Goal: Feedback & Contribution: Contribute content

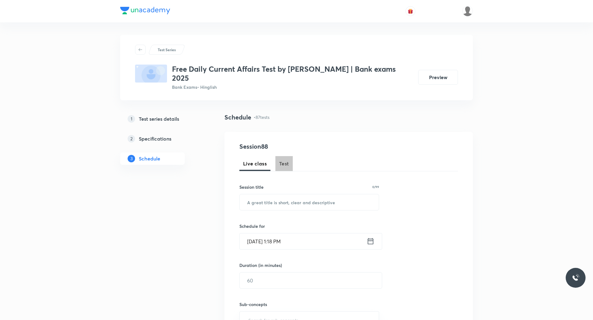
click at [284, 160] on span "Test" at bounding box center [284, 163] width 10 height 7
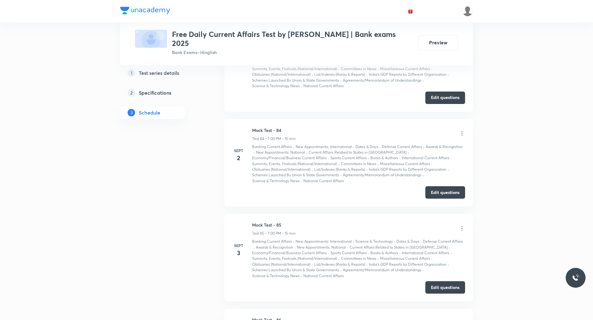
scroll to position [8080, 0]
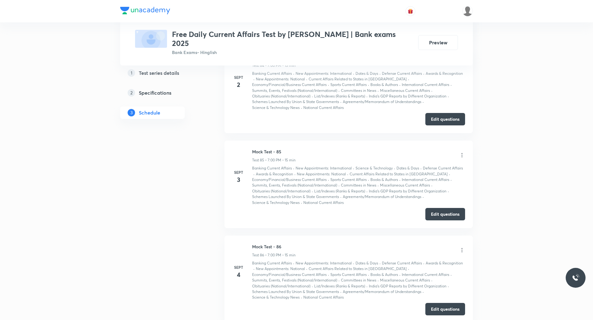
drag, startPoint x: 253, startPoint y: 185, endPoint x: 287, endPoint y: 185, distance: 33.5
copy h6 "Mock Test - 87"
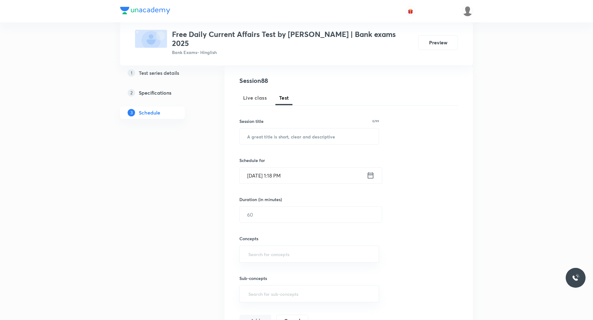
scroll to position [68, 0]
click at [302, 129] on input "text" at bounding box center [309, 134] width 139 height 16
paste input "Mock Test - 87"
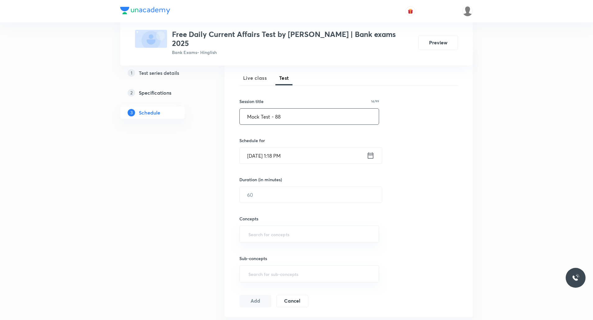
scroll to position [94, 0]
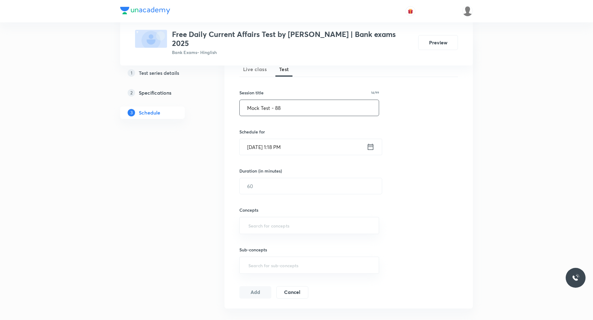
type input "Mock Test - 88"
click at [281, 142] on input "Sept 6, 2025, 1:18 PM" at bounding box center [303, 147] width 127 height 16
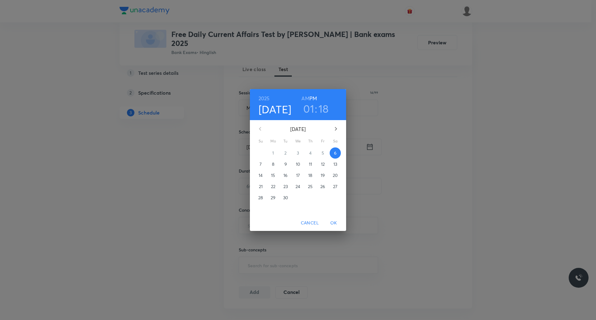
click at [310, 109] on h3 "01" at bounding box center [308, 108] width 11 height 13
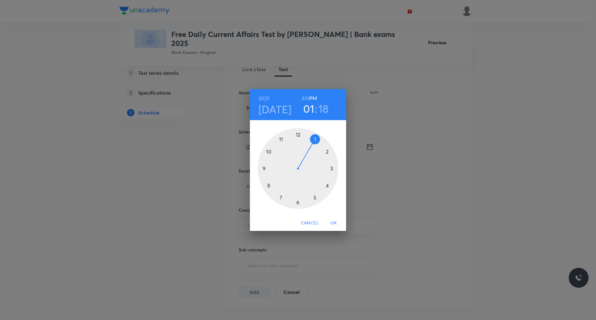
click at [281, 198] on div at bounding box center [298, 168] width 81 height 81
click at [298, 133] on div at bounding box center [298, 168] width 81 height 81
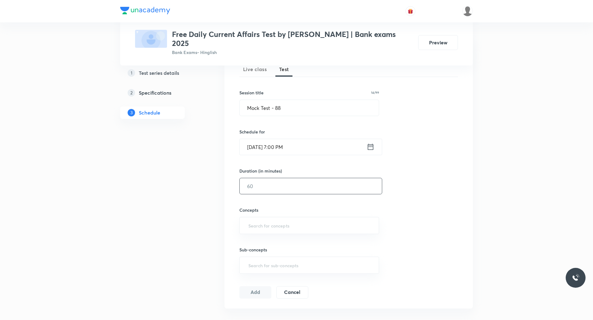
click at [292, 181] on input "text" at bounding box center [311, 186] width 142 height 16
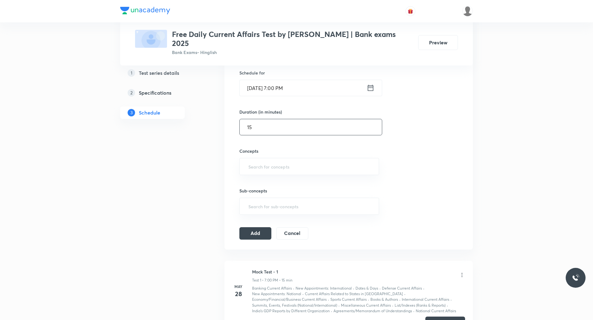
scroll to position [154, 0]
type input "15"
click at [279, 160] on input "text" at bounding box center [309, 165] width 124 height 11
type input "cu"
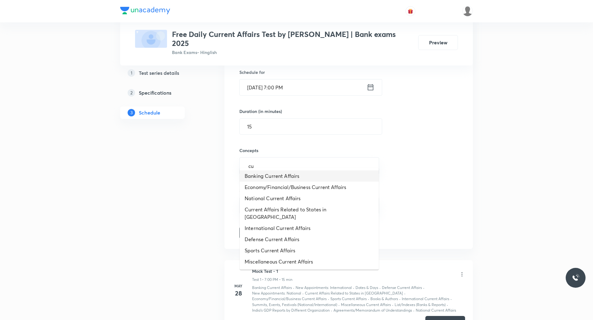
click at [283, 178] on li "Banking Current Affairs" at bounding box center [309, 175] width 139 height 11
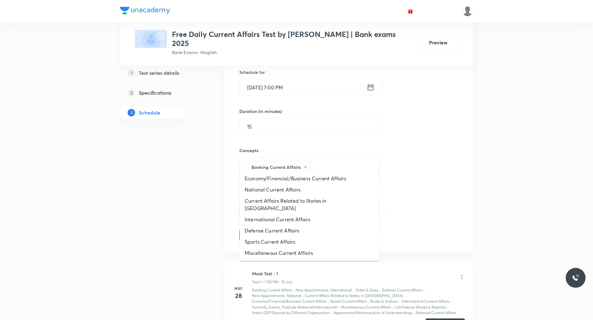
click at [329, 164] on input "text" at bounding box center [341, 166] width 59 height 11
click at [300, 175] on li "Economy/Financial/Business Current Affairs" at bounding box center [309, 178] width 139 height 11
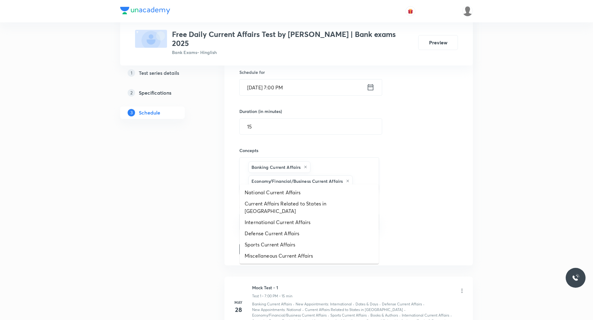
click at [356, 175] on input "text" at bounding box center [362, 180] width 17 height 11
click at [297, 190] on li "National Current Affairs" at bounding box center [309, 192] width 139 height 11
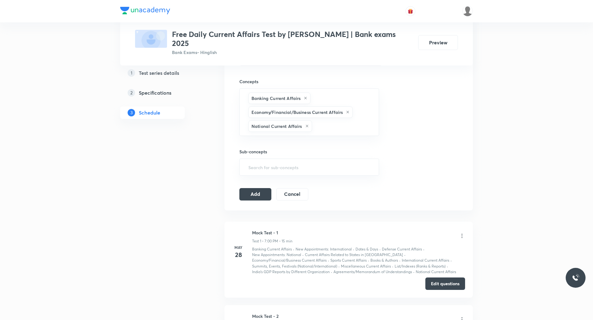
scroll to position [227, 0]
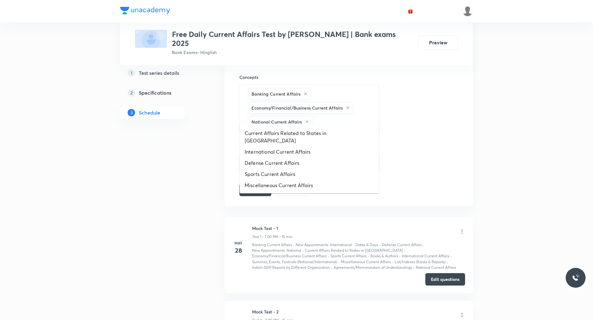
click at [335, 116] on input "text" at bounding box center [342, 121] width 58 height 11
click at [302, 134] on li "Current Affairs Related to States in [GEOGRAPHIC_DATA]" at bounding box center [309, 137] width 139 height 19
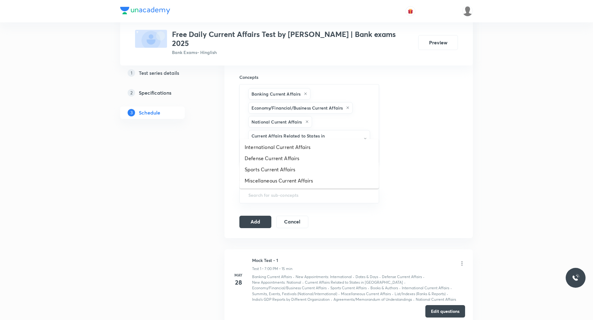
click at [357, 149] on input "text" at bounding box center [309, 154] width 124 height 11
click at [310, 144] on li "International Current Affairs" at bounding box center [309, 147] width 139 height 11
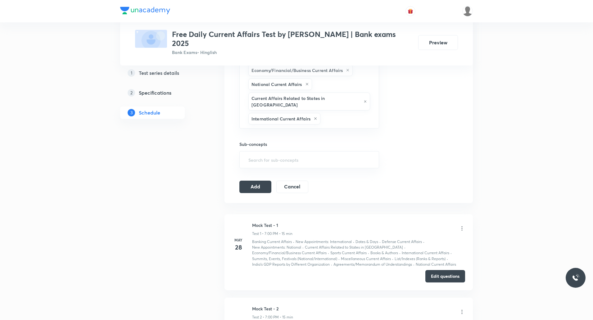
scroll to position [262, 0]
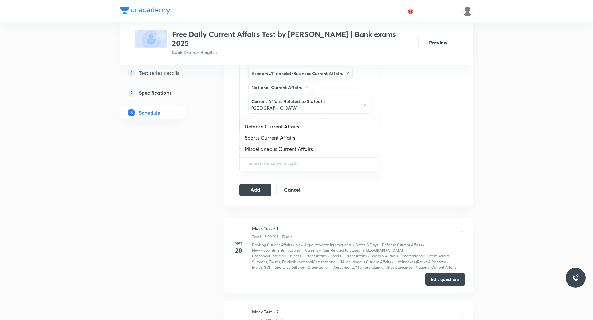
click at [338, 116] on input "text" at bounding box center [347, 121] width 50 height 11
click at [295, 127] on li "Defense Current Affairs" at bounding box center [309, 126] width 139 height 11
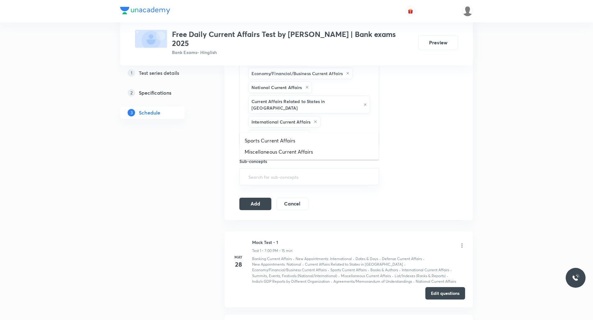
click at [323, 130] on input "text" at bounding box center [341, 135] width 60 height 11
click at [301, 139] on li "Sports Current Affairs" at bounding box center [309, 140] width 139 height 11
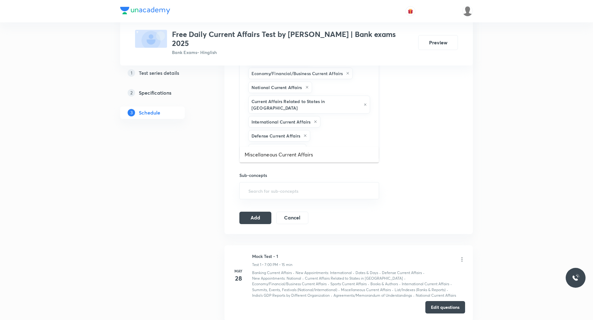
click at [331, 144] on input "text" at bounding box center [340, 149] width 64 height 11
click at [293, 157] on li "Miscellaneous Current Affairs" at bounding box center [309, 154] width 139 height 11
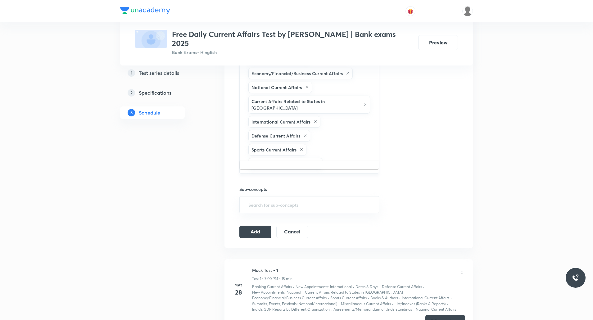
click at [336, 158] on input "text" at bounding box center [348, 163] width 48 height 11
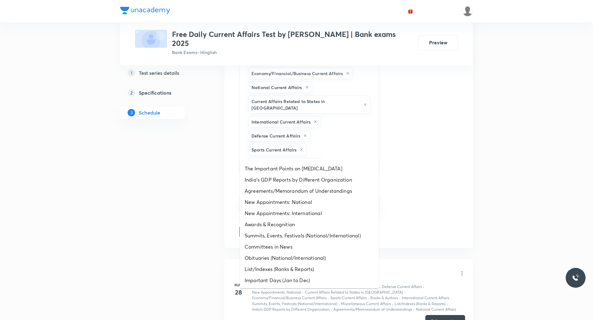
type input "new"
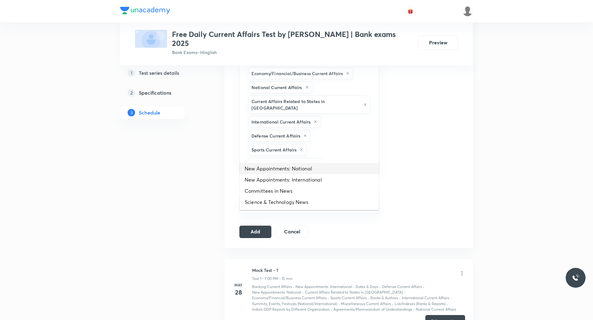
click at [282, 167] on li "New Appointments: National" at bounding box center [309, 168] width 139 height 11
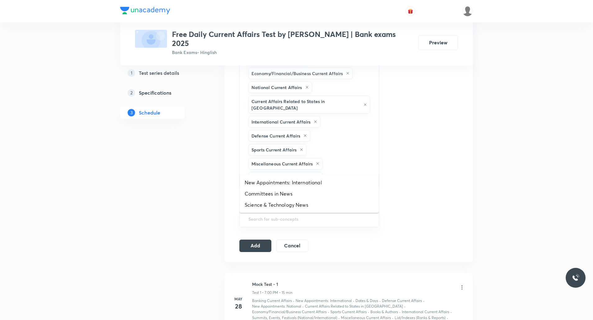
click at [335, 172] on input "text" at bounding box center [348, 177] width 48 height 11
click at [308, 184] on li "New Appointments: International" at bounding box center [309, 182] width 139 height 11
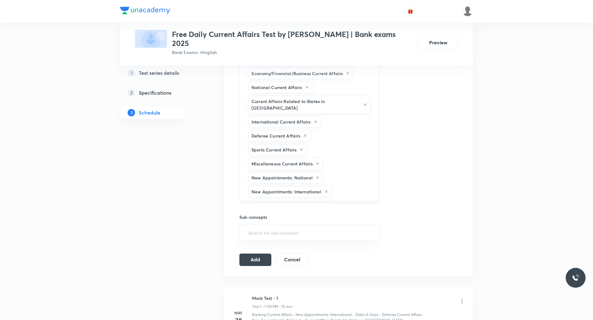
scroll to position [335, 0]
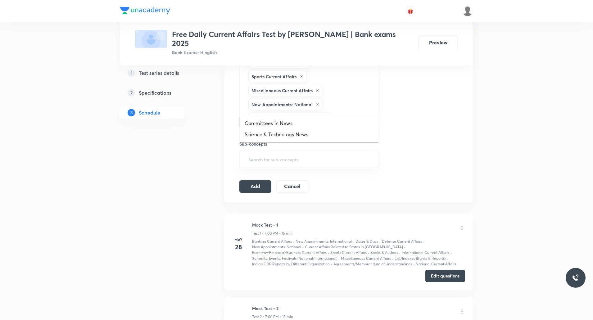
click at [351, 113] on input "text" at bounding box center [352, 118] width 39 height 11
click at [299, 121] on li "Committees in News" at bounding box center [309, 123] width 139 height 11
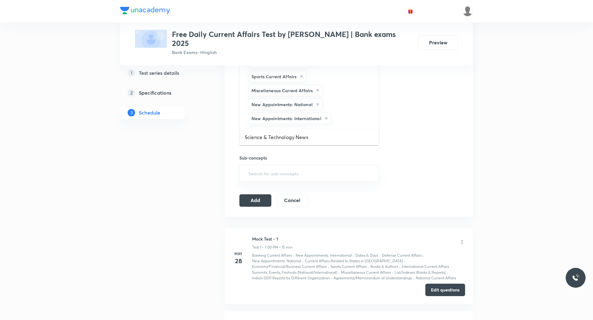
click at [338, 127] on input "text" at bounding box center [339, 132] width 66 height 11
click at [304, 137] on li "Science & Technology News" at bounding box center [309, 137] width 139 height 11
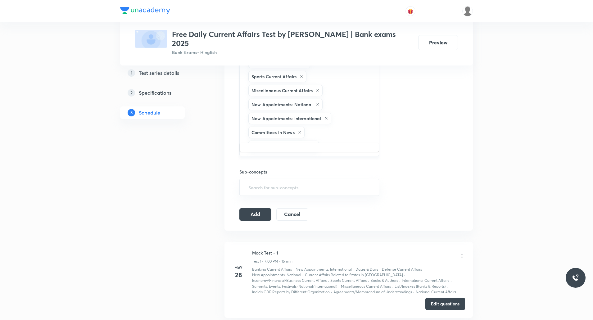
type input "rep"
click at [303, 152] on li "India’s GDP Reports by Different Organization" at bounding box center [309, 151] width 139 height 11
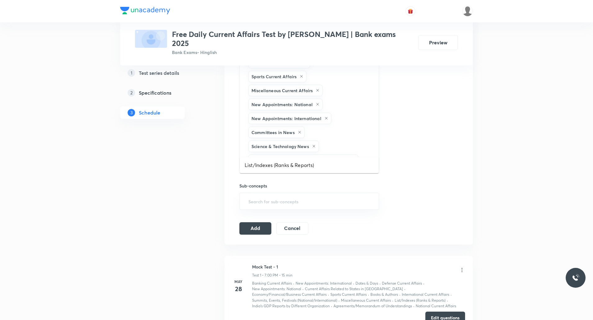
click at [362, 155] on input "text" at bounding box center [366, 160] width 12 height 11
click at [324, 162] on li "List/Indexes (Ranks & Reports)" at bounding box center [309, 165] width 139 height 11
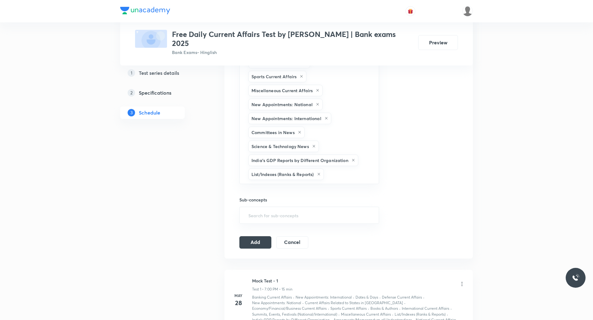
type input "a"
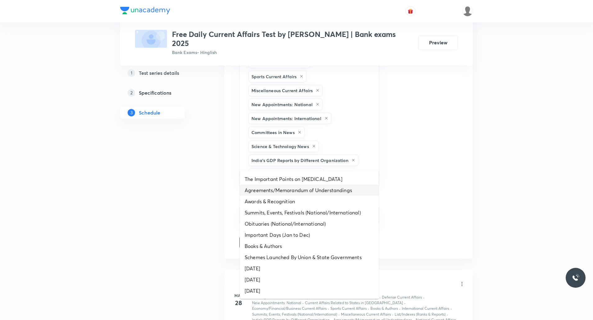
click at [307, 187] on li "Agreements/Memorandum of Understandings" at bounding box center [309, 190] width 139 height 11
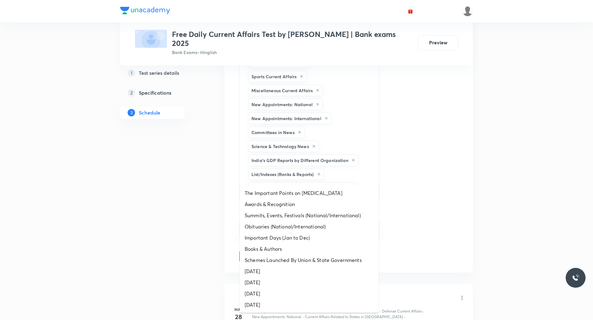
click at [368, 183] on input "text" at bounding box center [365, 188] width 12 height 11
click at [297, 205] on li "Awards & Recognition" at bounding box center [309, 204] width 139 height 11
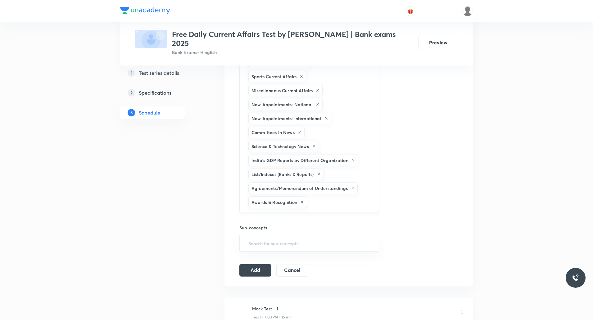
click at [346, 197] on input "text" at bounding box center [339, 202] width 63 height 11
click at [329, 197] on input "text" at bounding box center [339, 202] width 63 height 11
click at [317, 197] on input "text" at bounding box center [339, 202] width 63 height 11
click at [319, 197] on input "text" at bounding box center [339, 202] width 63 height 11
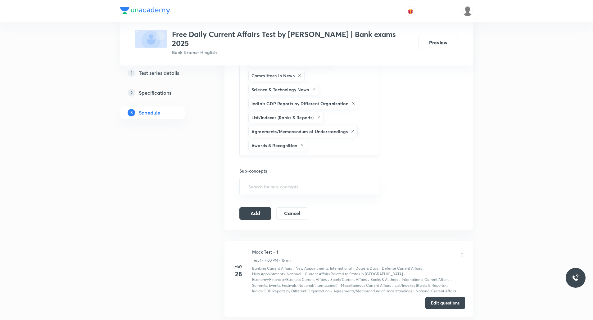
scroll to position [392, 0]
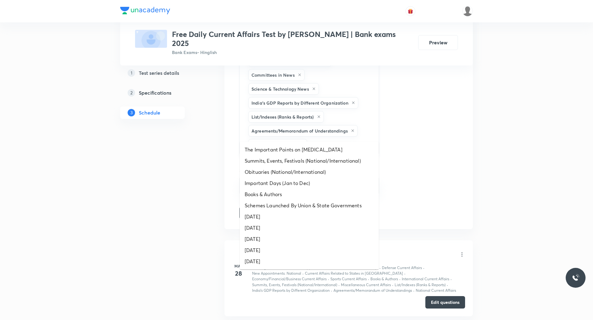
click at [324, 139] on input "text" at bounding box center [339, 144] width 63 height 11
click at [301, 160] on li "Summits, Events, Festivals (National/International)" at bounding box center [309, 160] width 139 height 11
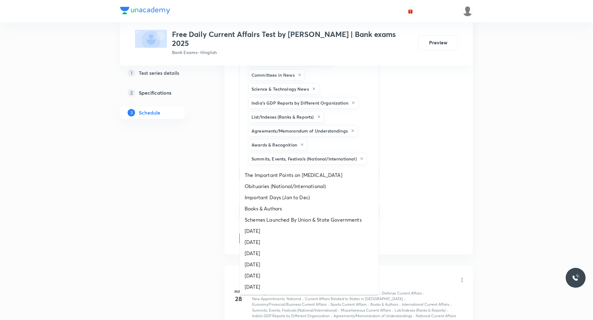
click at [328, 166] on input "text" at bounding box center [309, 171] width 124 height 11
click at [284, 184] on li "Obituaries (National/International)" at bounding box center [309, 186] width 139 height 11
click at [344, 167] on input "text" at bounding box center [353, 172] width 35 height 11
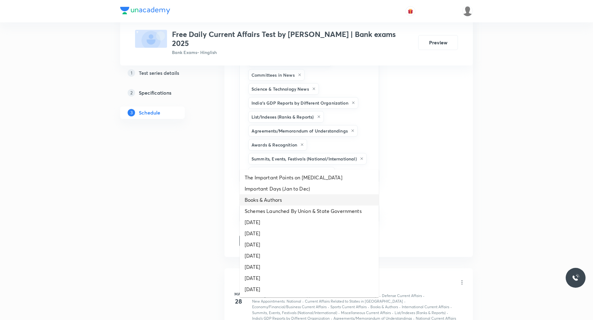
click at [286, 198] on li "Books & Authors" at bounding box center [309, 199] width 139 height 11
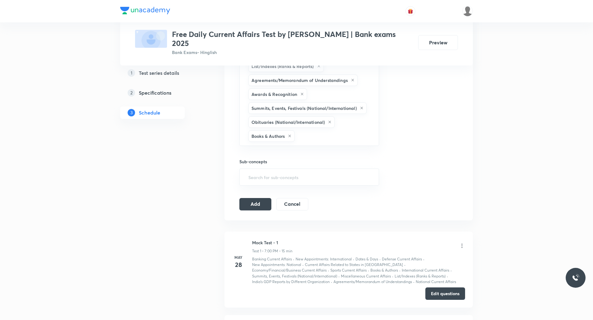
scroll to position [446, 0]
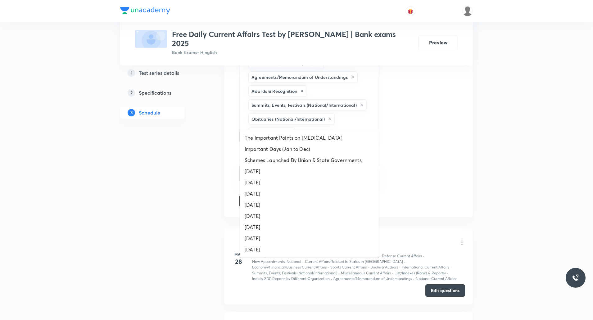
click at [327, 127] on input "text" at bounding box center [333, 132] width 75 height 11
click at [319, 159] on li "Schemes Launched By Union & State Governments" at bounding box center [309, 160] width 139 height 11
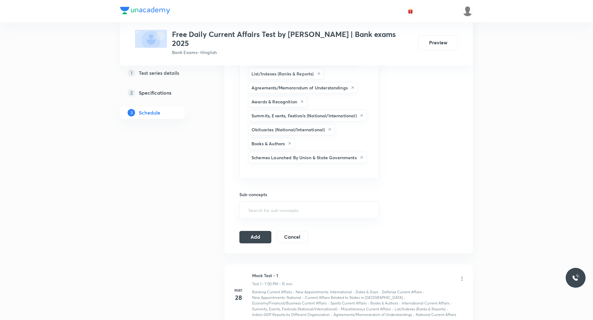
scroll to position [432, 0]
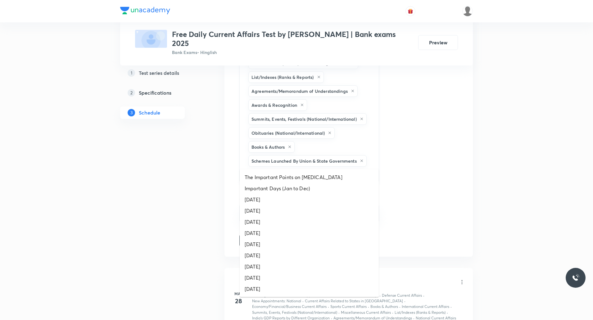
type input "da"
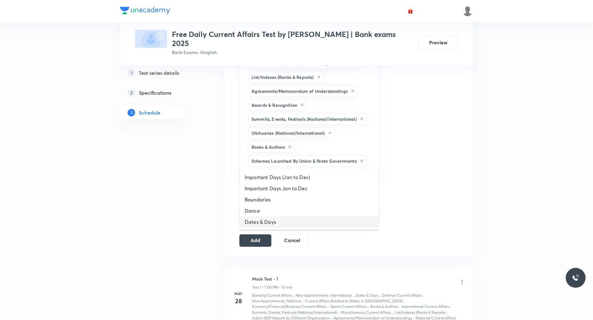
click at [265, 224] on li "Dates & Days" at bounding box center [309, 221] width 139 height 11
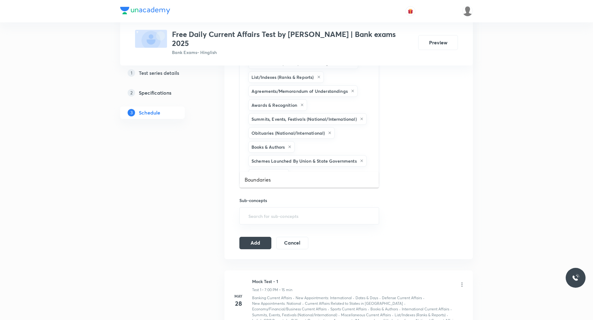
type input "b"
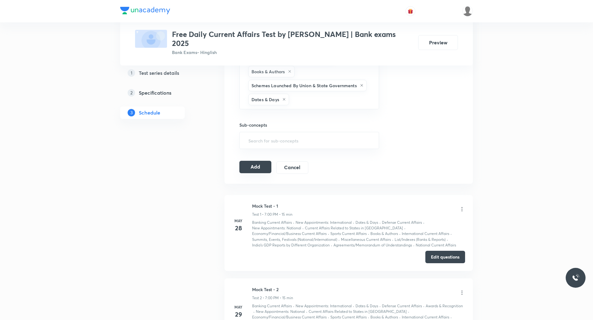
click at [262, 161] on button "Add" at bounding box center [255, 167] width 32 height 12
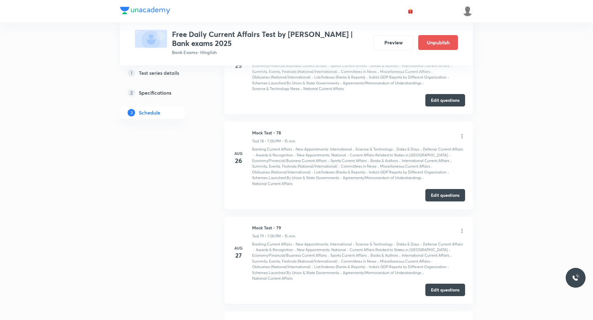
scroll to position [7935, 0]
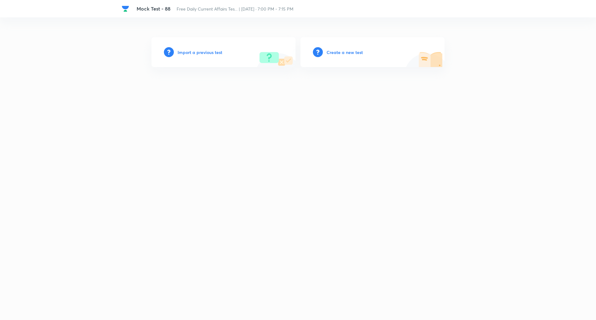
click at [355, 52] on h6 "Create a new test" at bounding box center [345, 52] width 36 height 7
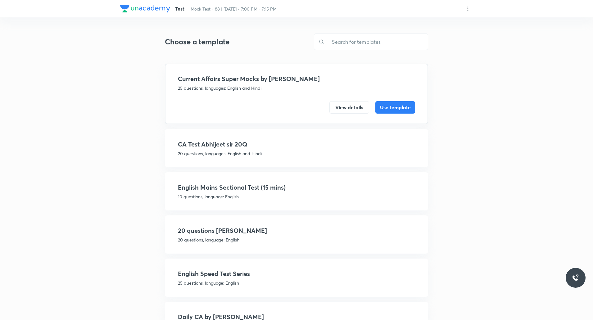
scroll to position [36, 0]
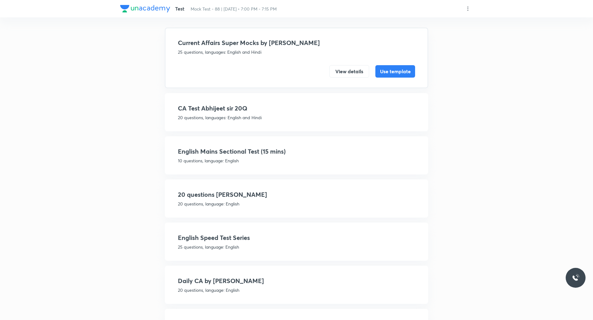
click at [202, 243] on div "English Speed Test Series 25 questions, language: English" at bounding box center [296, 241] width 237 height 17
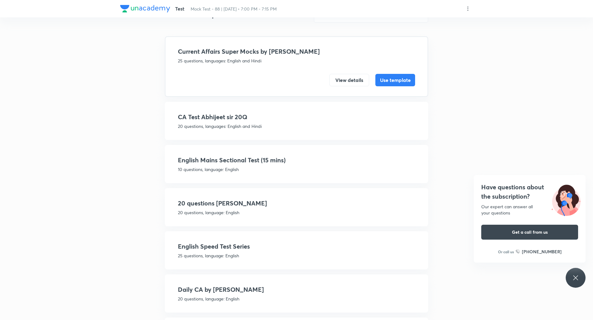
scroll to position [31, 0]
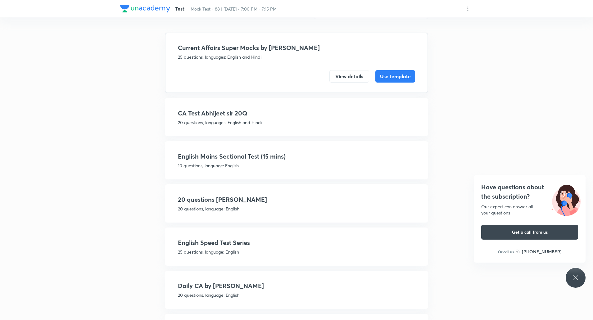
click at [211, 288] on h4 "Daily CA by [PERSON_NAME]" at bounding box center [296, 285] width 237 height 9
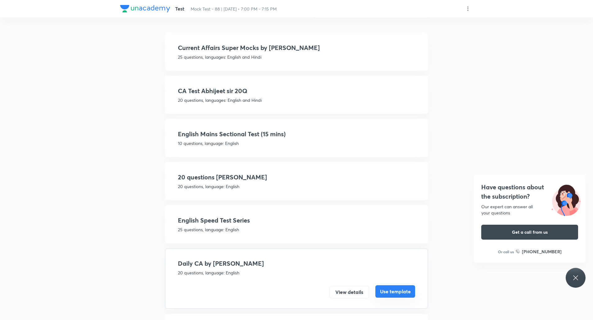
click at [392, 292] on button "Use template" at bounding box center [395, 291] width 40 height 12
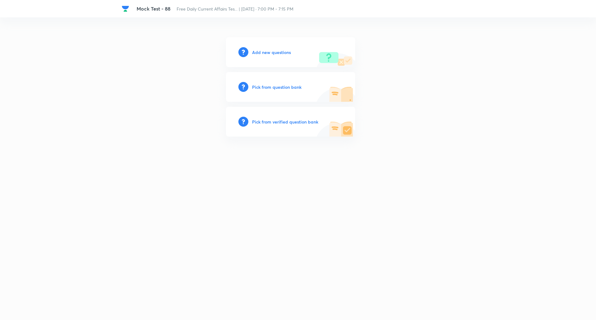
click at [274, 55] on h6 "Add new questions" at bounding box center [271, 52] width 39 height 7
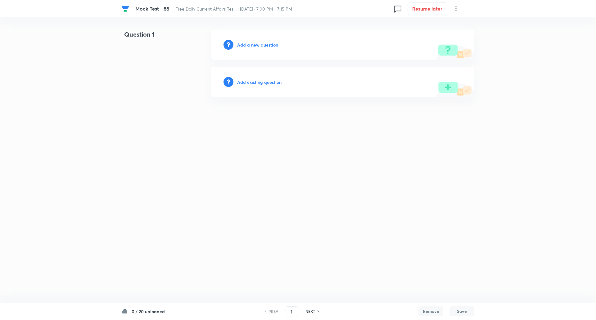
click at [260, 44] on h6 "Add a new question" at bounding box center [257, 45] width 41 height 7
click at [260, 44] on h6 "Choose a question type" at bounding box center [261, 45] width 48 height 7
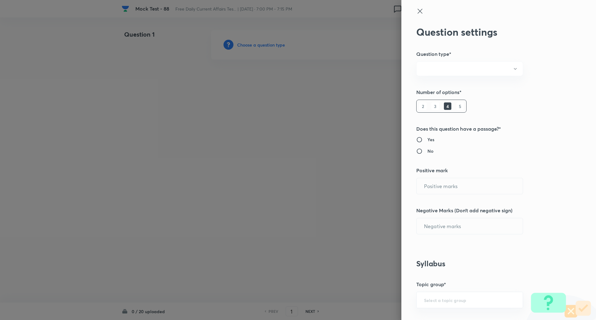
radio input "true"
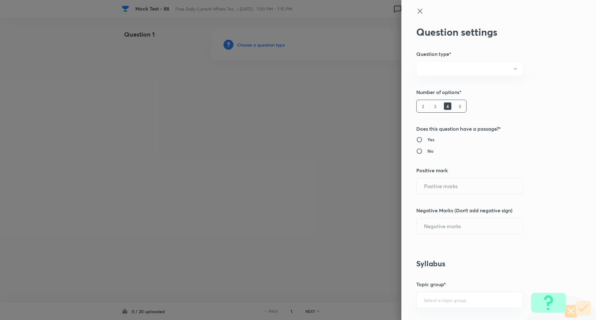
radio input "true"
type input "1"
click at [456, 108] on h6 "5" at bounding box center [459, 105] width 7 height 7
click at [446, 182] on input "1" at bounding box center [470, 186] width 106 height 16
click at [432, 229] on input "0" at bounding box center [470, 226] width 106 height 16
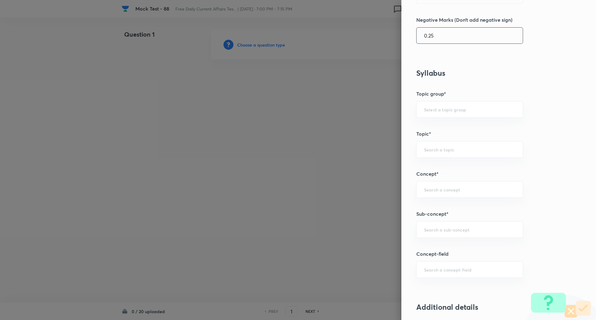
scroll to position [191, 0]
type input "0.25"
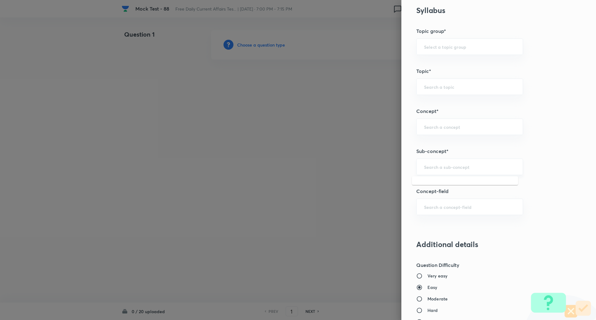
click at [430, 167] on input "text" at bounding box center [469, 167] width 91 height 6
click at [444, 167] on input "Rank" at bounding box center [469, 167] width 91 height 6
click at [447, 183] on li "List/Indexes (Ranks & Reports)" at bounding box center [465, 184] width 106 height 11
type input "List/Indexes (Ranks & Reports)"
type input "Awareness"
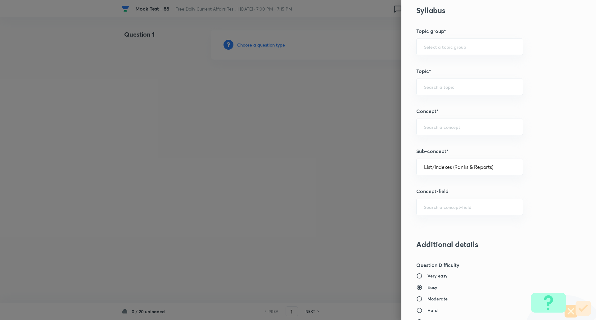
type input "Current Affairs"
type input "List/Indexes (Ranks & Reports)"
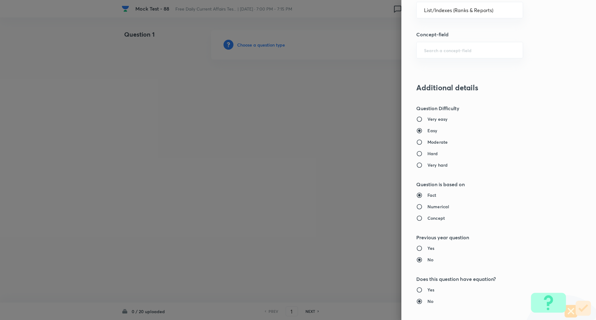
scroll to position [414, 0]
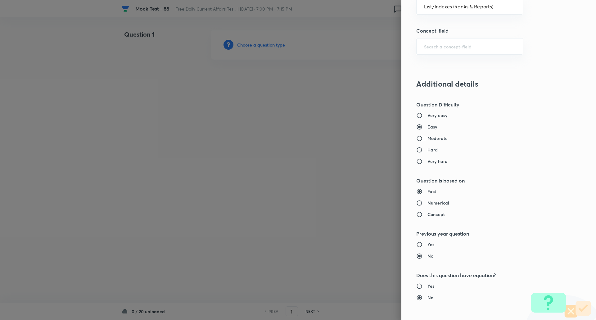
click at [417, 140] on input "Moderate" at bounding box center [421, 138] width 11 height 6
radio input "true"
radio input "false"
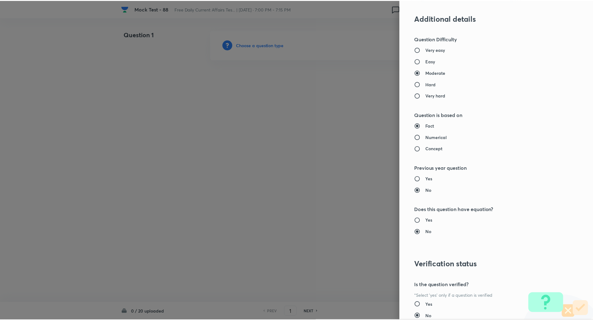
scroll to position [526, 0]
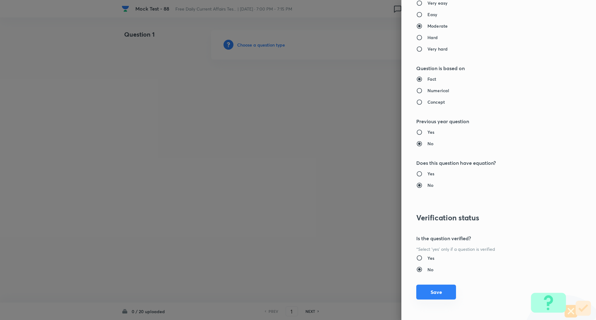
click at [427, 291] on button "Save" at bounding box center [436, 292] width 40 height 15
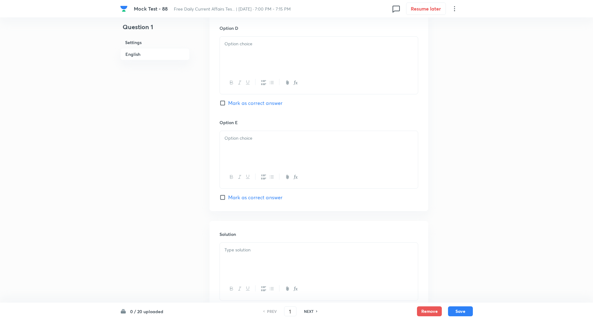
scroll to position [615, 0]
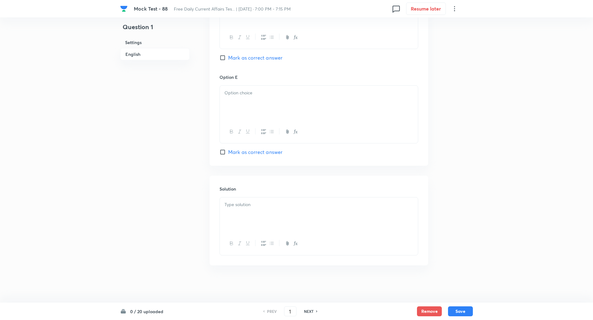
click at [224, 151] on input "Mark as correct answer" at bounding box center [224, 152] width 9 height 6
checkbox input "true"
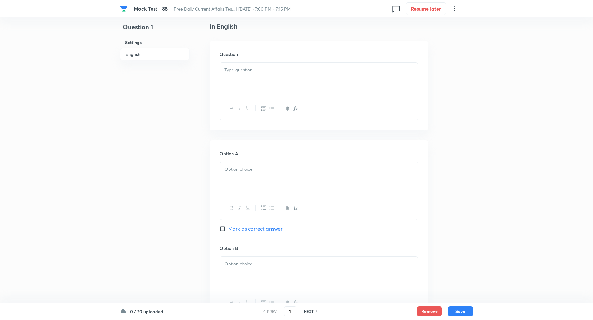
scroll to position [161, 0]
click at [264, 79] on div at bounding box center [319, 80] width 198 height 35
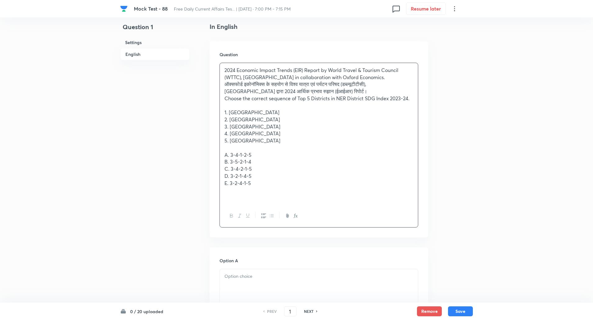
click at [224, 85] on div "2024 Economic Impact Trends (EIR) Report by World Travel & Tourism Council (WTT…" at bounding box center [319, 134] width 198 height 142
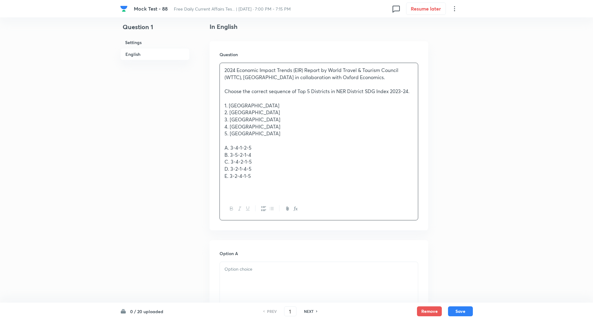
click at [221, 145] on div "2024 Economic Impact Trends (EIR) Report by World Travel & Tourism Council (WTT…" at bounding box center [319, 130] width 198 height 134
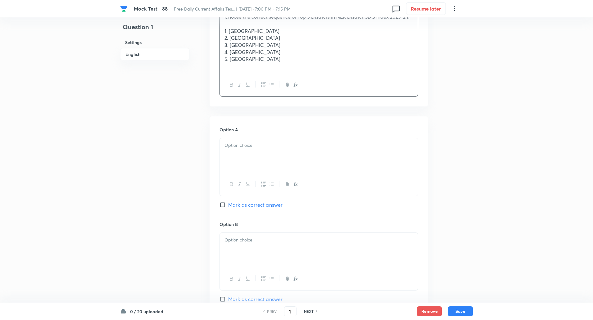
scroll to position [241, 0]
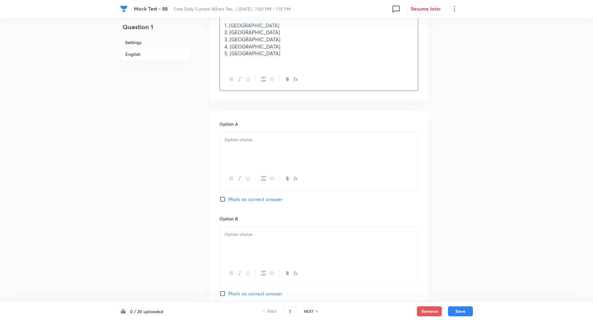
click at [231, 169] on div at bounding box center [319, 178] width 198 height 23
click at [243, 144] on div at bounding box center [319, 150] width 198 height 35
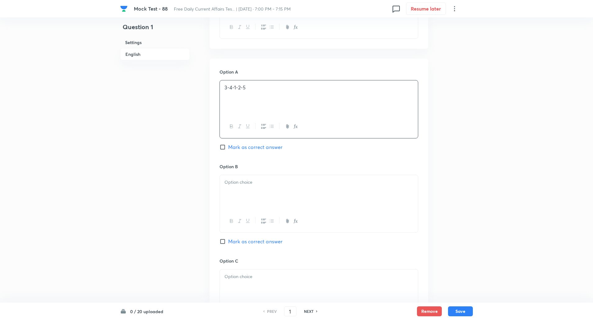
scroll to position [313, 0]
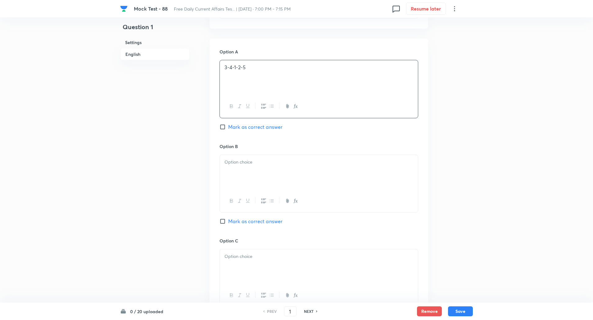
click at [243, 160] on p at bounding box center [318, 162] width 189 height 7
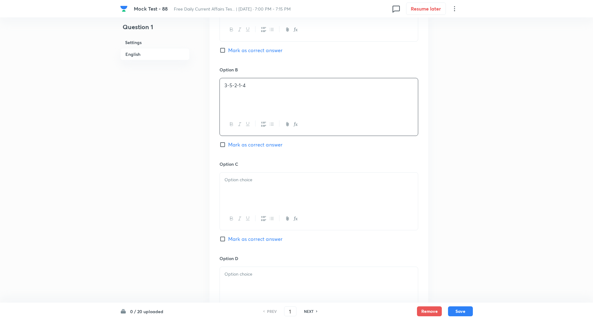
scroll to position [402, 0]
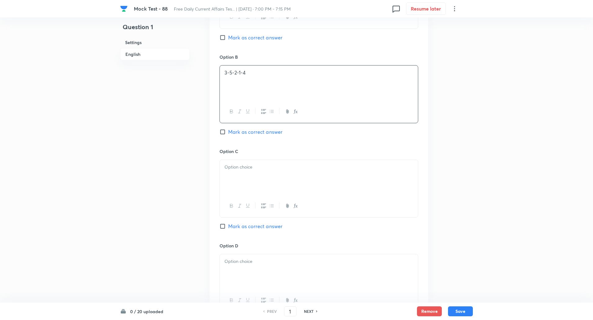
click at [241, 165] on p at bounding box center [318, 167] width 189 height 7
paste div
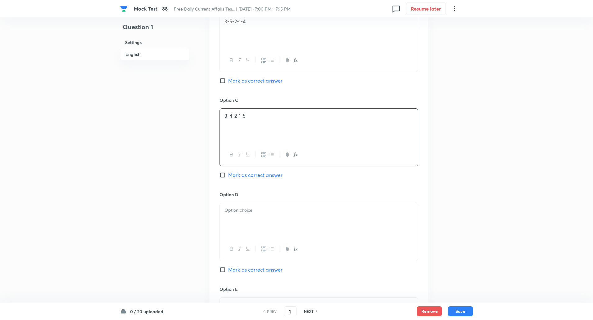
scroll to position [498, 0]
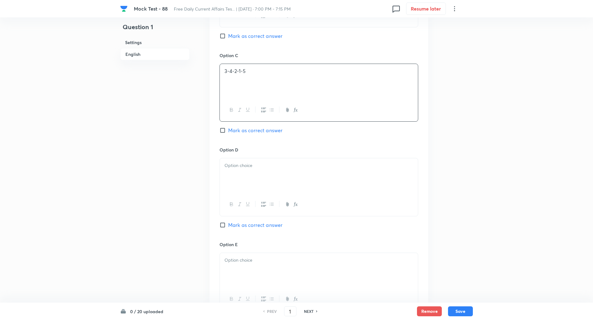
click at [241, 179] on div at bounding box center [319, 175] width 198 height 35
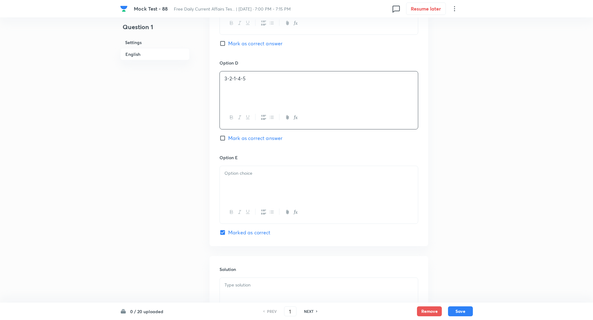
click at [238, 183] on div at bounding box center [319, 183] width 198 height 35
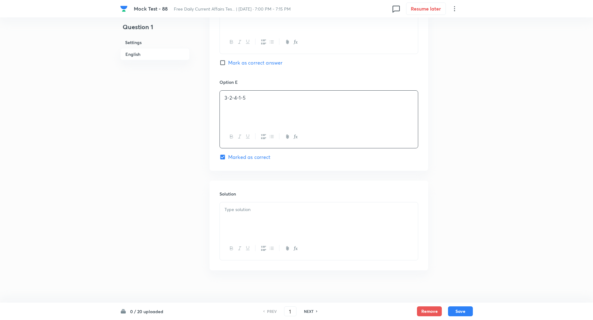
scroll to position [663, 0]
click at [239, 229] on div at bounding box center [319, 217] width 198 height 35
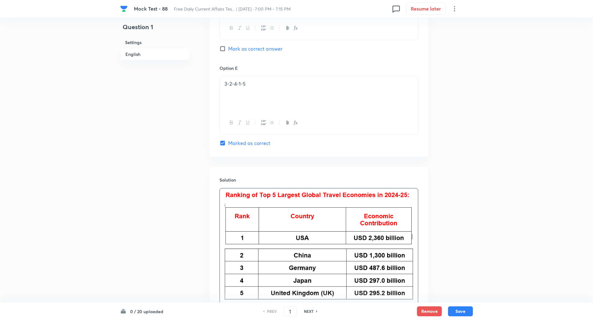
scroll to position [748, 0]
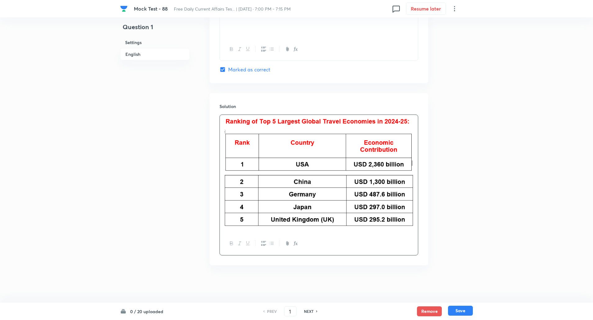
click at [465, 310] on button "Save" at bounding box center [460, 311] width 25 height 10
type input "2"
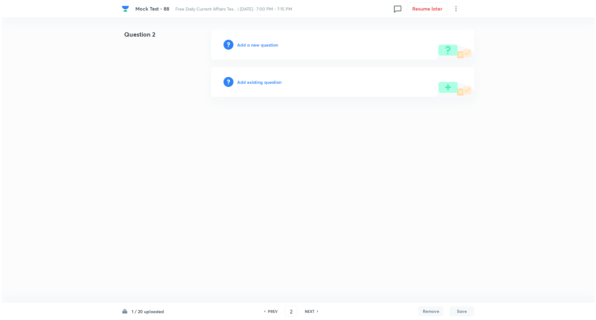
scroll to position [0, 0]
click at [261, 47] on h6 "Add a new question" at bounding box center [257, 45] width 41 height 7
click at [261, 47] on h6 "Choose a question type" at bounding box center [261, 45] width 48 height 7
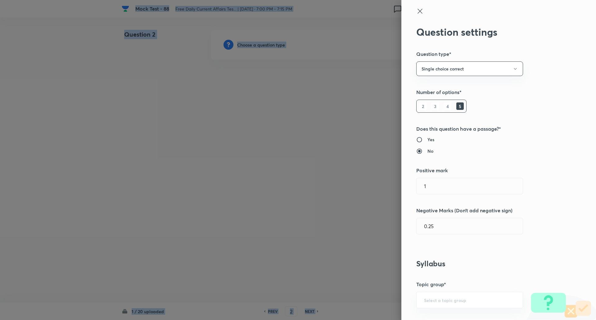
click at [261, 47] on div at bounding box center [298, 160] width 596 height 320
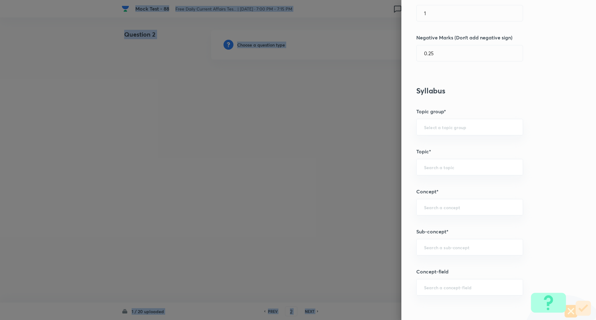
scroll to position [227, 0]
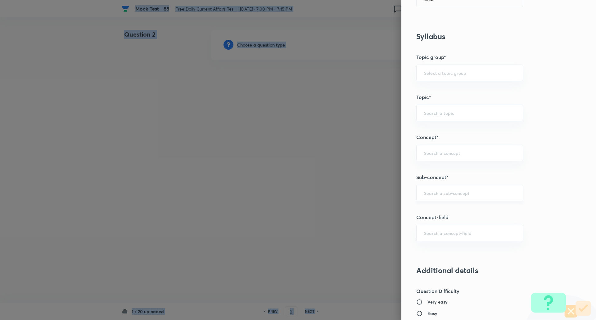
click at [437, 197] on div "​" at bounding box center [469, 193] width 107 height 16
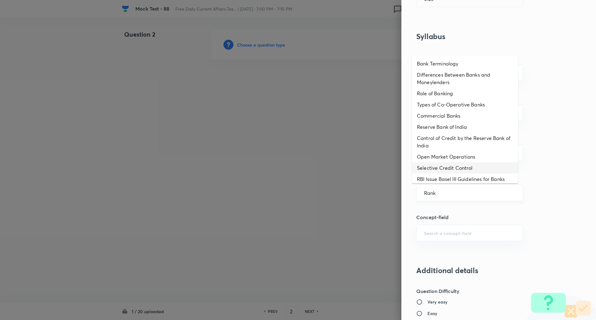
click at [441, 194] on input "Rank" at bounding box center [469, 193] width 91 height 6
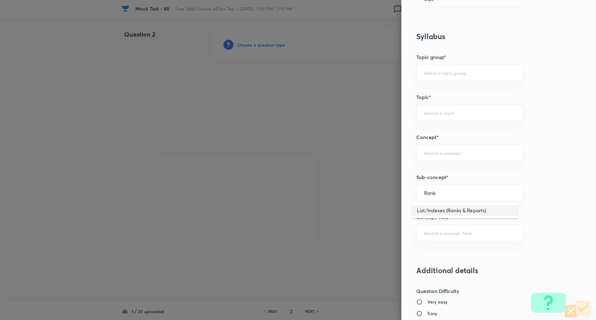
click at [457, 211] on li "List/Indexes (Ranks & Reports)" at bounding box center [465, 210] width 106 height 11
type input "List/Indexes (Ranks & Reports)"
type input "Awareness"
type input "Current Affairs"
type input "List/Indexes (Ranks & Reports)"
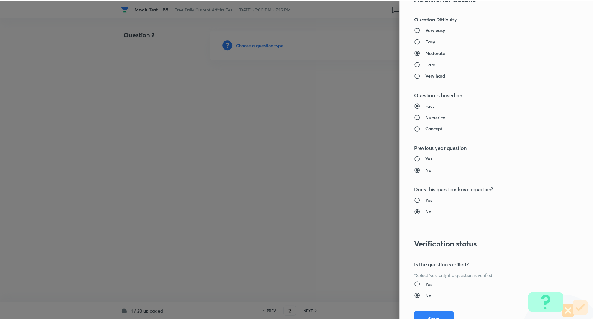
scroll to position [526, 0]
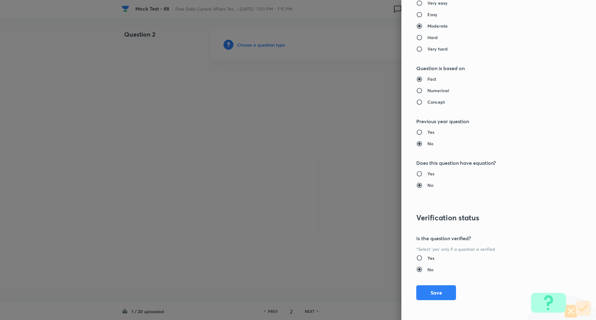
click at [433, 301] on div "Question settings Question type* Single choice correct Number of options* 2 3 4…" at bounding box center [498, 160] width 195 height 320
click at [439, 296] on button "Save" at bounding box center [436, 292] width 40 height 15
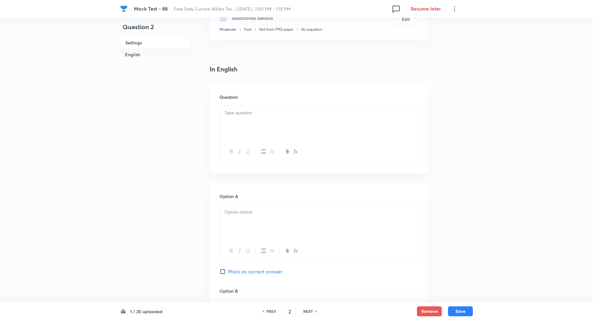
scroll to position [118, 0]
click at [252, 107] on div at bounding box center [319, 122] width 198 height 35
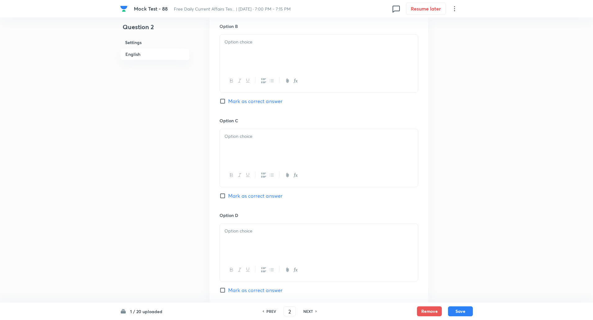
scroll to position [383, 0]
click at [223, 196] on input "Mark as correct answer" at bounding box center [224, 196] width 9 height 6
checkbox input "true"
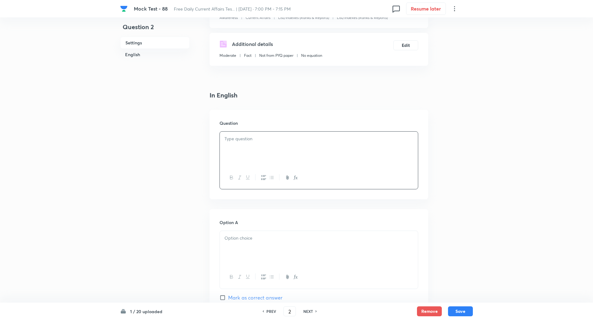
scroll to position [91, 0]
click at [266, 158] on div at bounding box center [319, 150] width 198 height 35
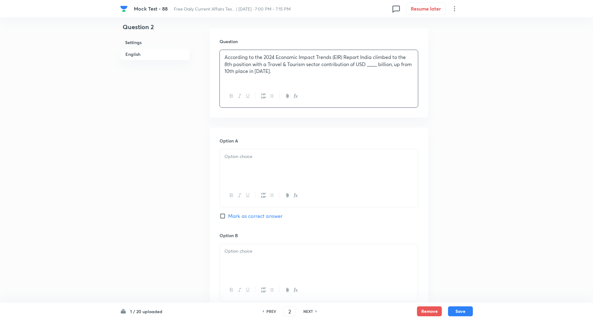
scroll to position [175, 0]
click at [268, 165] on div at bounding box center [319, 165] width 198 height 35
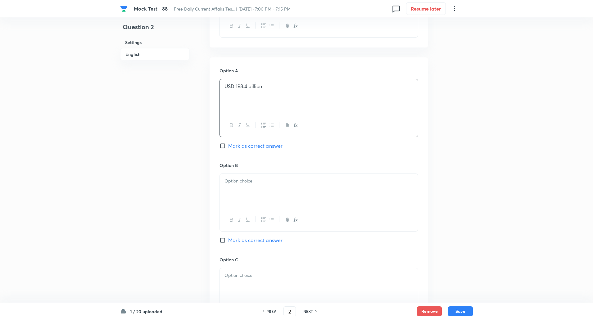
scroll to position [273, 0]
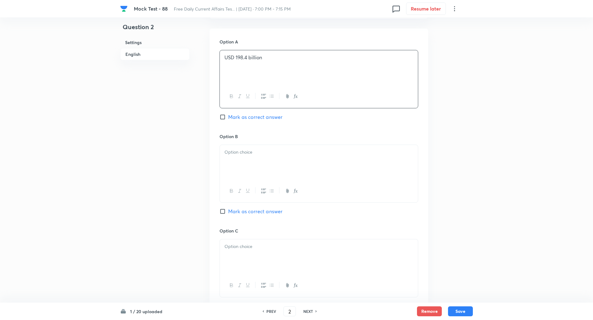
click at [261, 161] on div at bounding box center [319, 162] width 198 height 35
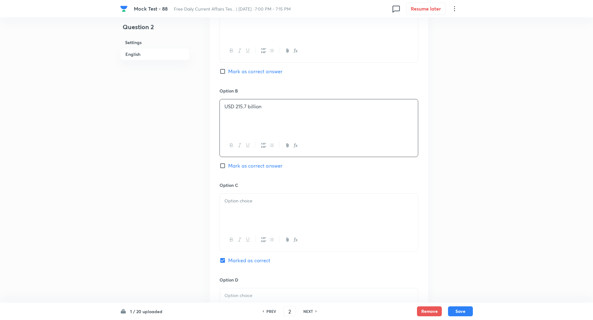
scroll to position [339, 0]
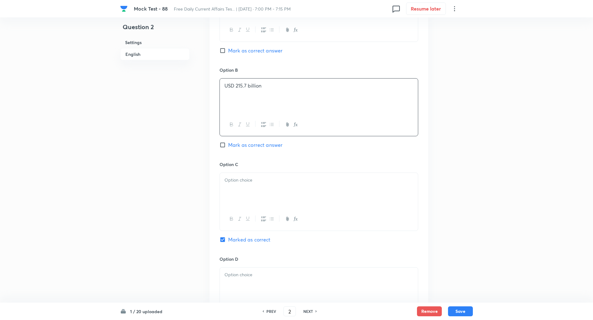
click at [255, 182] on p at bounding box center [318, 180] width 189 height 7
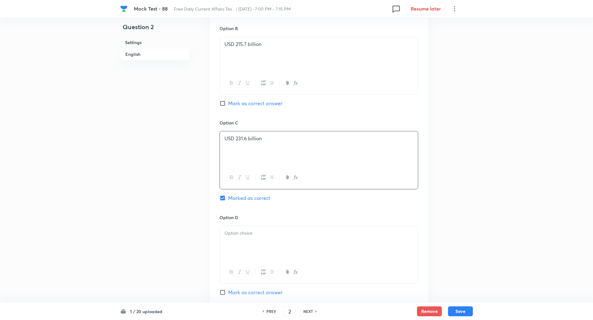
scroll to position [443, 0]
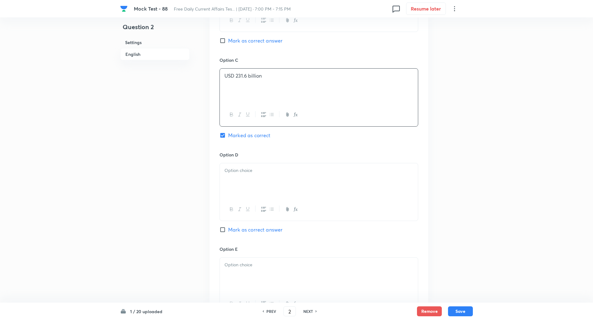
click at [247, 164] on div at bounding box center [319, 180] width 198 height 35
paste div
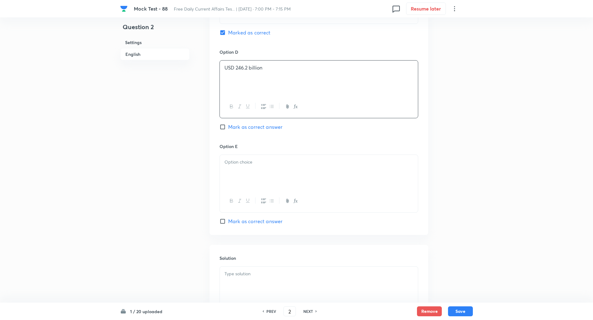
scroll to position [546, 0]
click at [247, 169] on div at bounding box center [319, 172] width 198 height 35
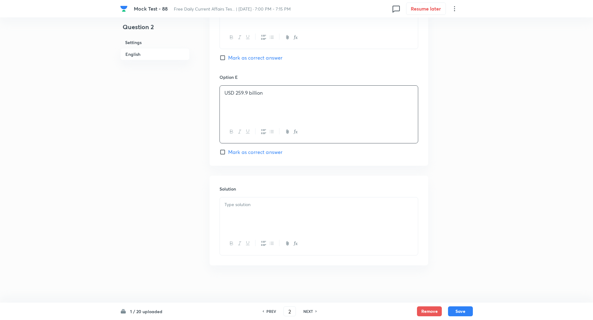
click at [247, 209] on div at bounding box center [319, 214] width 198 height 35
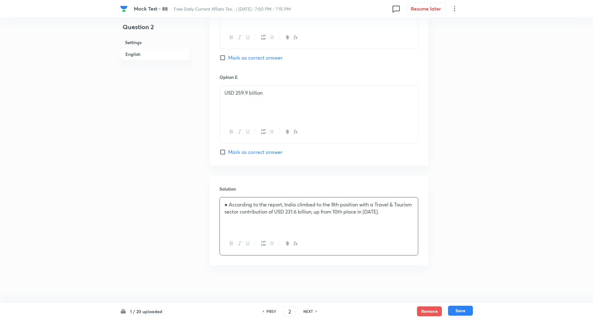
click at [459, 313] on button "Save" at bounding box center [460, 311] width 25 height 10
type input "3"
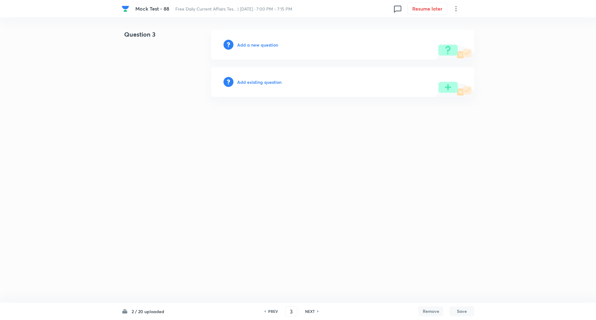
click at [262, 46] on h6 "Add a new question" at bounding box center [257, 45] width 41 height 7
click at [262, 46] on h6 "Choose a question type" at bounding box center [261, 45] width 48 height 7
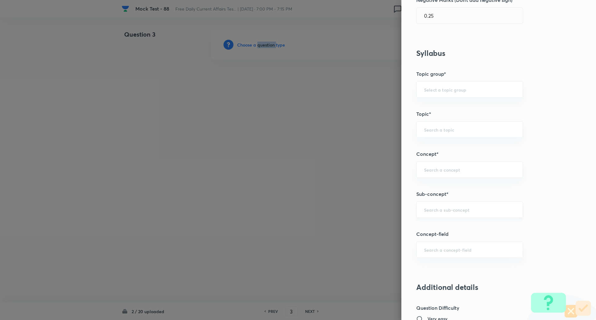
scroll to position [229, 0]
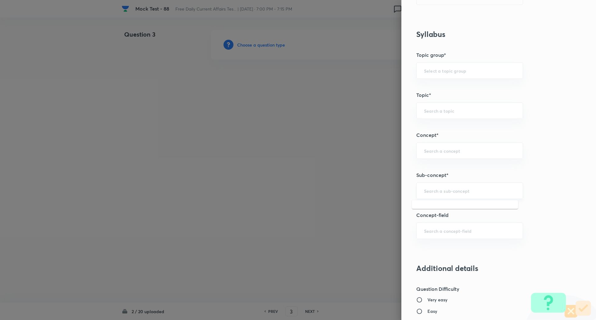
click at [448, 192] on input "text" at bounding box center [469, 191] width 91 height 6
click at [448, 192] on input "new app" at bounding box center [469, 191] width 91 height 6
click at [459, 190] on input "new app" at bounding box center [469, 191] width 91 height 6
click at [461, 207] on li "New Appointments: National" at bounding box center [465, 208] width 106 height 11
type input "New Appointments: National"
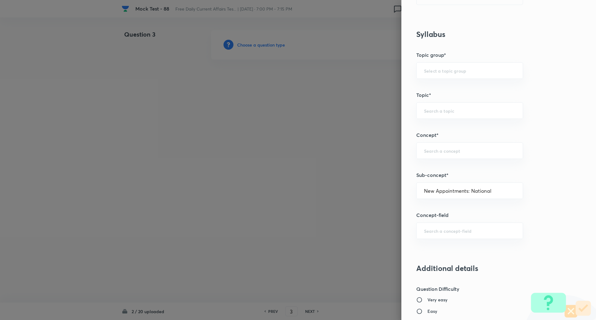
type input "Awareness"
type input "Current Affairs"
type input "New Appointments: National"
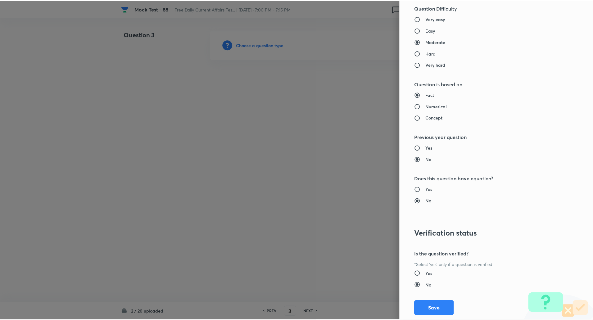
scroll to position [526, 0]
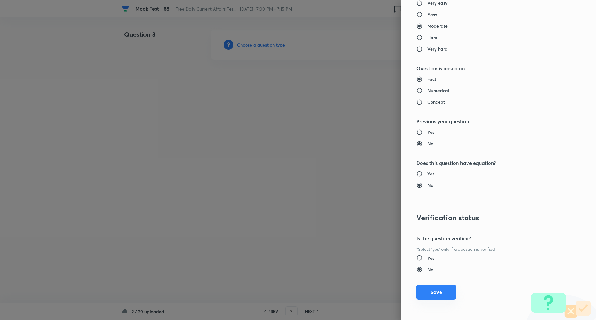
click at [436, 290] on button "Save" at bounding box center [436, 292] width 40 height 15
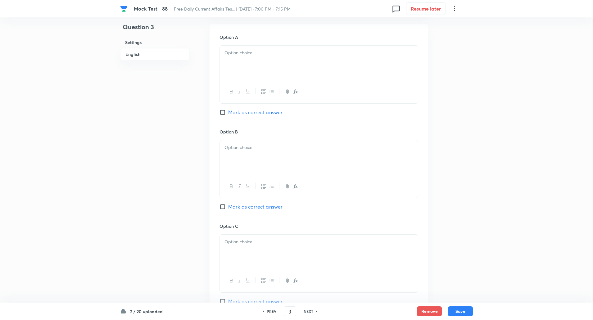
scroll to position [331, 0]
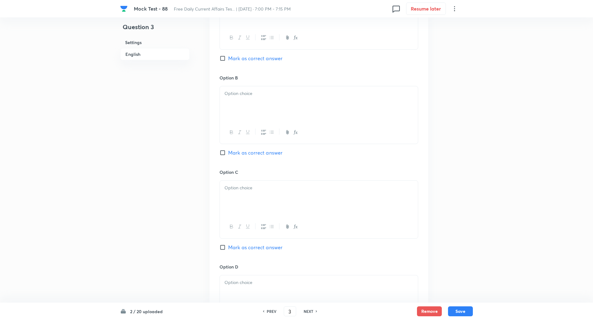
click at [224, 249] on input "Mark as correct answer" at bounding box center [224, 247] width 9 height 6
checkbox input "true"
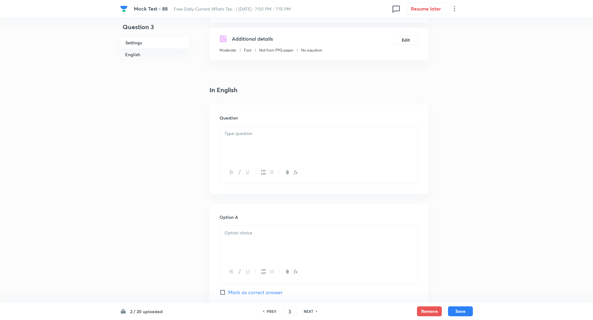
scroll to position [97, 0]
click at [236, 138] on div at bounding box center [319, 144] width 198 height 35
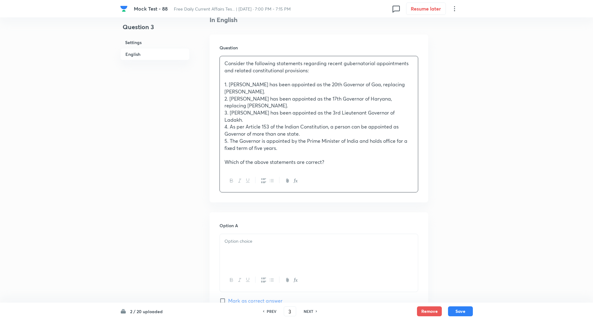
scroll to position [173, 0]
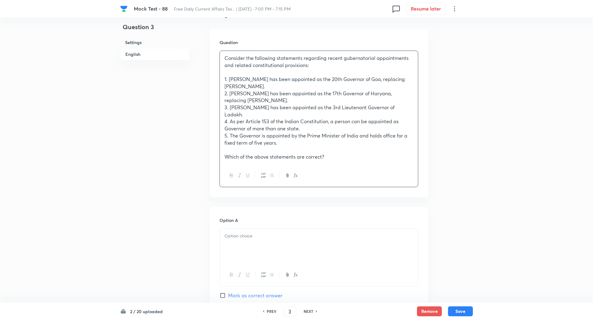
click at [245, 240] on div at bounding box center [319, 246] width 198 height 35
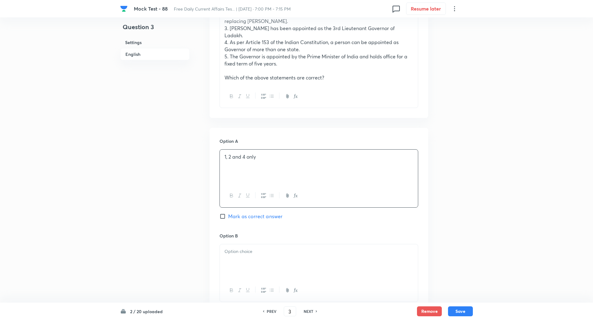
scroll to position [260, 0]
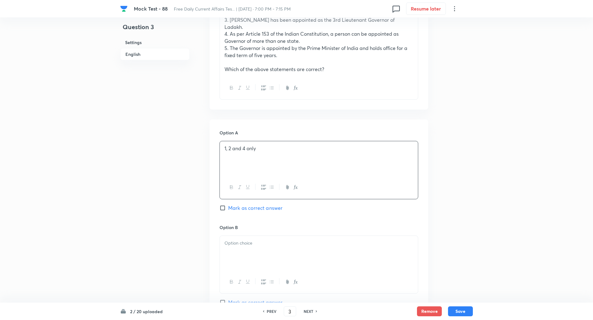
click at [251, 240] on p at bounding box center [318, 243] width 189 height 7
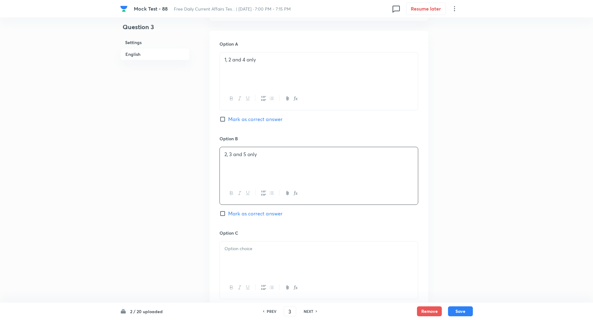
scroll to position [349, 0]
click at [248, 250] on div at bounding box center [319, 258] width 198 height 35
paste div
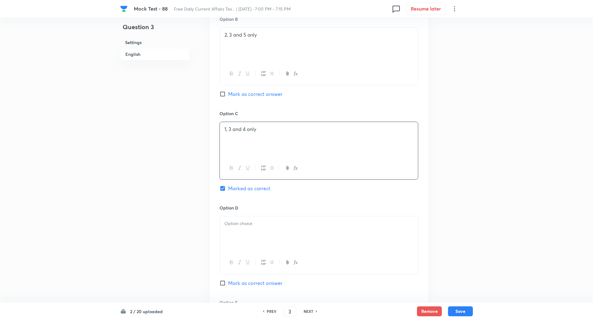
click at [247, 221] on div at bounding box center [319, 233] width 198 height 35
paste div
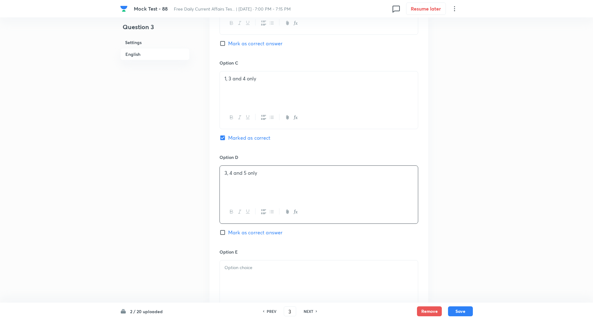
scroll to position [527, 0]
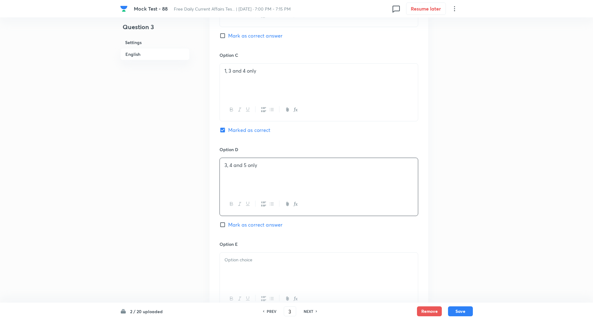
click at [241, 260] on div at bounding box center [319, 270] width 198 height 35
paste div
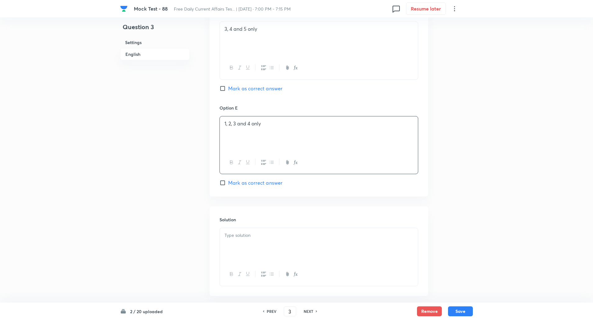
scroll to position [683, 0]
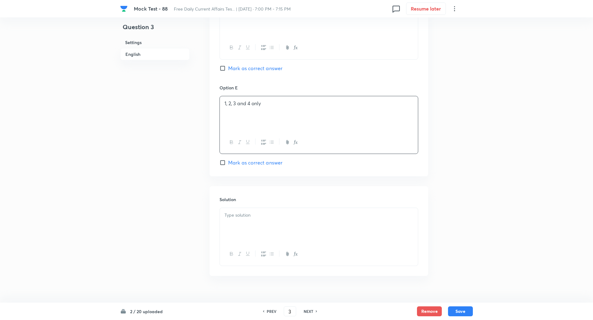
click at [244, 225] on div at bounding box center [319, 225] width 198 height 35
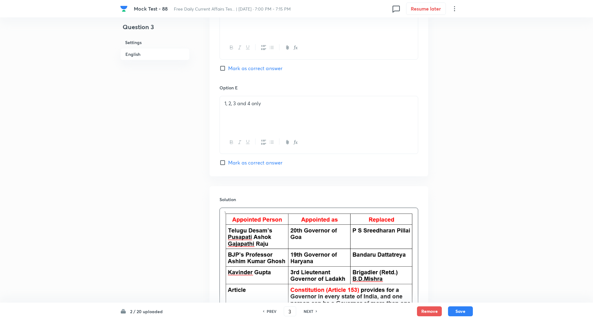
scroll to position [766, 0]
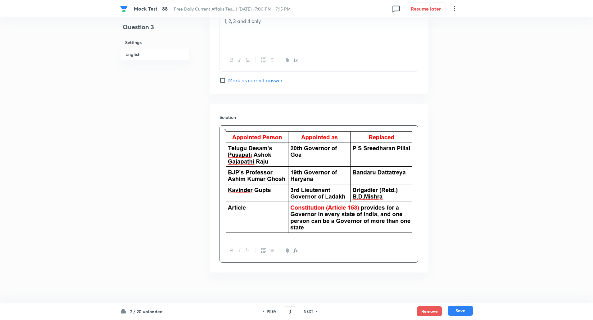
click at [459, 311] on button "Save" at bounding box center [460, 311] width 25 height 10
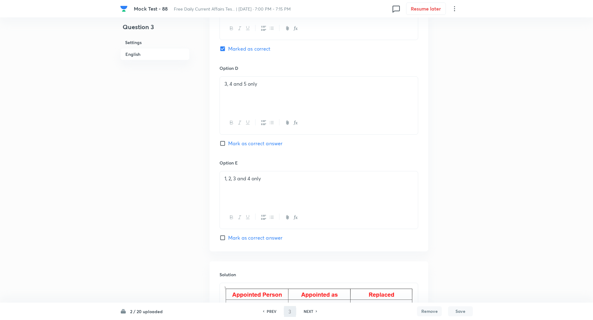
scroll to position [597, 0]
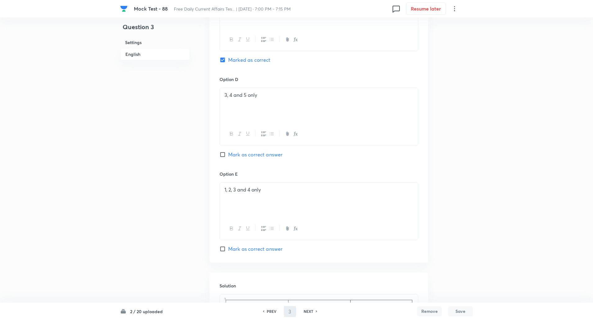
type input "4"
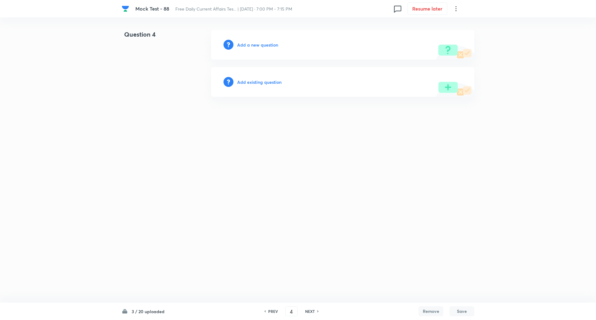
click at [264, 44] on h6 "Add a new question" at bounding box center [257, 45] width 41 height 7
click at [264, 44] on h6 "Choose a question type" at bounding box center [261, 45] width 48 height 7
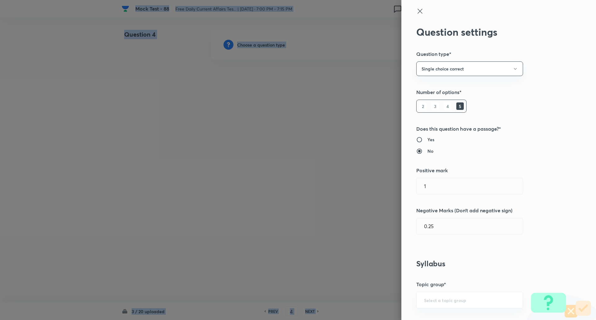
click at [264, 44] on div at bounding box center [298, 160] width 596 height 320
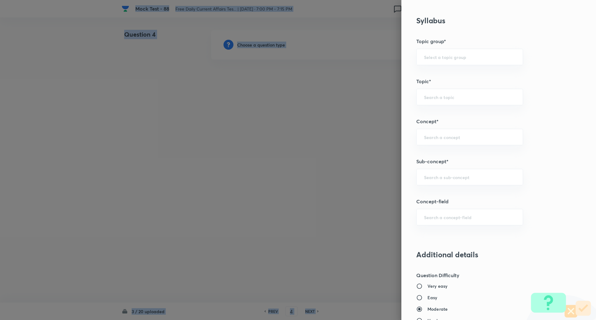
scroll to position [274, 0]
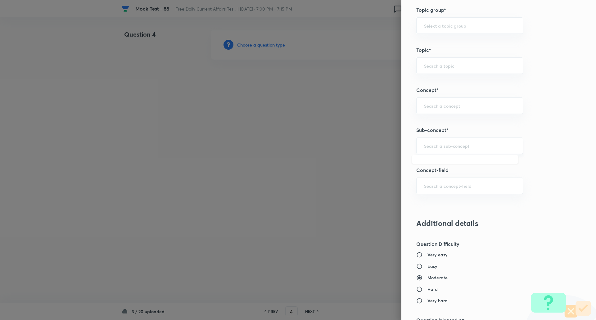
click at [436, 146] on input "text" at bounding box center [469, 146] width 91 height 6
click at [470, 165] on li "New Appointments: National" at bounding box center [465, 163] width 106 height 11
type input "New Appointments: National"
type input "Awareness"
type input "Current Affairs"
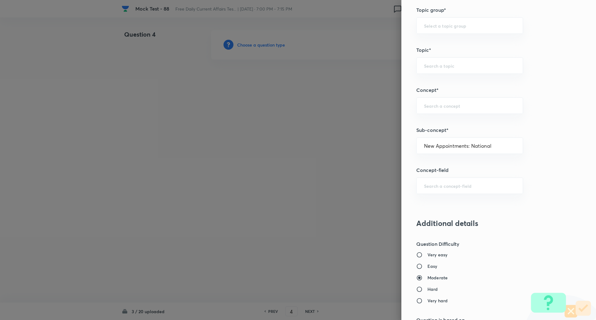
type input "New Appointments: National"
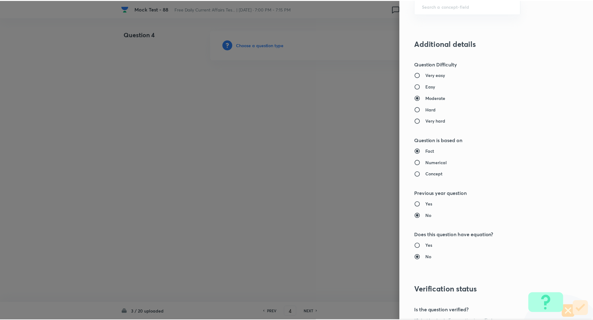
scroll to position [526, 0]
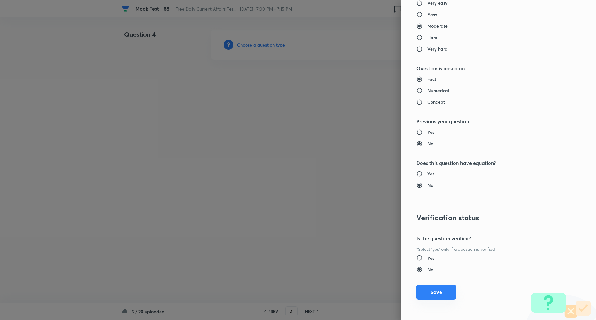
click at [426, 292] on button "Save" at bounding box center [436, 292] width 40 height 15
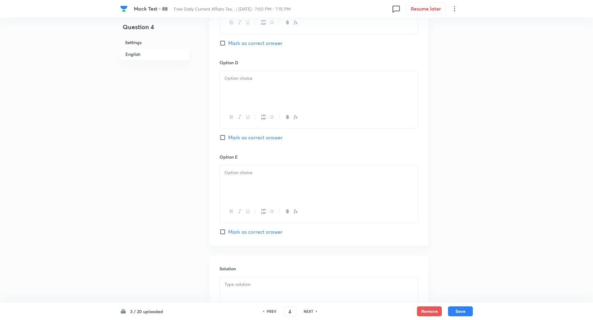
scroll to position [536, 0]
click at [222, 231] on input "Mark as correct answer" at bounding box center [224, 232] width 9 height 6
checkbox input "true"
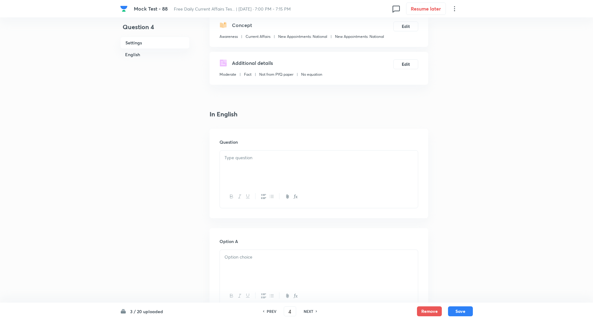
scroll to position [73, 0]
click at [273, 177] on div at bounding box center [319, 168] width 198 height 35
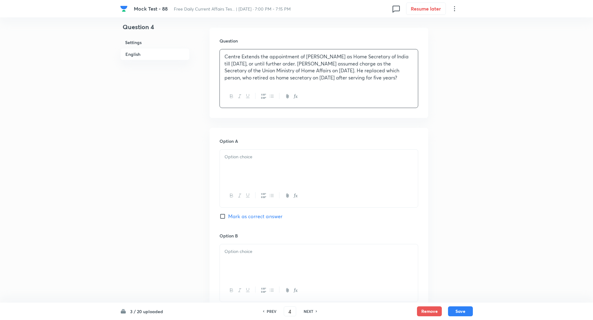
scroll to position [178, 0]
click at [256, 181] on div at bounding box center [319, 163] width 198 height 35
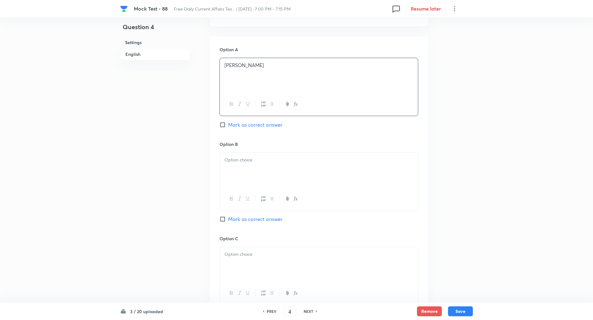
scroll to position [279, 0]
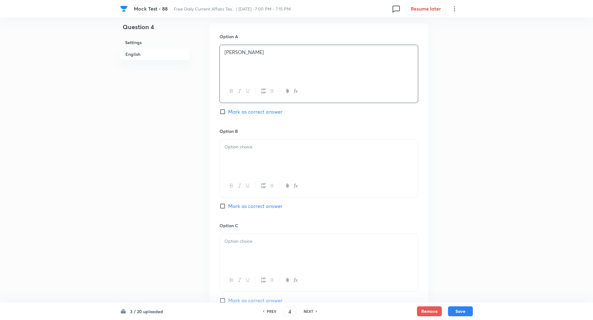
click at [248, 174] on div at bounding box center [319, 157] width 198 height 35
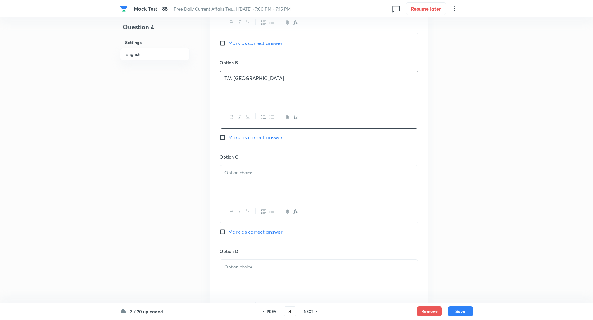
scroll to position [377, 0]
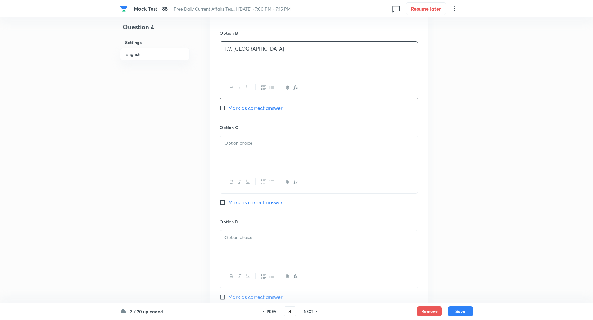
click at [246, 171] on div at bounding box center [319, 153] width 198 height 35
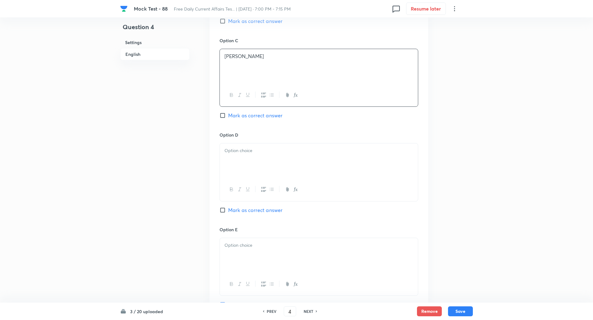
scroll to position [482, 0]
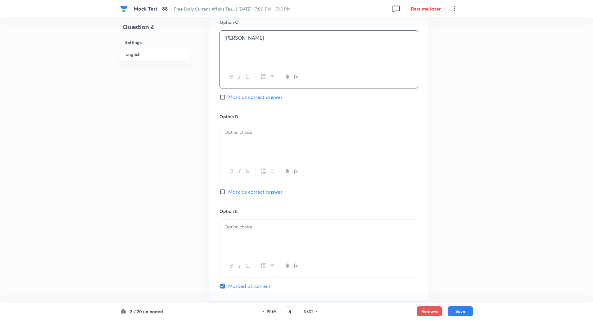
click at [242, 152] on div at bounding box center [319, 142] width 198 height 35
paste div
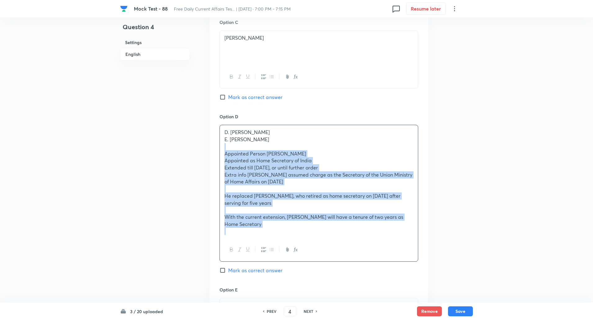
click at [242, 150] on p at bounding box center [318, 146] width 189 height 7
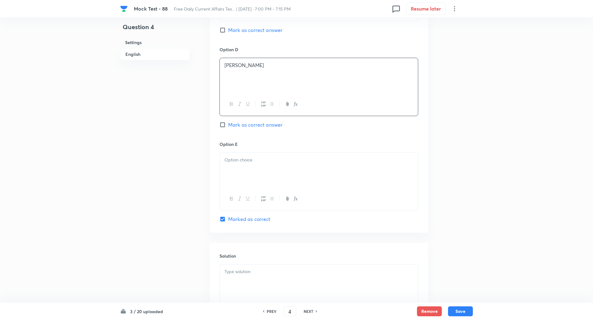
scroll to position [553, 0]
click at [244, 160] on p at bounding box center [318, 156] width 189 height 7
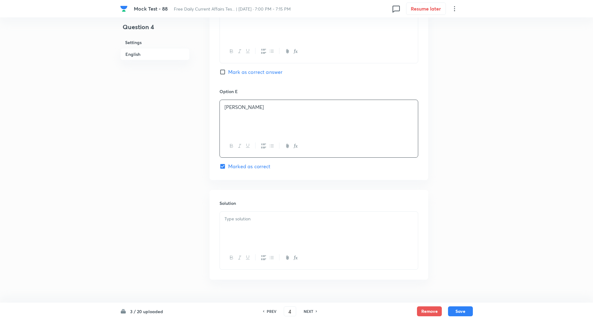
scroll to position [616, 0]
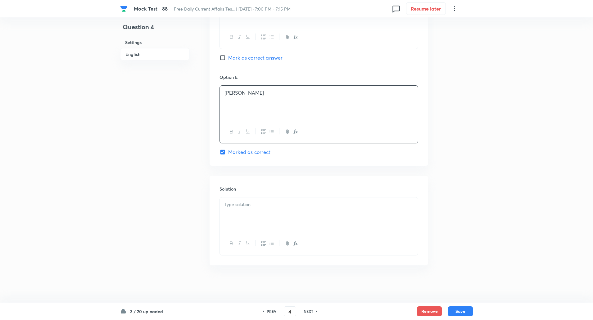
click at [247, 205] on div at bounding box center [319, 214] width 198 height 35
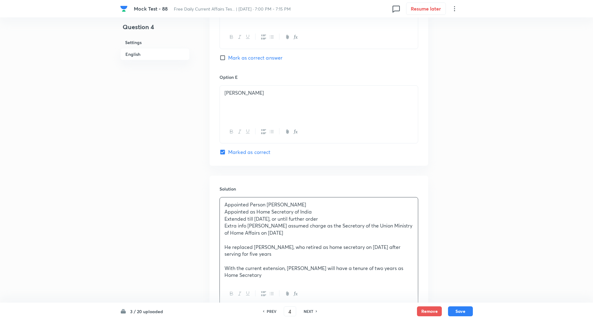
click at [243, 265] on p at bounding box center [318, 261] width 189 height 7
click at [237, 244] on p at bounding box center [318, 240] width 189 height 7
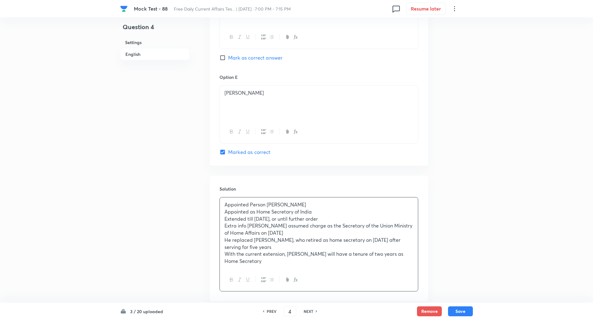
click at [267, 208] on p "Appointed Person [PERSON_NAME]" at bounding box center [318, 204] width 189 height 7
copy p "-----"
click at [257, 215] on p "Appointed as Home Secretary of India" at bounding box center [318, 211] width 189 height 7
click at [256, 223] on p "Extended till [DATE], or until further order" at bounding box center [318, 218] width 189 height 7
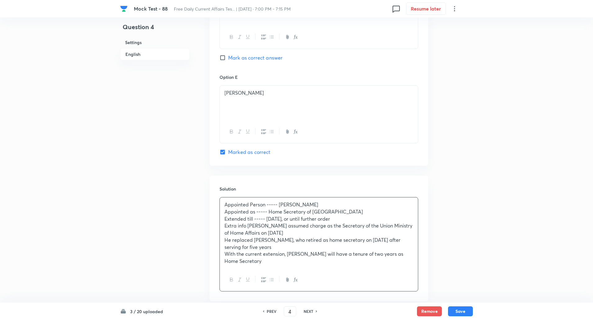
click at [248, 232] on p "Extra info [PERSON_NAME] assumed charge as the Secretary of the Union Ministry …" at bounding box center [318, 229] width 189 height 14
click at [255, 247] on p "He replaced [PERSON_NAME], who retired as home secretary on [DATE] after servin…" at bounding box center [318, 244] width 189 height 14
click at [466, 314] on button "Save" at bounding box center [460, 311] width 25 height 10
type input "5"
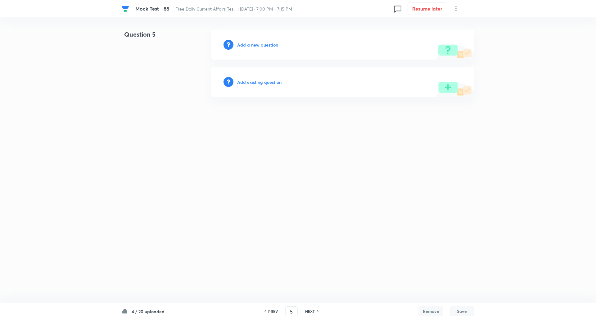
click at [253, 49] on div "Add a new question" at bounding box center [342, 45] width 263 height 30
click at [267, 45] on h6 "Add a new question" at bounding box center [257, 45] width 41 height 7
click at [267, 45] on h6 "Choose a question type" at bounding box center [261, 45] width 48 height 7
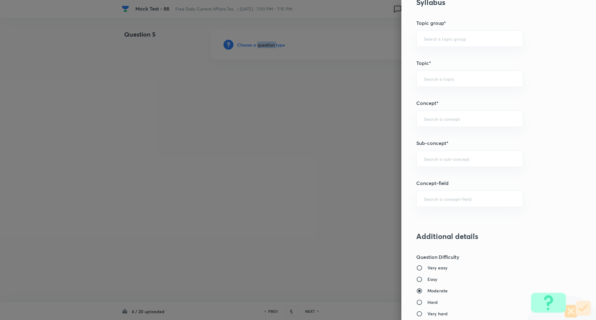
scroll to position [322, 0]
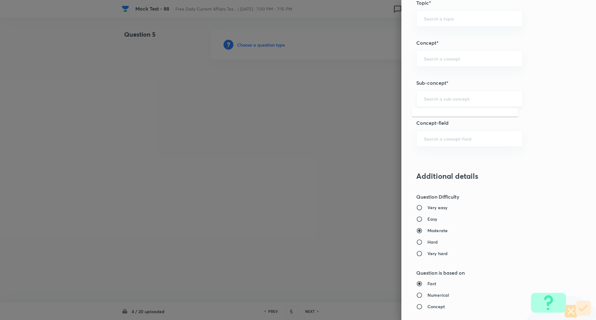
click at [450, 100] on input "text" at bounding box center [469, 99] width 91 height 6
click at [449, 119] on li "New Appointments: National" at bounding box center [465, 116] width 106 height 11
type input "New Appointments: National"
type input "Awareness"
type input "Current Affairs"
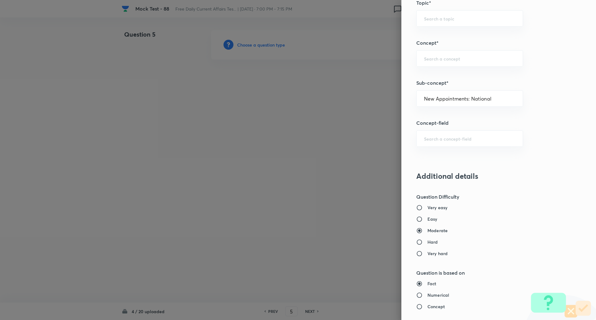
type input "New Appointments: National"
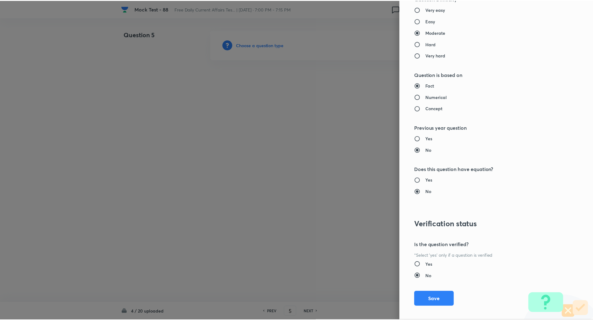
scroll to position [526, 0]
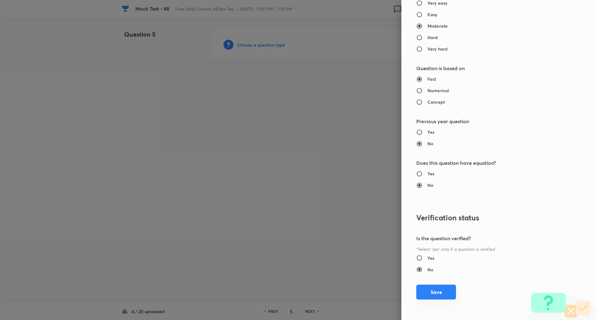
click at [437, 291] on button "Save" at bounding box center [436, 292] width 40 height 15
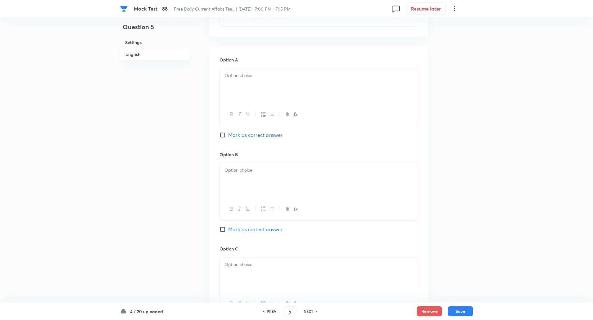
scroll to position [255, 0]
click at [221, 229] on input "Mark as correct answer" at bounding box center [224, 229] width 9 height 6
checkbox input "true"
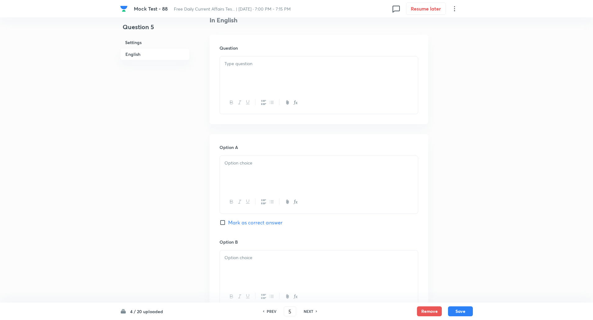
scroll to position [166, 0]
click at [245, 69] on div at bounding box center [319, 74] width 198 height 35
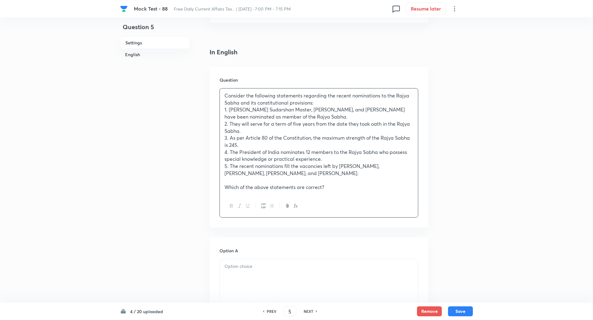
scroll to position [135, 0]
click at [320, 103] on p "Consider the following statements regarding the recent nominations to the Rajya…" at bounding box center [318, 100] width 189 height 14
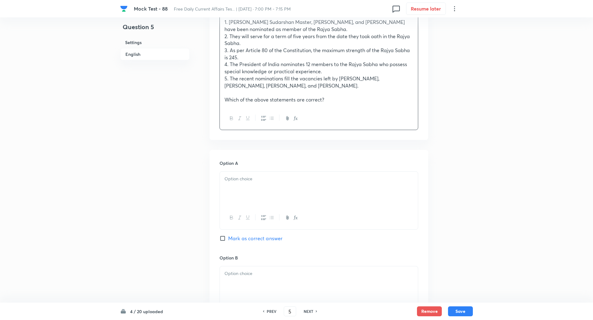
scroll to position [230, 0]
click at [310, 182] on div at bounding box center [319, 188] width 198 height 35
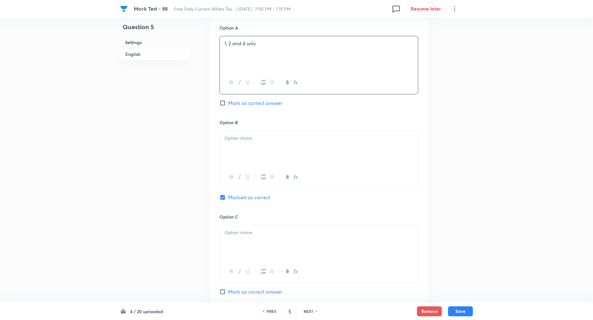
scroll to position [366, 0]
click at [257, 138] on p at bounding box center [318, 137] width 189 height 7
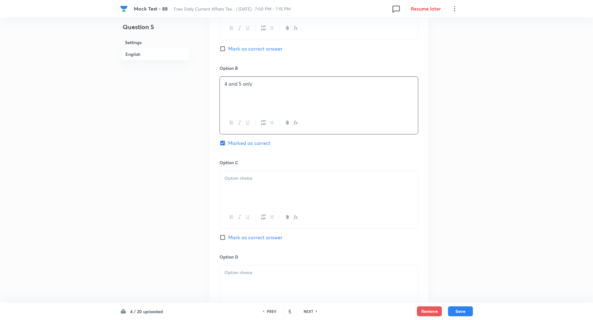
scroll to position [419, 0]
click at [252, 178] on p at bounding box center [318, 178] width 189 height 7
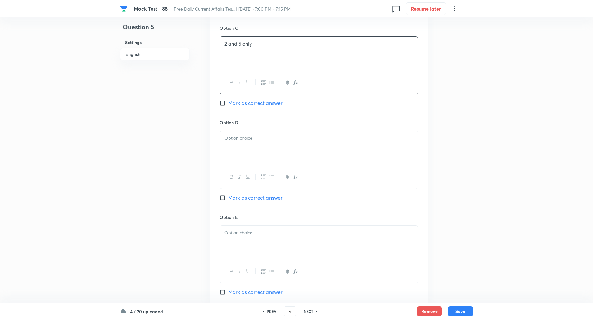
click at [247, 134] on div at bounding box center [319, 148] width 198 height 35
click at [241, 162] on div at bounding box center [319, 146] width 198 height 35
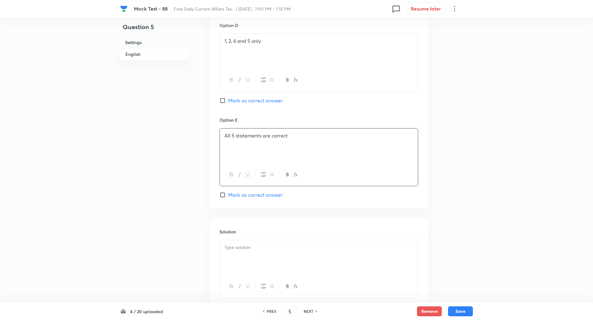
scroll to position [694, 0]
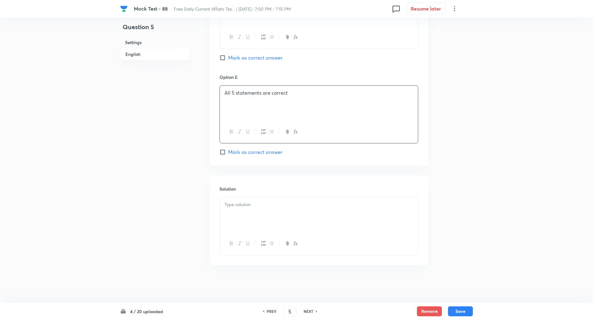
click at [234, 208] on p at bounding box center [318, 204] width 189 height 7
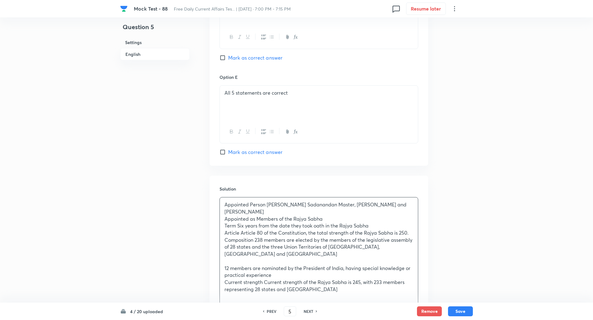
click at [236, 258] on p at bounding box center [318, 261] width 189 height 7
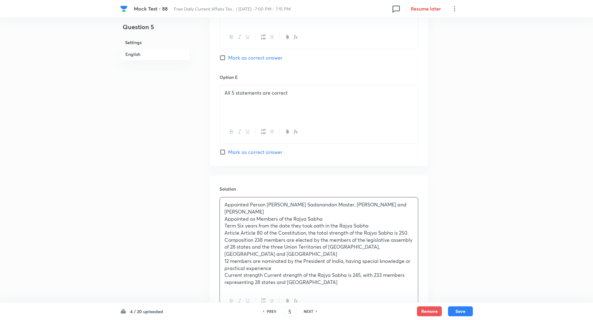
click at [266, 204] on p "Appointed Person [PERSON_NAME] Sadanandan Master, [PERSON_NAME] and [PERSON_NAM…" at bounding box center [318, 208] width 189 height 14
copy p "-----"
click at [257, 219] on p "Appointed as Members of the Rajya Sabha" at bounding box center [318, 218] width 189 height 7
click at [240, 233] on p "Article Article 80 of the Constitution, the total strength of the Rajya Sabha i…" at bounding box center [318, 232] width 189 height 7
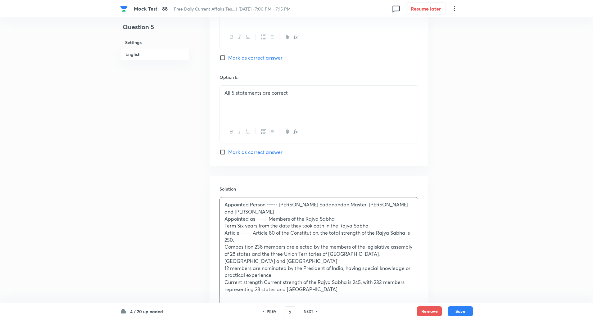
click at [238, 227] on p "Term Six years from the date they took oath in the Rajya Sabha" at bounding box center [318, 225] width 189 height 7
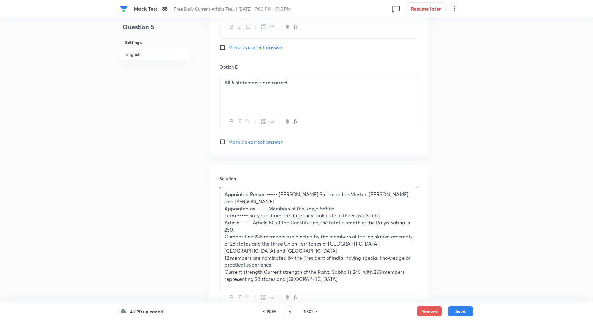
scroll to position [758, 0]
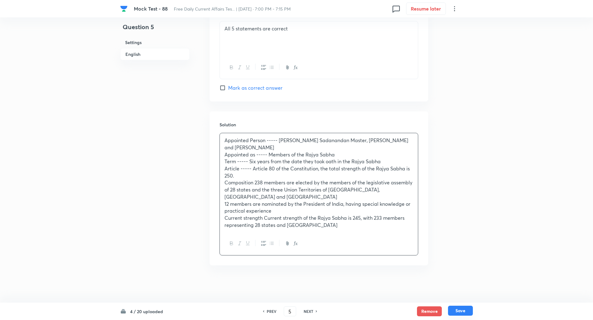
click at [455, 309] on button "Save" at bounding box center [460, 311] width 25 height 10
type input "6"
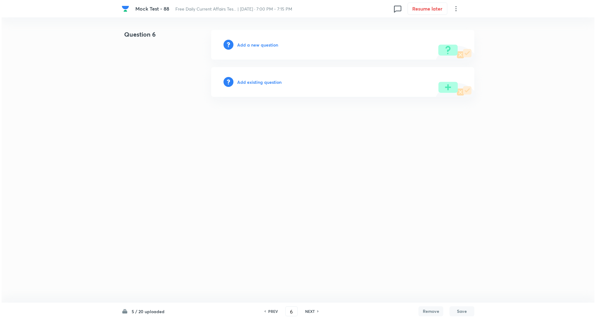
scroll to position [0, 0]
click at [263, 44] on h6 "Add a new question" at bounding box center [257, 45] width 41 height 7
click at [263, 44] on h6 "Choose a question type" at bounding box center [261, 45] width 48 height 7
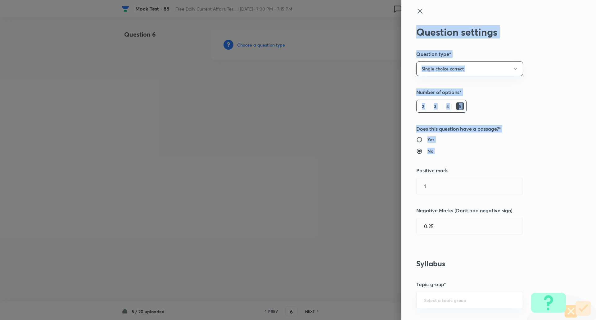
click at [445, 176] on div "Question settings Question type* Single choice correct Number of options* 2 3 4…" at bounding box center [298, 160] width 596 height 320
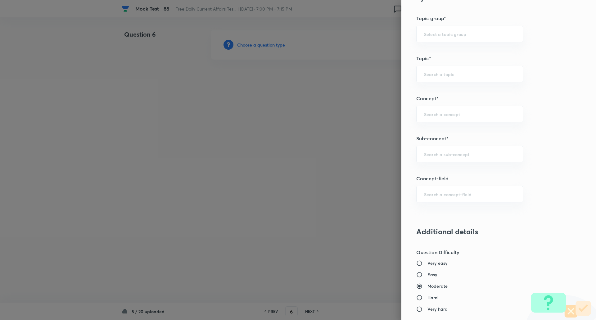
scroll to position [289, 0]
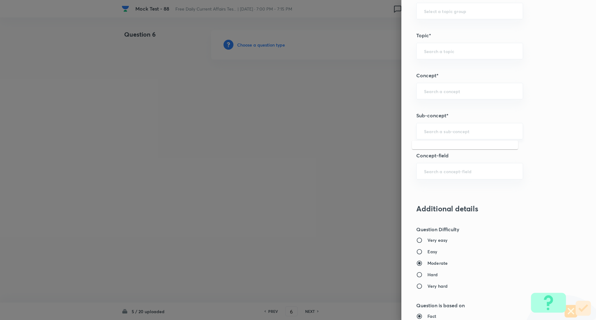
click at [437, 132] on input "text" at bounding box center [469, 131] width 91 height 6
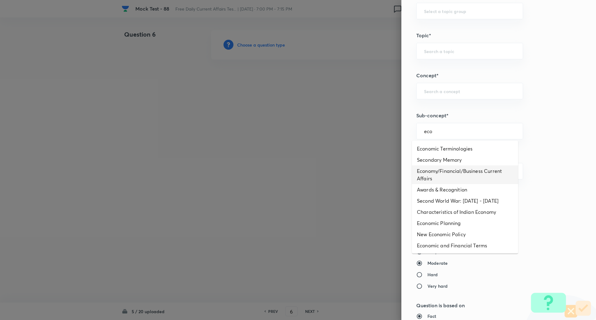
click at [437, 170] on li "Economy/Financial/Business Current Affairs" at bounding box center [465, 174] width 106 height 19
type input "Economy/Financial/Business Current Affairs"
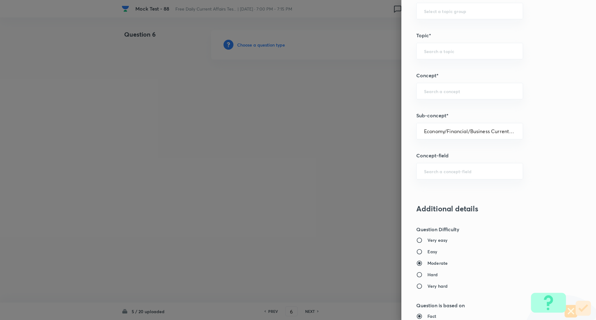
type input "Awareness"
type input "Current Affairs"
type input "Economy/Financial/Business Current Affairs"
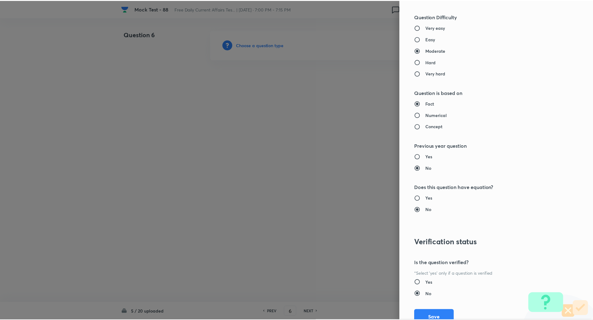
scroll to position [526, 0]
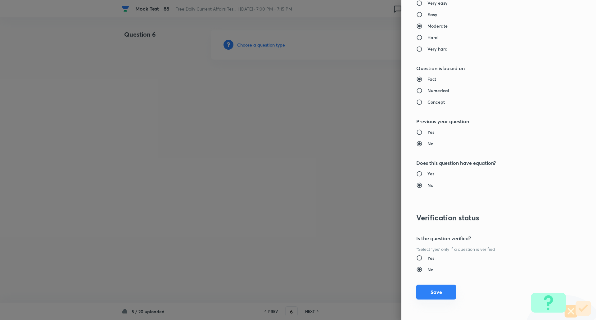
click at [426, 288] on button "Save" at bounding box center [436, 292] width 40 height 15
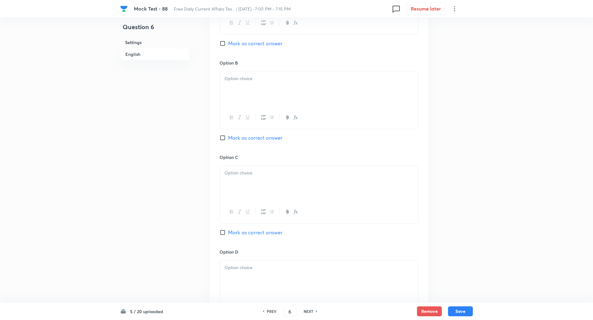
scroll to position [355, 0]
click at [223, 232] on input "Mark as correct answer" at bounding box center [224, 232] width 9 height 6
checkbox input "true"
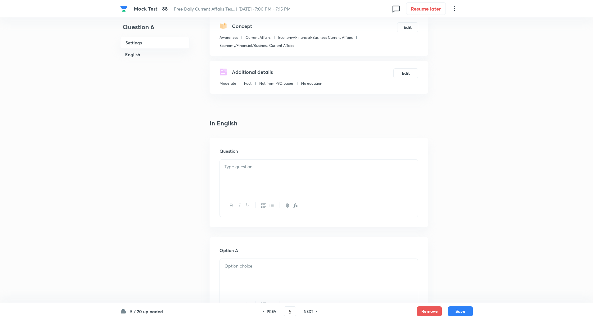
scroll to position [109, 0]
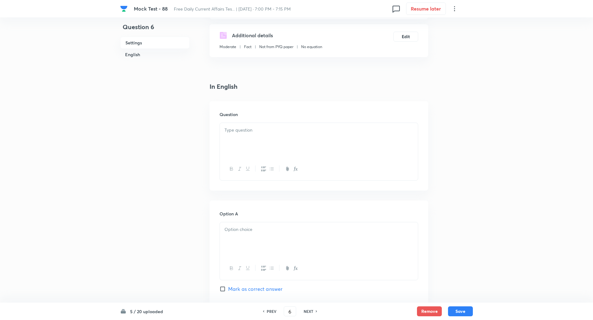
click at [257, 141] on div at bounding box center [319, 140] width 198 height 35
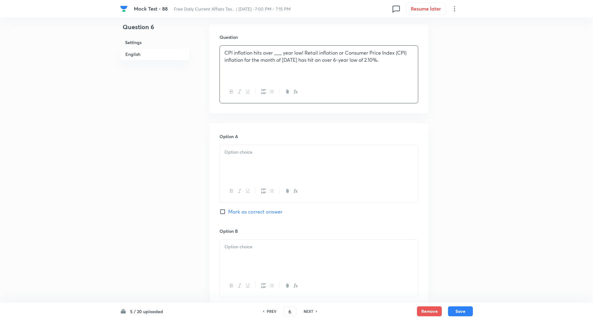
scroll to position [188, 0]
click at [258, 156] on div at bounding box center [319, 160] width 198 height 35
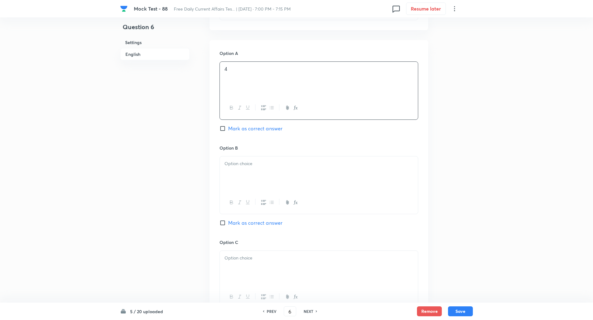
scroll to position [272, 0]
click at [253, 173] on div at bounding box center [319, 171] width 198 height 35
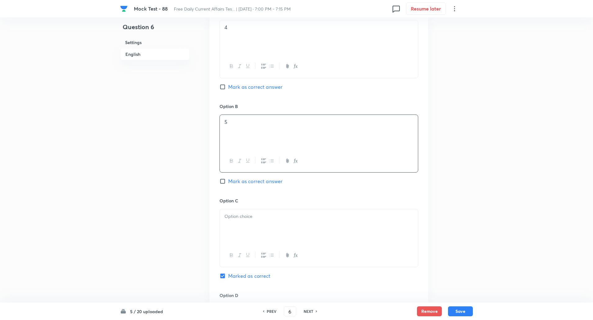
scroll to position [311, 0]
click at [251, 221] on div at bounding box center [319, 226] width 198 height 35
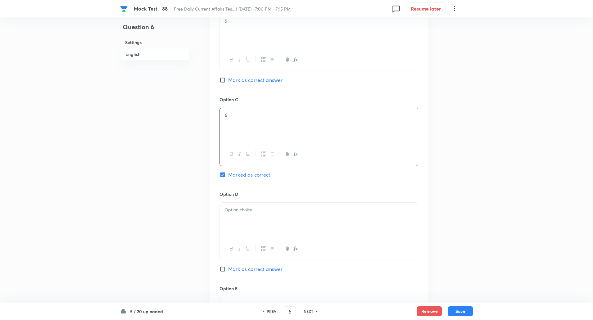
scroll to position [415, 0]
click at [248, 219] on div at bounding box center [319, 217] width 198 height 35
click at [245, 222] on div at bounding box center [319, 219] width 198 height 35
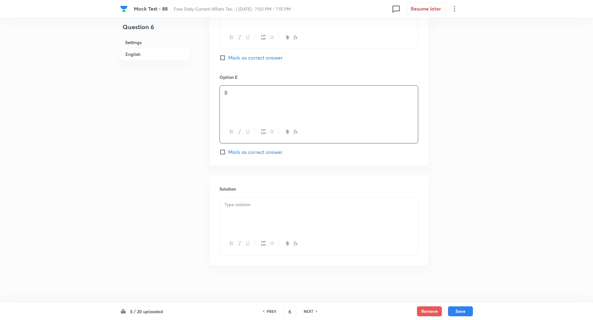
click at [241, 216] on div at bounding box center [319, 214] width 198 height 35
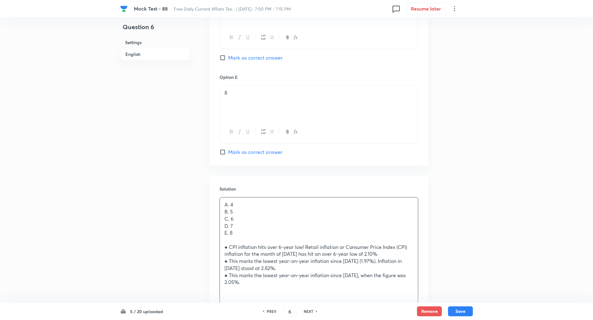
click at [234, 238] on p at bounding box center [318, 240] width 189 height 7
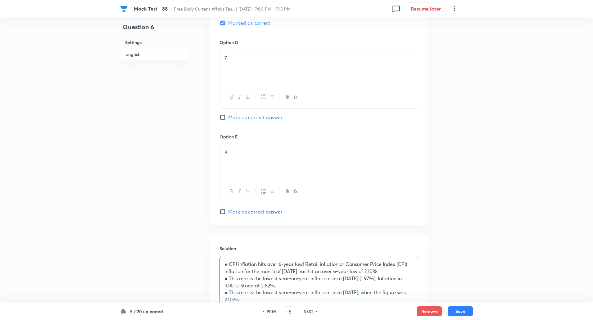
scroll to position [638, 0]
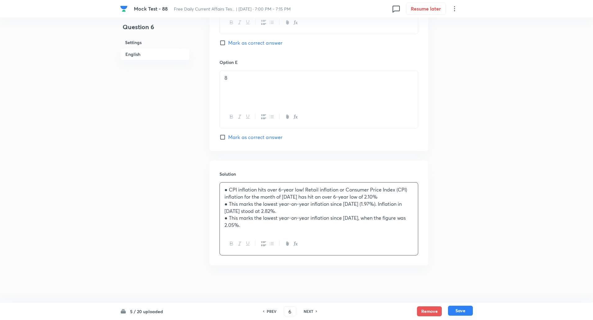
click at [468, 313] on button "Save" at bounding box center [460, 311] width 25 height 10
type input "7"
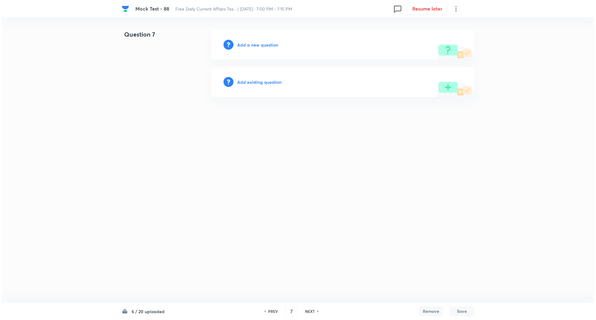
scroll to position [0, 0]
click at [268, 44] on h6 "Add a new question" at bounding box center [257, 45] width 41 height 7
click at [268, 44] on h6 "Choose a question type" at bounding box center [261, 45] width 48 height 7
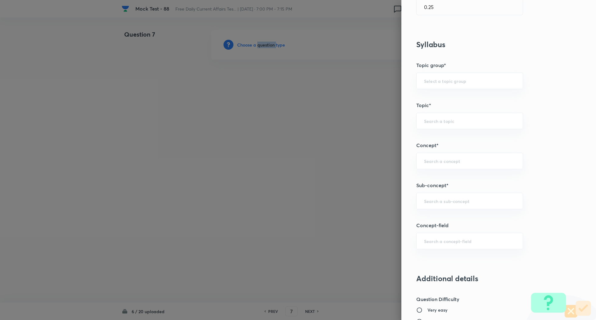
scroll to position [220, 0]
click at [446, 203] on input "text" at bounding box center [469, 201] width 91 height 6
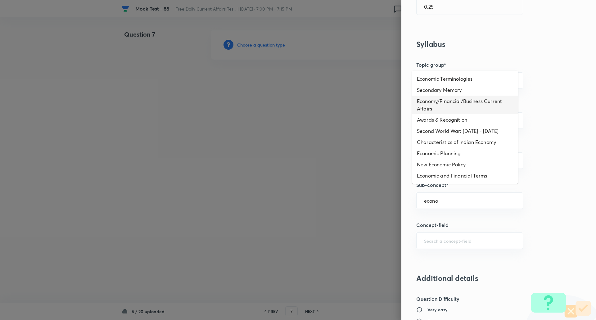
click at [459, 102] on li "Economy/Financial/Business Current Affairs" at bounding box center [465, 105] width 106 height 19
type input "Economy/Financial/Business Current Affairs"
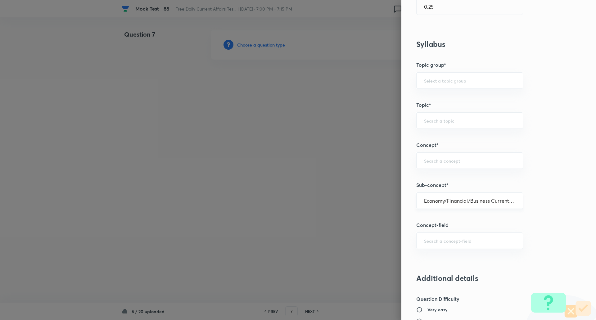
type input "Awareness"
type input "Current Affairs"
type input "Economy/Financial/Business Current Affairs"
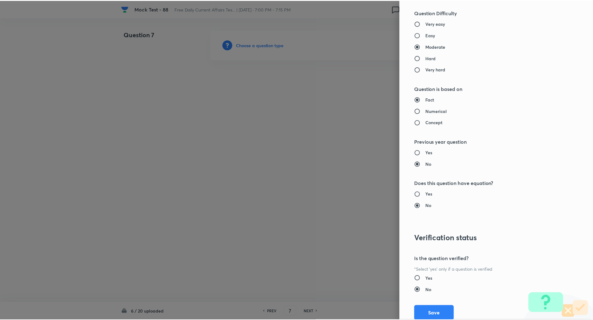
scroll to position [526, 0]
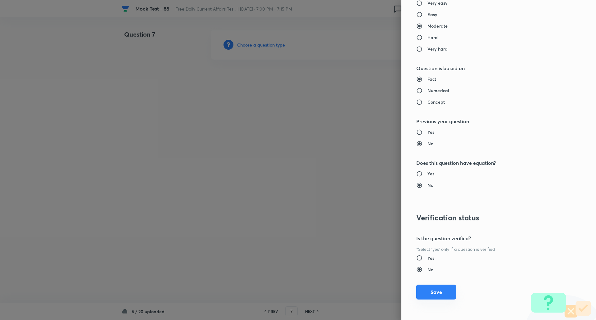
click at [435, 296] on button "Save" at bounding box center [436, 292] width 40 height 15
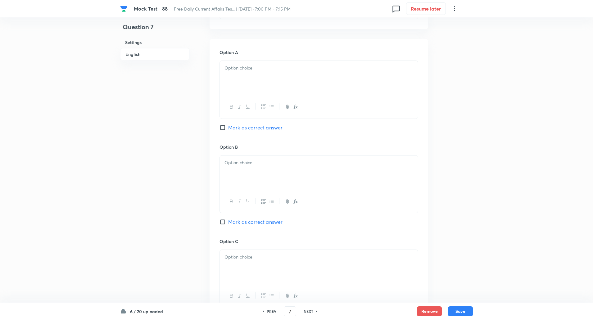
scroll to position [270, 0]
click at [223, 222] on input "Mark as correct answer" at bounding box center [224, 222] width 9 height 6
checkbox input "true"
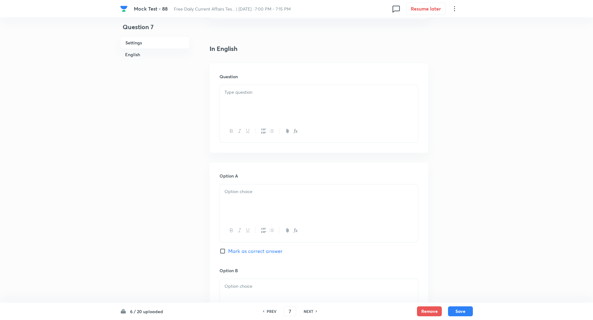
scroll to position [147, 0]
click at [251, 105] on div at bounding box center [319, 101] width 198 height 35
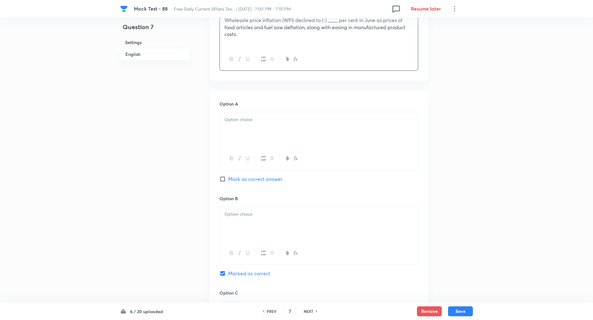
scroll to position [230, 0]
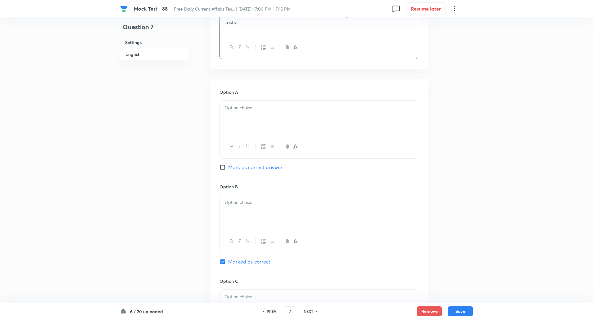
click at [245, 113] on div at bounding box center [319, 118] width 198 height 35
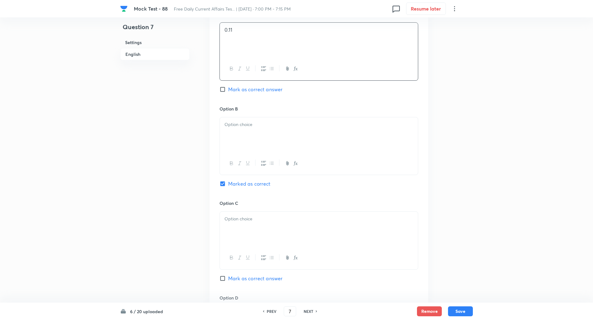
scroll to position [309, 0]
click at [244, 135] on div at bounding box center [319, 134] width 198 height 35
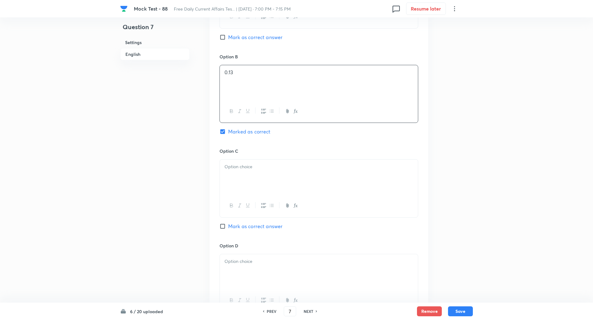
scroll to position [367, 0]
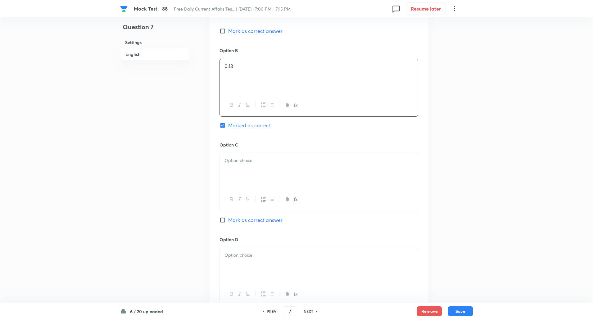
click at [242, 161] on p at bounding box center [318, 160] width 189 height 7
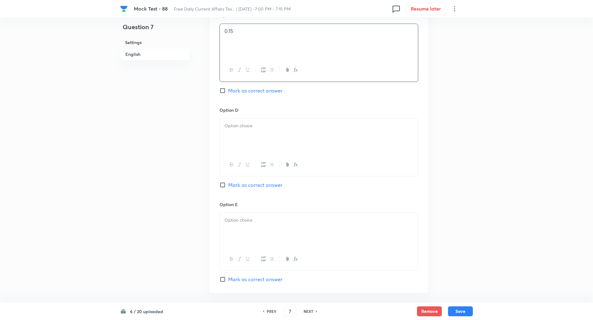
scroll to position [497, 0]
click at [238, 129] on div at bounding box center [319, 135] width 198 height 35
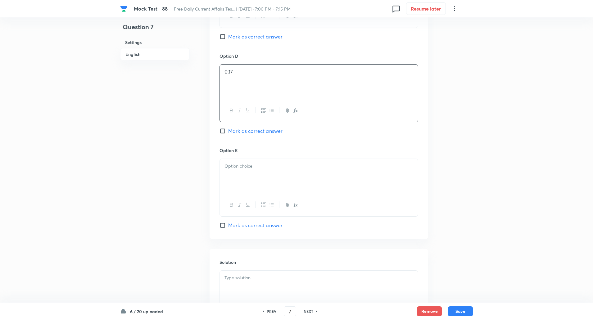
scroll to position [579, 0]
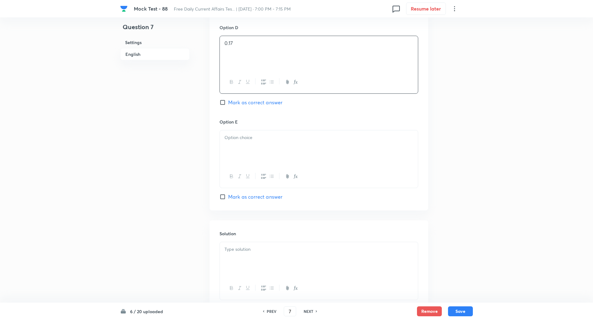
click at [237, 145] on div at bounding box center [319, 147] width 198 height 35
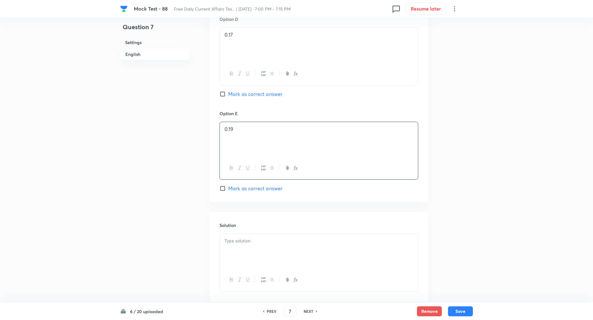
scroll to position [623, 0]
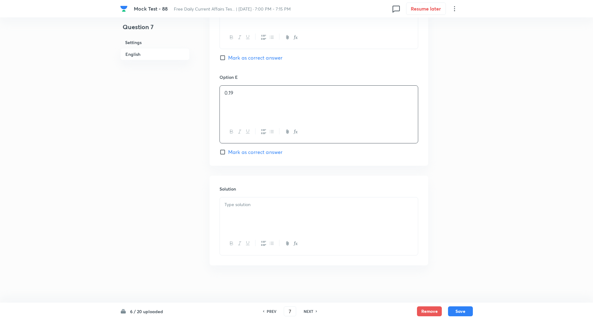
click at [296, 209] on div at bounding box center [319, 214] width 198 height 35
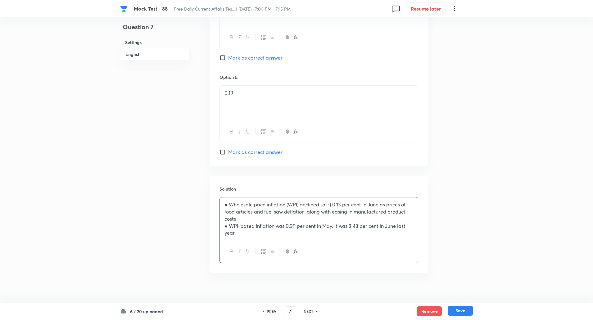
click at [457, 308] on button "Save" at bounding box center [460, 311] width 25 height 10
type input "8"
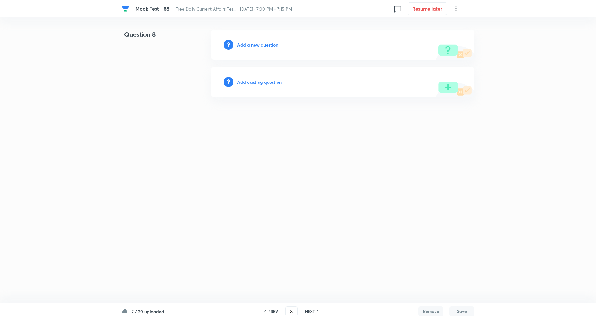
click at [258, 46] on h6 "Add a new question" at bounding box center [257, 45] width 41 height 7
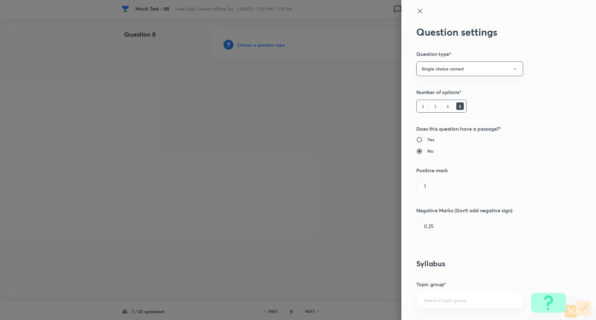
click at [258, 46] on div at bounding box center [298, 160] width 596 height 320
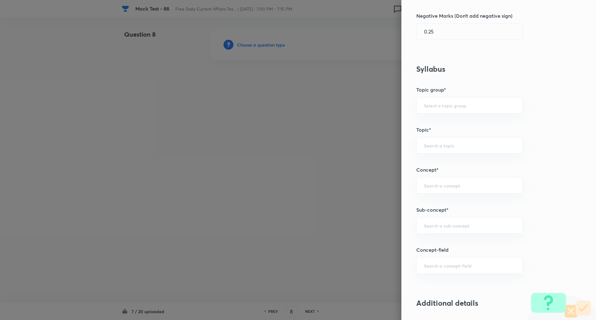
scroll to position [227, 0]
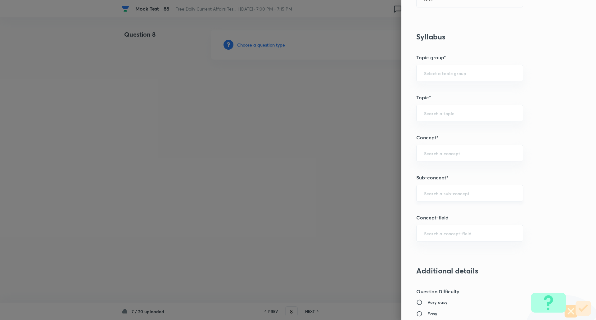
click at [445, 189] on div "​" at bounding box center [469, 193] width 107 height 16
click at [454, 207] on li "Reserve Bank of India" at bounding box center [465, 210] width 106 height 11
type input "Reserve Bank of India"
type input "Awareness"
type input "Banking Awareness"
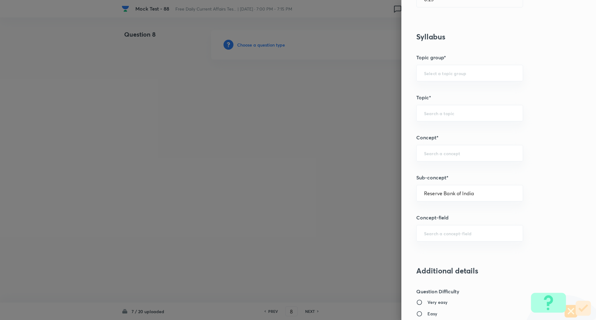
type input "Indian Banking System"
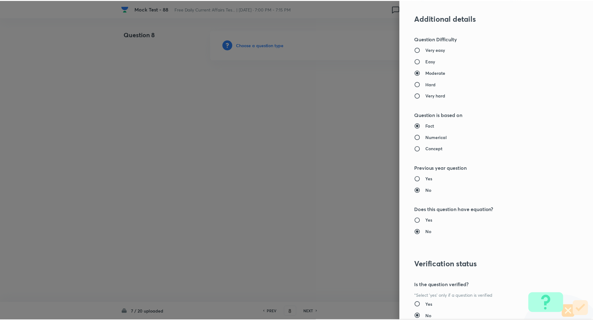
scroll to position [526, 0]
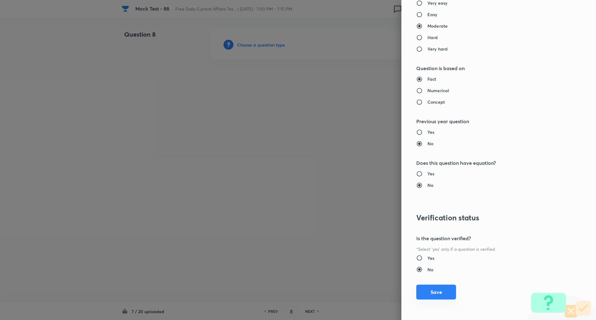
click at [434, 296] on button "Save" at bounding box center [436, 292] width 40 height 15
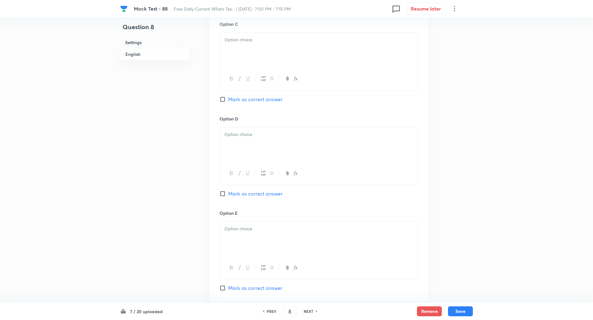
scroll to position [481, 0]
click at [221, 192] on input "Mark as correct answer" at bounding box center [224, 192] width 9 height 6
checkbox input "true"
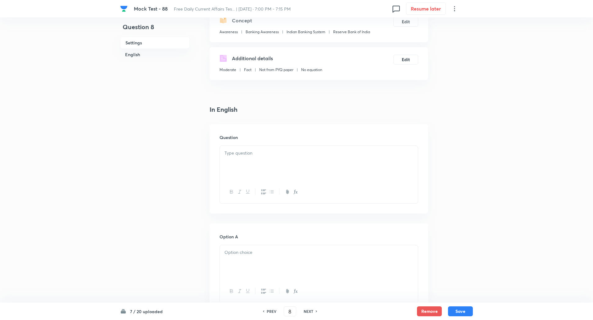
scroll to position [77, 0]
click at [282, 160] on div at bounding box center [319, 163] width 198 height 35
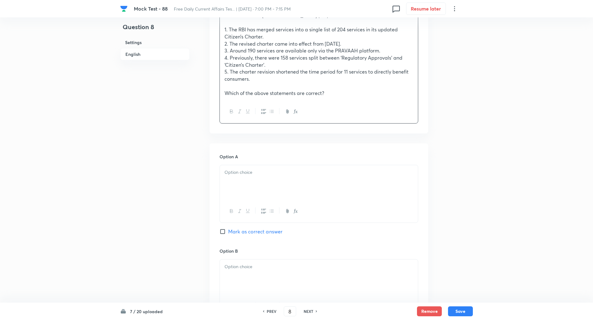
scroll to position [227, 0]
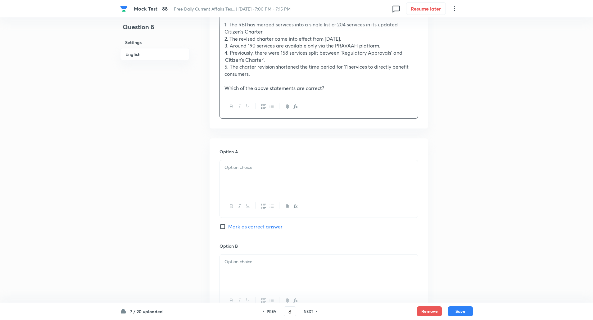
click at [270, 184] on div at bounding box center [319, 177] width 198 height 35
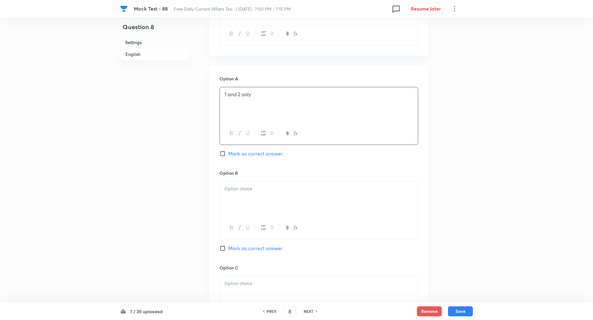
click at [262, 193] on div at bounding box center [319, 199] width 198 height 35
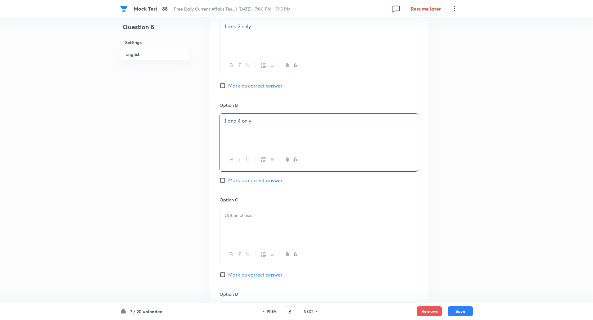
click at [250, 216] on p at bounding box center [318, 215] width 189 height 7
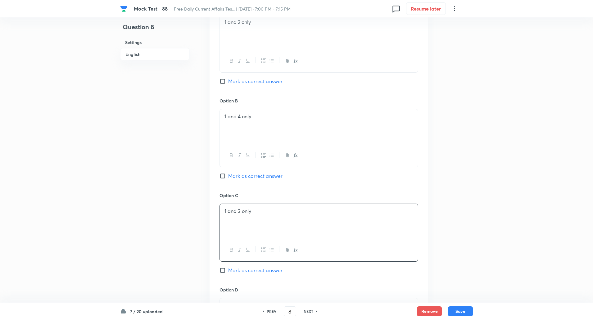
scroll to position [500, 0]
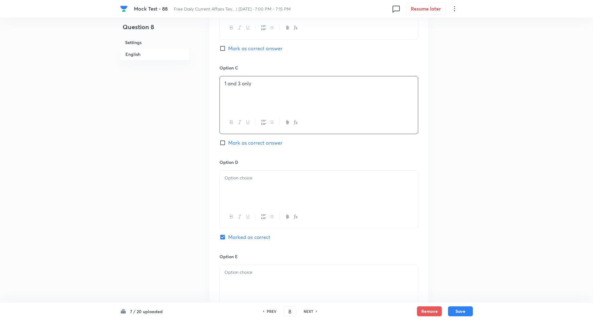
click at [238, 198] on div at bounding box center [319, 188] width 198 height 35
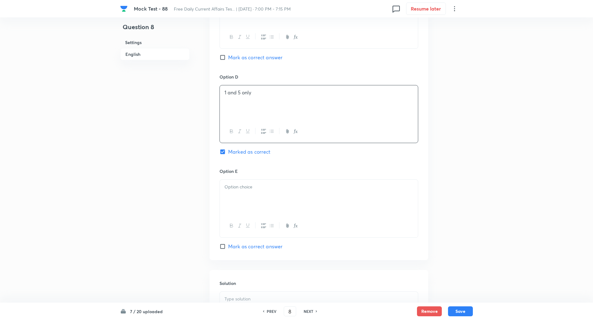
click at [238, 203] on div at bounding box center [319, 197] width 198 height 35
click at [240, 207] on p at bounding box center [318, 205] width 189 height 7
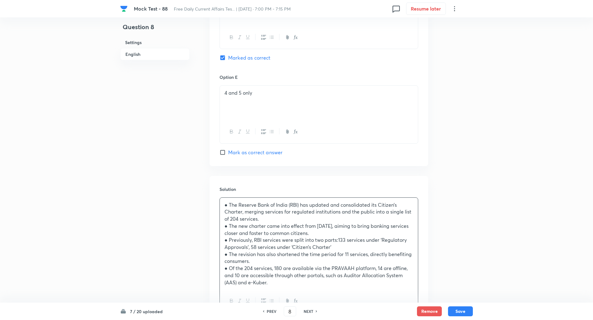
scroll to position [737, 0]
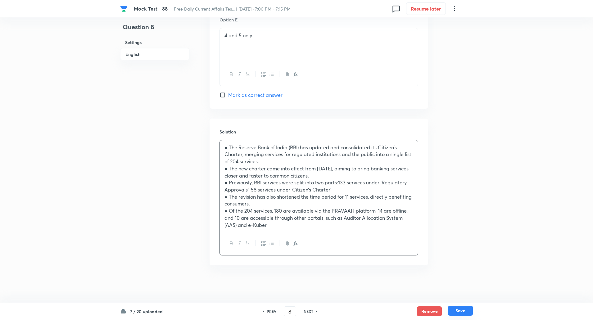
click at [458, 312] on button "Save" at bounding box center [460, 311] width 25 height 10
type input "9"
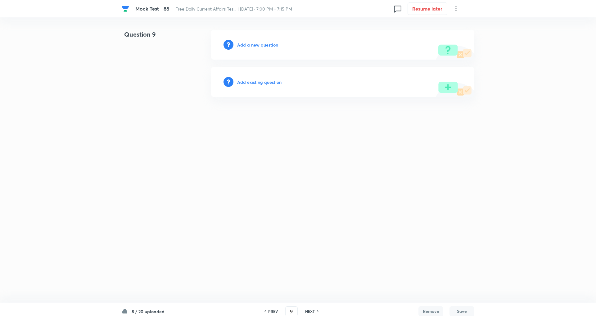
click at [251, 44] on h6 "Add a new question" at bounding box center [257, 45] width 41 height 7
click at [251, 44] on h6 "Choose a question type" at bounding box center [261, 45] width 48 height 7
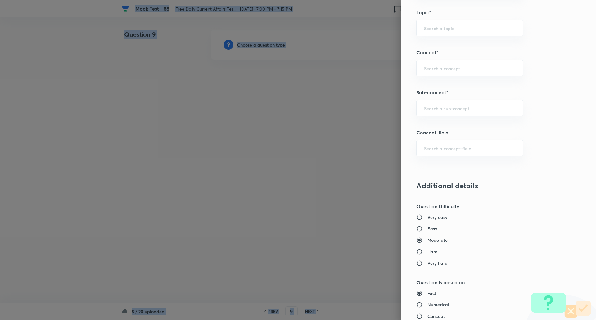
scroll to position [329, 0]
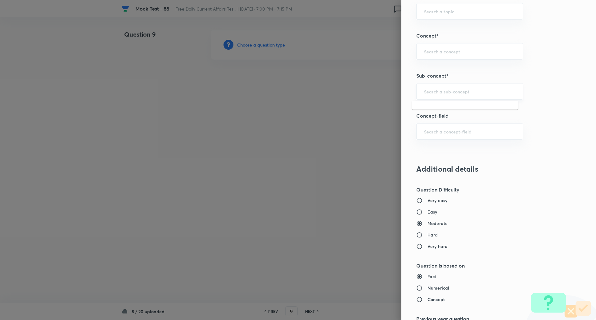
click at [439, 94] on input "text" at bounding box center [469, 91] width 91 height 6
click at [444, 94] on input "agree" at bounding box center [469, 91] width 91 height 6
click at [444, 110] on li "Agreements/Memorandum of Understandings" at bounding box center [465, 112] width 106 height 19
type input "Agreements/Memorandum of Understandings"
type input "Awareness"
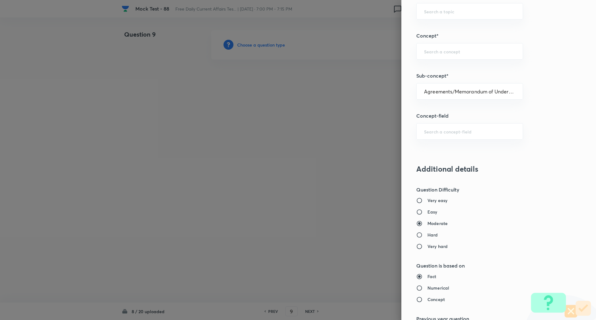
type input "Current Affairs"
type input "Agreements/Memorandum of Understandings"
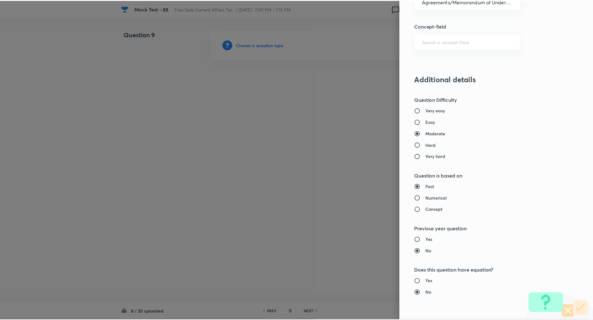
scroll to position [526, 0]
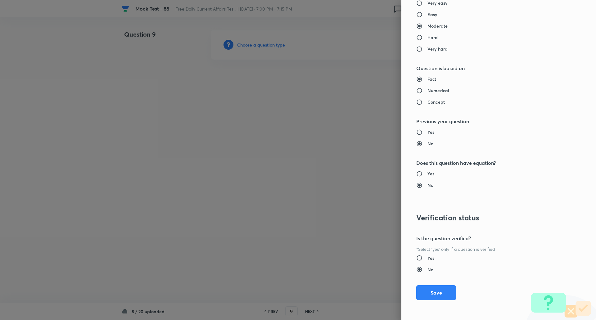
click at [432, 310] on div "Question settings Question type* Single choice correct Number of options* 2 3 4…" at bounding box center [498, 160] width 195 height 320
click at [437, 295] on button "Save" at bounding box center [436, 292] width 40 height 15
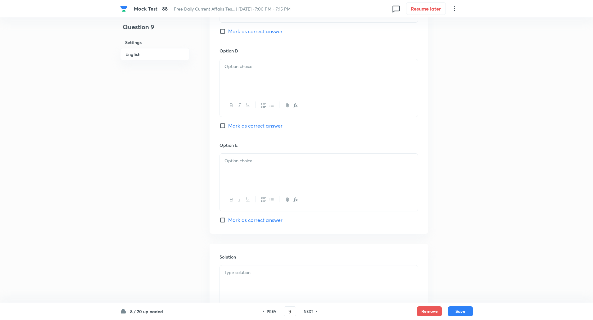
scroll to position [556, 0]
click at [225, 218] on input "Mark as correct answer" at bounding box center [224, 220] width 9 height 6
checkbox input "true"
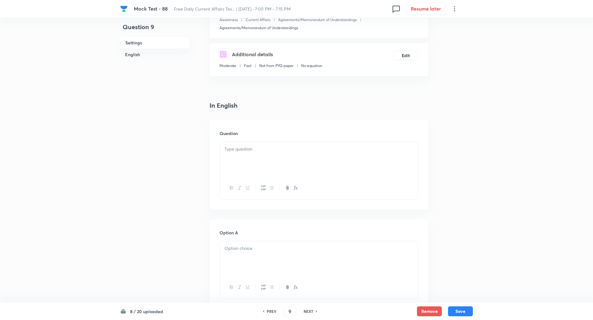
scroll to position [84, 0]
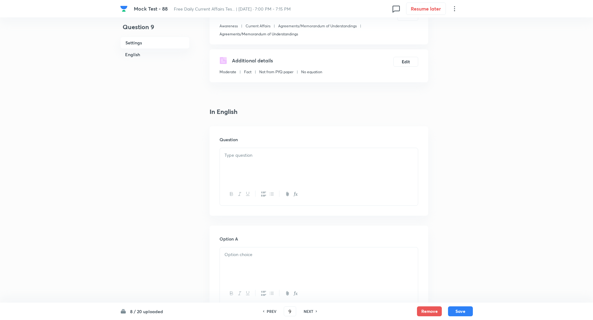
click at [241, 159] on div at bounding box center [319, 165] width 198 height 35
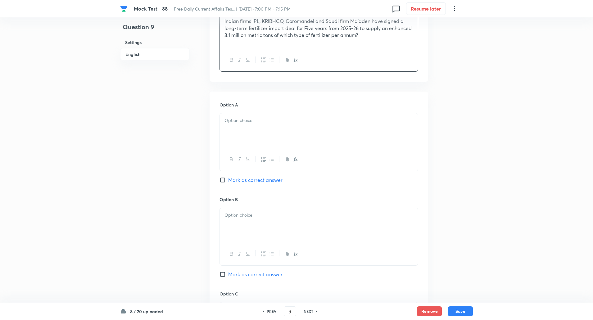
scroll to position [239, 0]
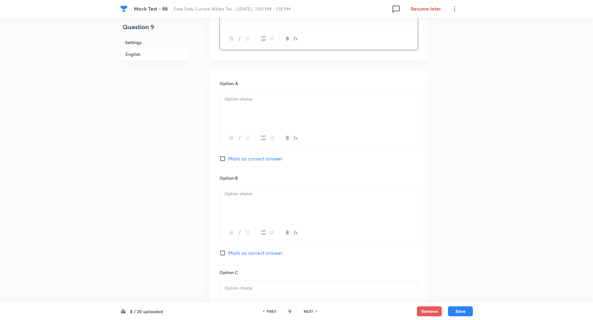
click at [245, 105] on div at bounding box center [319, 109] width 198 height 35
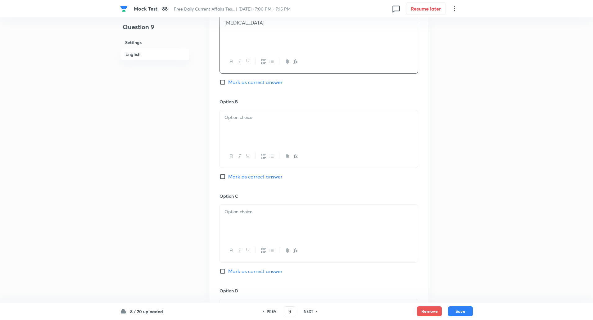
scroll to position [326, 0]
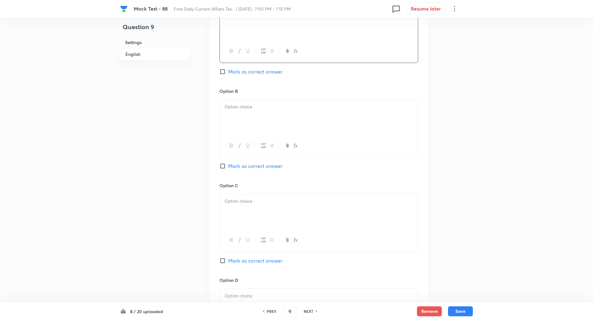
click at [243, 106] on p at bounding box center [318, 106] width 189 height 7
click at [245, 117] on div at bounding box center [319, 119] width 198 height 35
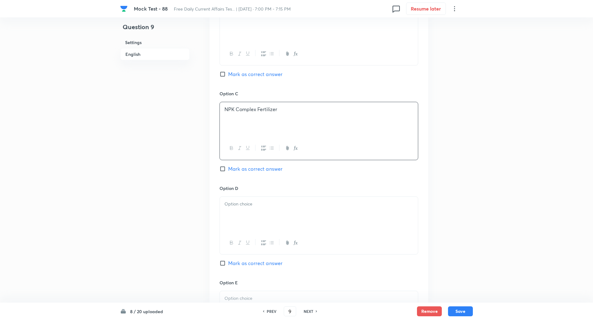
scroll to position [497, 0]
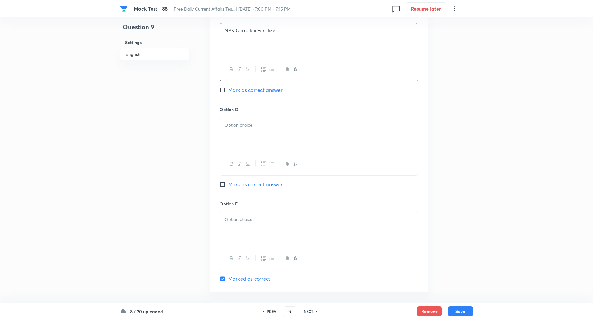
click at [243, 121] on div at bounding box center [319, 135] width 198 height 35
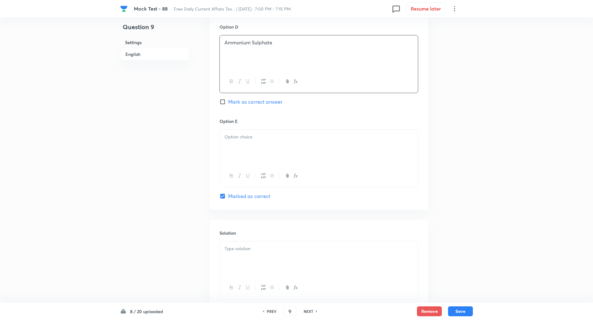
scroll to position [580, 0]
click at [243, 136] on p at bounding box center [318, 136] width 189 height 7
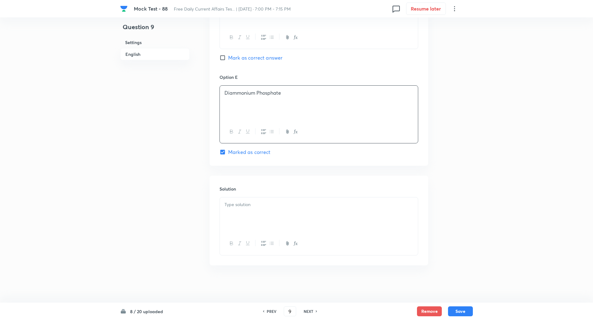
click at [247, 206] on p at bounding box center [318, 204] width 189 height 7
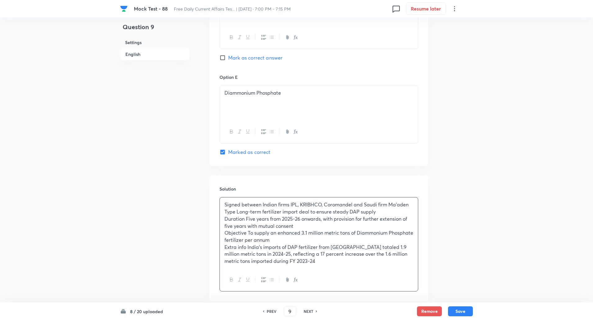
click at [264, 205] on p "Signed between Indian firms IPL, KRIBHCO, Coromandel and Saudi firm Ma’aden" at bounding box center [318, 204] width 189 height 7
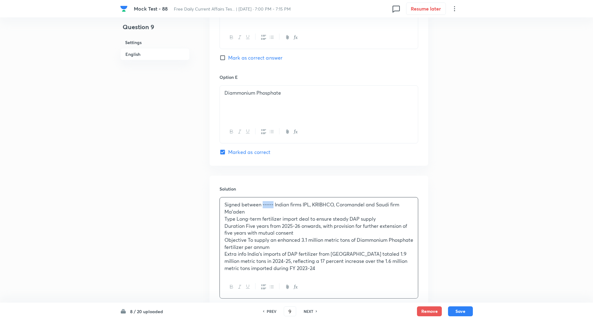
copy p "-----"
click at [237, 219] on p "Type Long-term fertilizer import deal to ensure steady DAP supply" at bounding box center [318, 218] width 189 height 7
click at [246, 225] on p "Duration Five years from 2025-26 onwards, with provision for further extension …" at bounding box center [318, 230] width 189 height 14
click at [249, 239] on p "Objective To supply an enhanced 3.1 million metric tons of Diammonium Phosphate…" at bounding box center [318, 244] width 189 height 14
click at [247, 254] on p "Extra info India’s imports of DAP fertilizer from [GEOGRAPHIC_DATA] totaled 1.9…" at bounding box center [318, 261] width 189 height 21
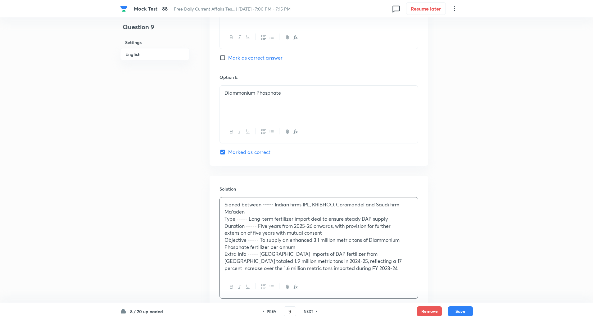
scroll to position [667, 0]
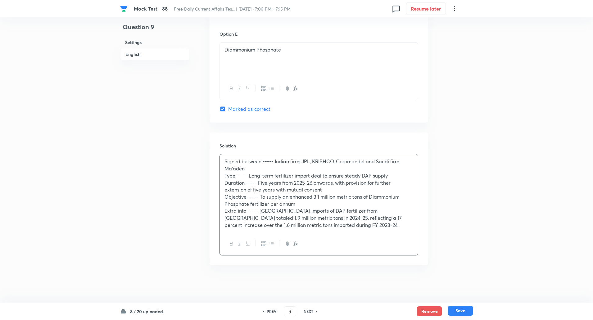
click at [463, 309] on button "Save" at bounding box center [460, 311] width 25 height 10
type input "10"
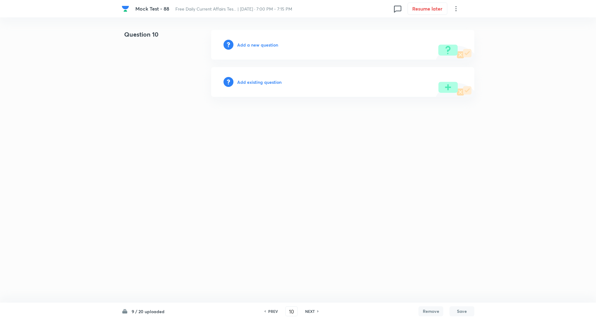
click at [266, 47] on h6 "Add a new question" at bounding box center [257, 45] width 41 height 7
click at [266, 47] on h6 "Choose a question type" at bounding box center [261, 45] width 48 height 7
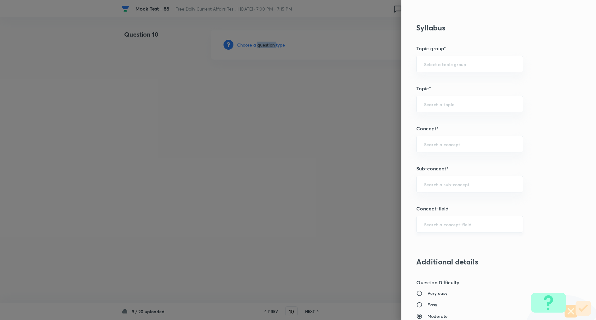
scroll to position [273, 0]
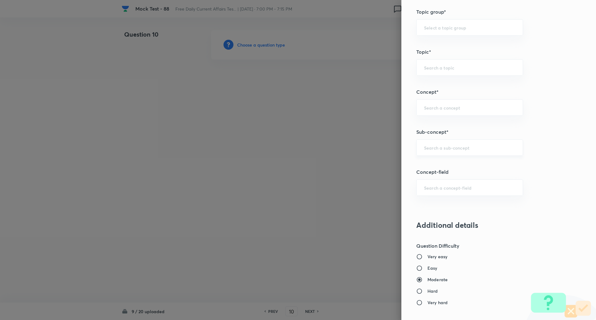
click at [439, 146] on input "text" at bounding box center [469, 148] width 91 height 6
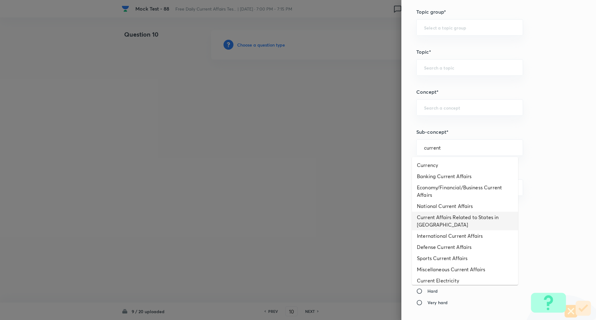
click at [446, 220] on li "Current Affairs Related to States in [GEOGRAPHIC_DATA]" at bounding box center [465, 221] width 106 height 19
type input "Current Affairs Related to States in [GEOGRAPHIC_DATA]"
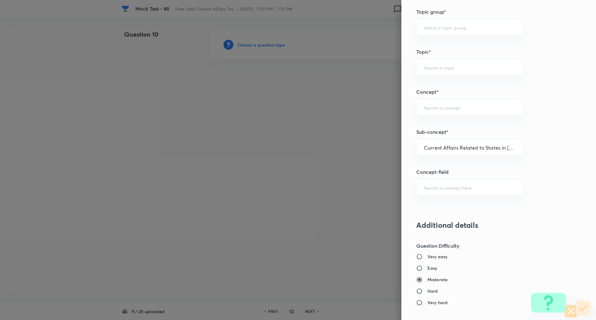
type input "Awareness"
type input "Current Affairs"
type input "Current Affairs Related to States in [GEOGRAPHIC_DATA]"
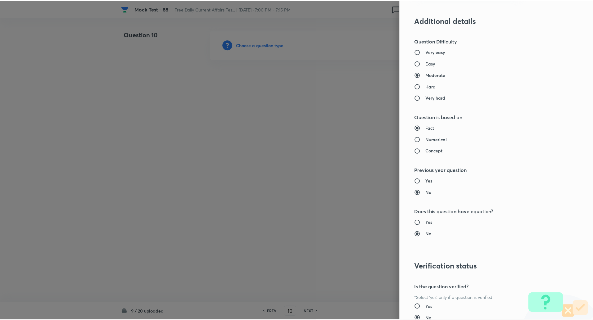
scroll to position [526, 0]
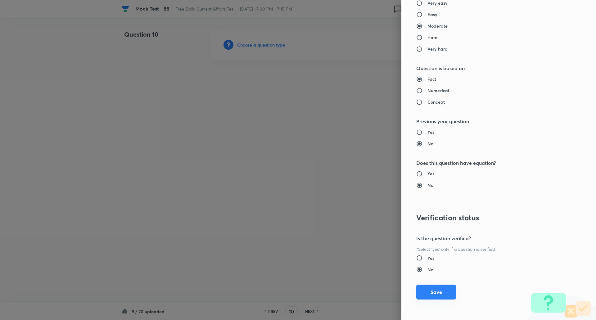
click at [432, 297] on button "Save" at bounding box center [436, 292] width 40 height 15
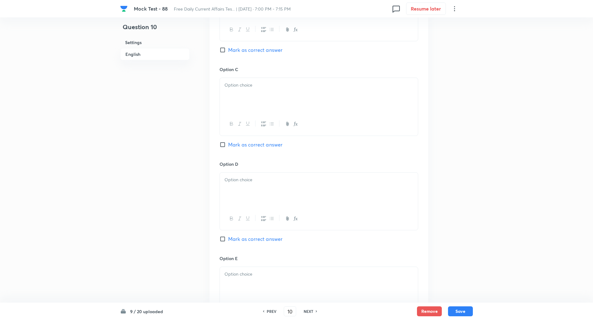
scroll to position [442, 0]
click at [221, 237] on input "Mark as correct answer" at bounding box center [224, 239] width 9 height 6
checkbox input "true"
click at [266, 91] on div at bounding box center [319, 93] width 198 height 35
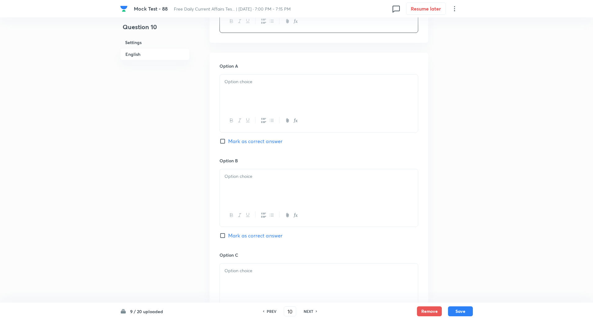
scroll to position [258, 0]
click at [258, 80] on p at bounding box center [318, 81] width 189 height 7
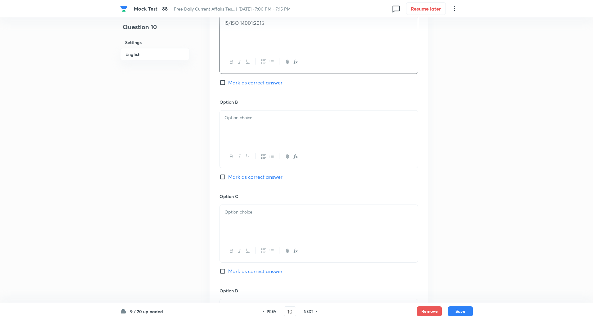
click at [259, 115] on p at bounding box center [318, 117] width 189 height 7
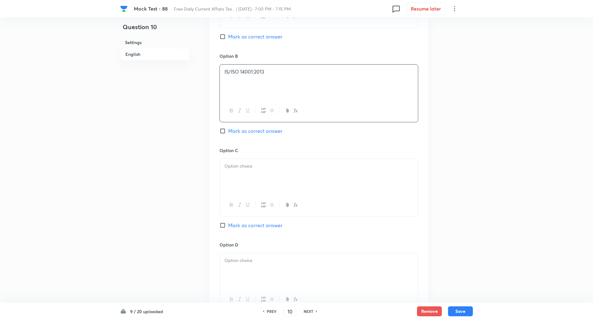
scroll to position [362, 0]
click at [244, 174] on div at bounding box center [319, 176] width 198 height 35
click at [237, 161] on p at bounding box center [318, 163] width 189 height 7
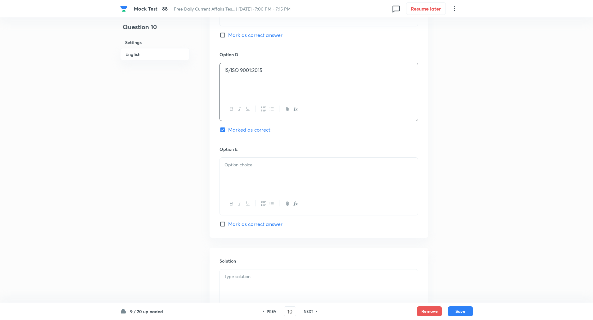
click at [240, 178] on div at bounding box center [319, 175] width 198 height 35
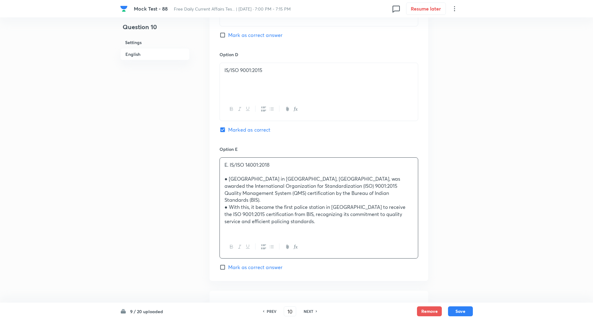
click at [240, 178] on p "● [GEOGRAPHIC_DATA] in [GEOGRAPHIC_DATA], [GEOGRAPHIC_DATA], was awarded the In…" at bounding box center [318, 189] width 189 height 28
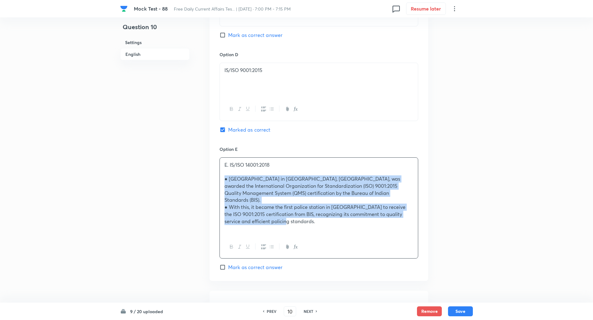
drag, startPoint x: 224, startPoint y: 177, endPoint x: 283, endPoint y: 215, distance: 70.0
click at [283, 215] on div "E. IS/ISO 14001:2018 ● [GEOGRAPHIC_DATA] in [GEOGRAPHIC_DATA], [GEOGRAPHIC_DATA…" at bounding box center [319, 197] width 198 height 78
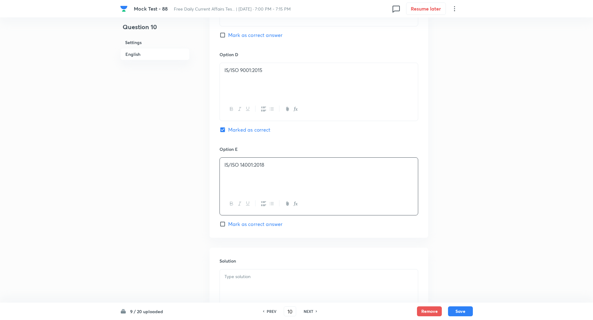
scroll to position [623, 0]
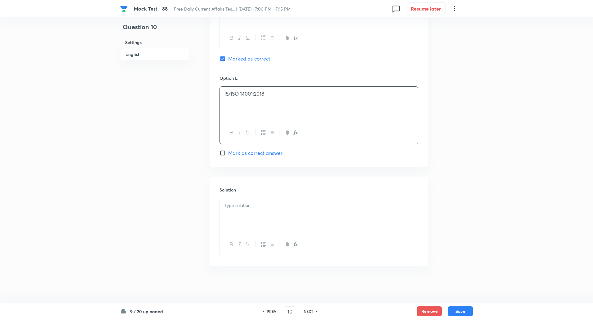
click at [265, 210] on div at bounding box center [319, 215] width 198 height 35
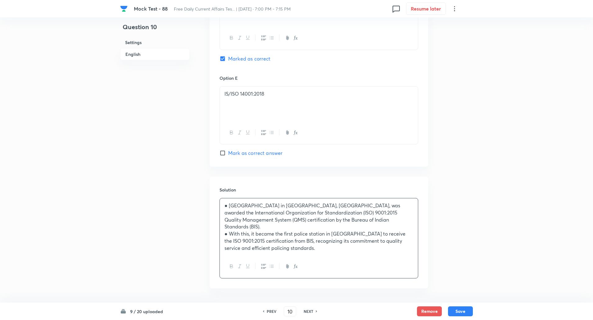
scroll to position [638, 0]
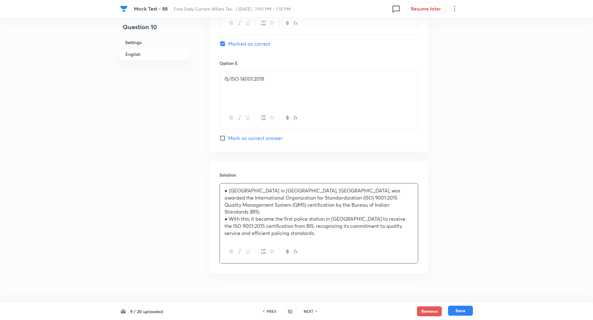
click at [461, 313] on button "Save" at bounding box center [460, 311] width 25 height 10
type input "11"
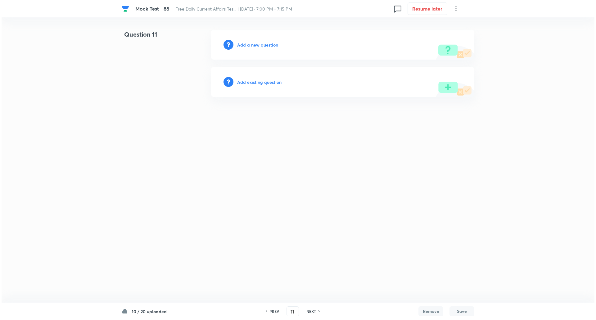
scroll to position [0, 0]
click at [268, 45] on h6 "Add a new question" at bounding box center [257, 45] width 41 height 7
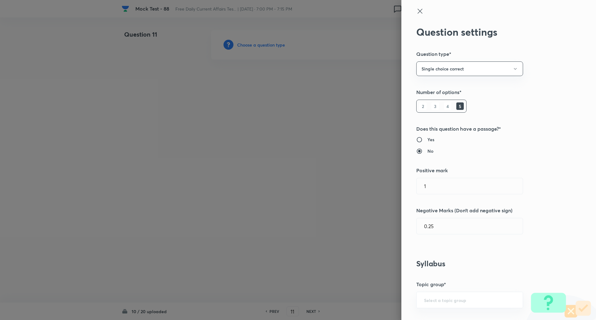
click at [268, 45] on div at bounding box center [298, 160] width 596 height 320
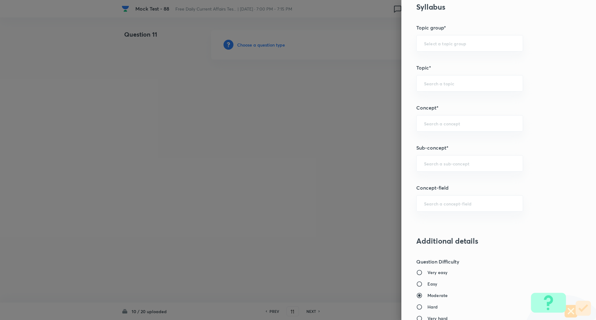
scroll to position [306, 0]
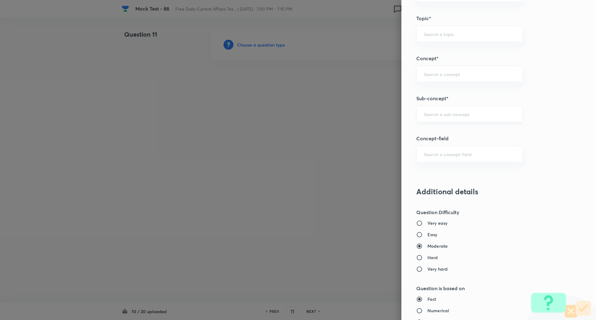
click at [440, 114] on input "text" at bounding box center [469, 114] width 91 height 6
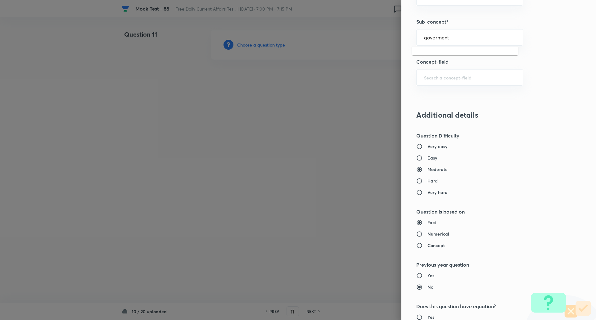
scroll to position [383, 0]
click at [460, 38] on input "goverment" at bounding box center [469, 37] width 91 height 6
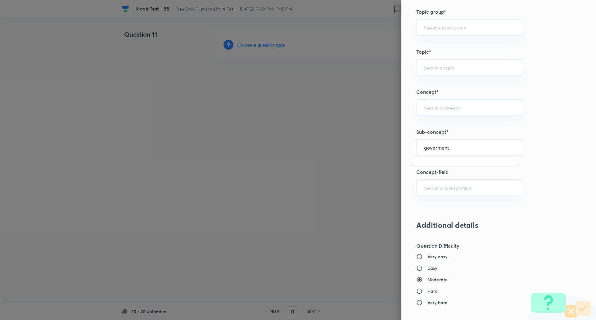
scroll to position [272, 0]
click at [448, 151] on div "goverment ​" at bounding box center [469, 148] width 107 height 16
click at [450, 185] on li "Government Schemes" at bounding box center [465, 184] width 106 height 11
type input "Government Schemes"
type input "Awareness"
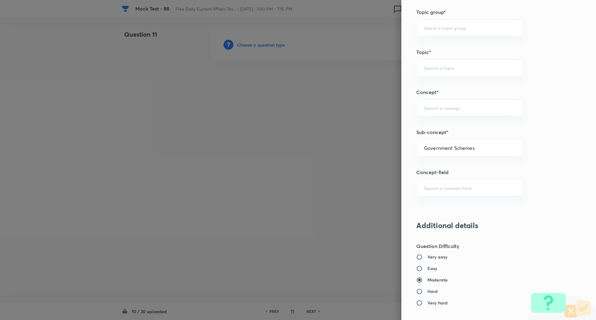
type input "Banking Awareness"
type input "Indian Banking System"
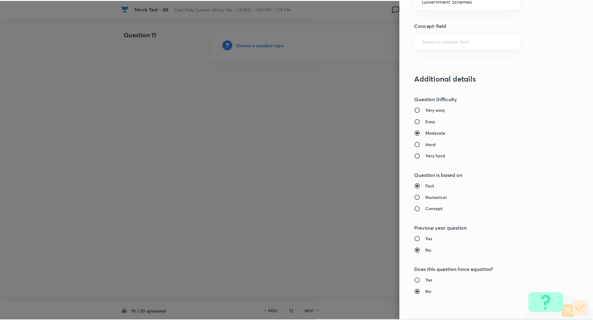
scroll to position [526, 0]
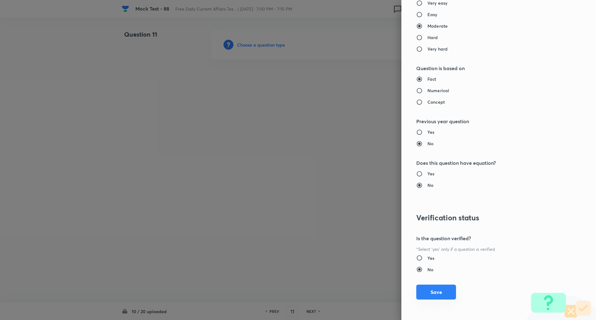
click at [436, 290] on button "Save" at bounding box center [436, 292] width 40 height 15
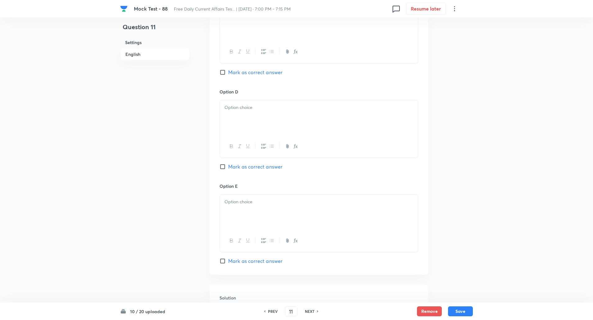
scroll to position [507, 0]
click at [224, 166] on input "Mark as correct answer" at bounding box center [224, 166] width 9 height 6
checkbox input "true"
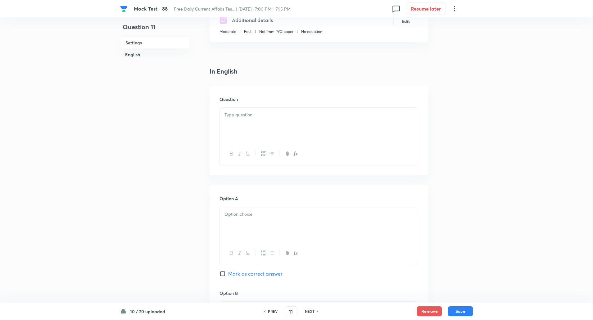
scroll to position [116, 0]
click at [247, 129] on div at bounding box center [319, 125] width 198 height 35
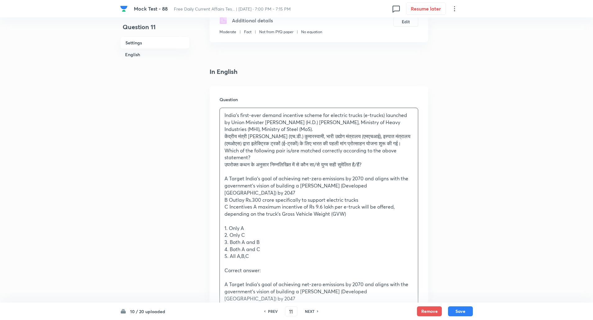
click at [221, 134] on div "India’s first-ever demand incentive scheme for electric trucks (e-trucks) launc…" at bounding box center [319, 221] width 198 height 226
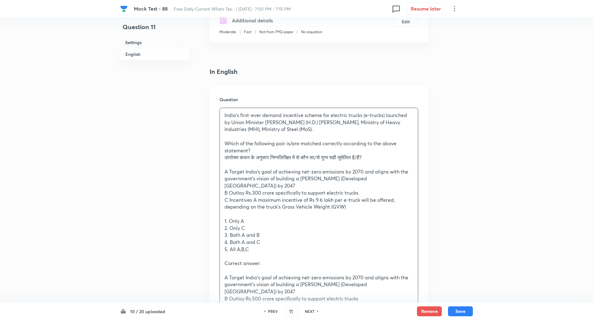
scroll to position [165, 0]
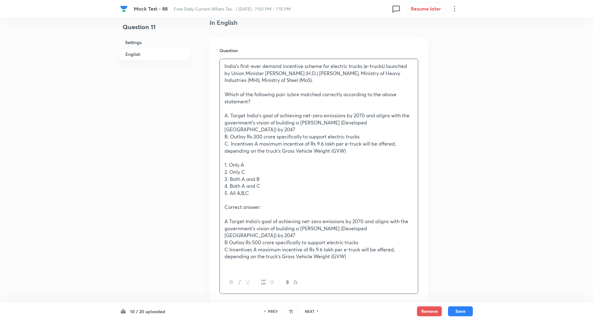
click at [246, 116] on p "A. Target India’s goal of achieving net-zero emissions by 2070 and aligns with …" at bounding box center [318, 122] width 189 height 21
copy p "-----"
click at [247, 133] on p "B. Outlay Rs.300 crore specifically to support electric trucks" at bounding box center [318, 136] width 189 height 7
click at [255, 140] on p "C. Incentives A maximum incentive of Rs 9.6 lakh per e-truck will be offered, d…" at bounding box center [318, 147] width 189 height 14
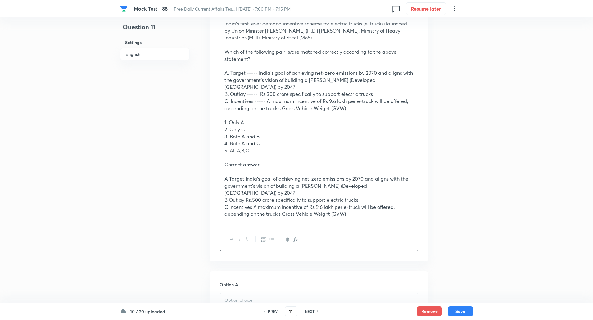
scroll to position [208, 0]
click at [228, 174] on p "A Target India’s goal of achieving net-zero emissions by 2070 and aligns with t…" at bounding box center [318, 184] width 189 height 21
click at [247, 174] on p "A. Target India’s goal of achieving net-zero emissions by 2070 and aligns with …" at bounding box center [318, 184] width 189 height 21
click at [249, 195] on p "B. Outlay Rs.500 crore specifically to support electric trucks" at bounding box center [318, 198] width 189 height 7
click at [256, 202] on p "C. Incentives A maximum incentive of Rs 9.6 lakh per e-truck will be offered, d…" at bounding box center [318, 209] width 189 height 14
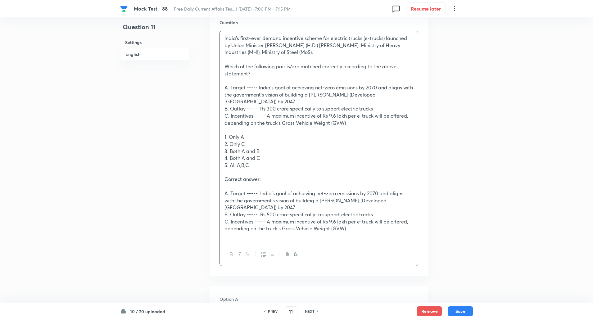
scroll to position [192, 0]
click at [223, 128] on div "India’s first-ever demand incentive scheme for electric trucks (e-trucks) launc…" at bounding box center [319, 138] width 198 height 212
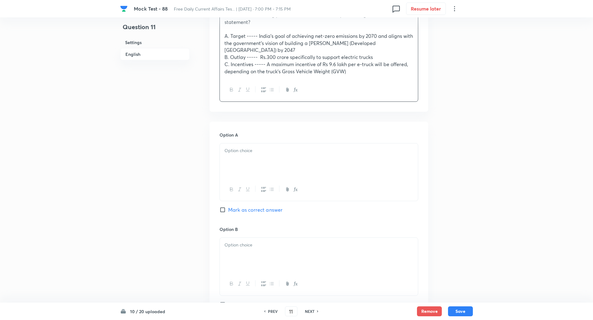
scroll to position [248, 0]
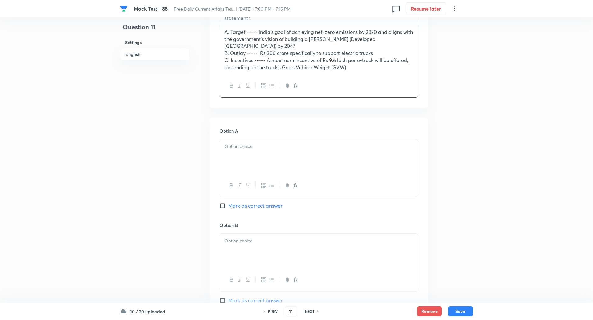
click at [245, 163] on div at bounding box center [319, 156] width 198 height 35
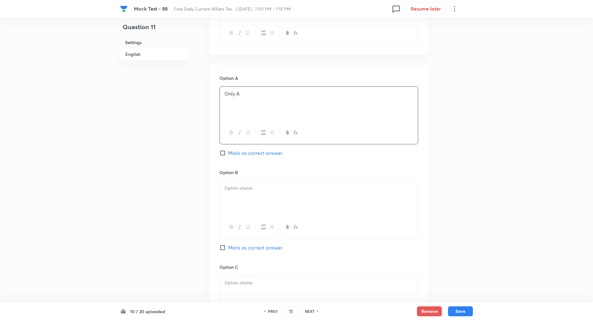
scroll to position [302, 0]
click at [243, 186] on div at bounding box center [319, 197] width 198 height 35
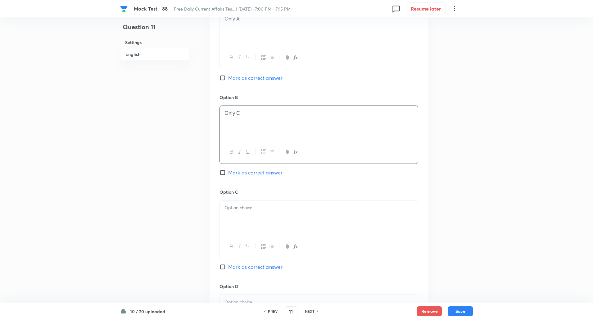
scroll to position [380, 0]
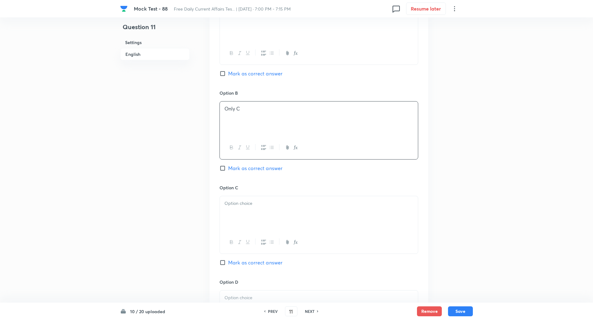
click at [243, 201] on div at bounding box center [319, 213] width 198 height 35
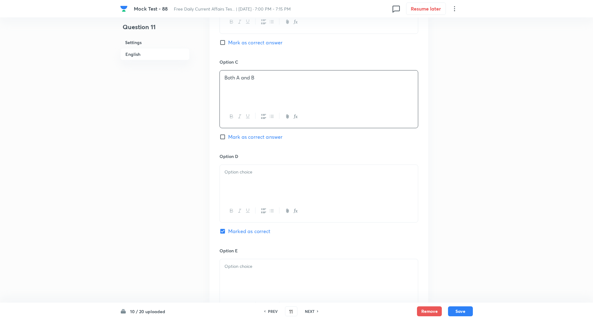
click at [247, 169] on p at bounding box center [318, 172] width 189 height 7
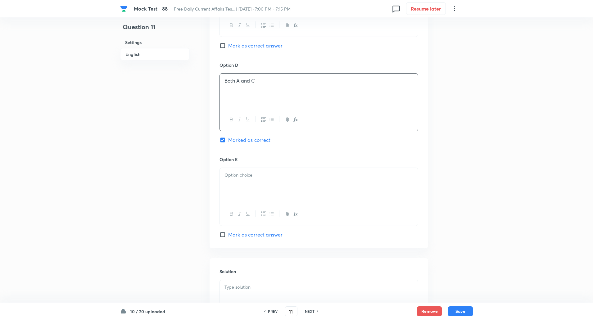
click at [247, 179] on div at bounding box center [319, 185] width 198 height 35
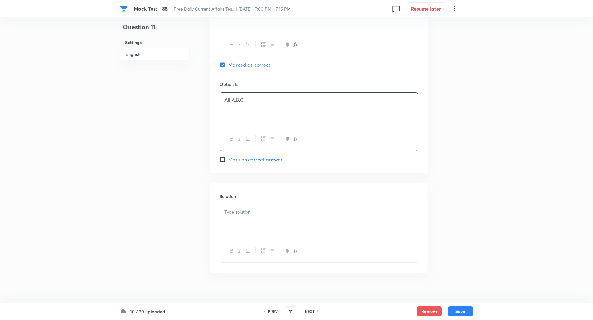
click at [248, 217] on div at bounding box center [319, 222] width 198 height 35
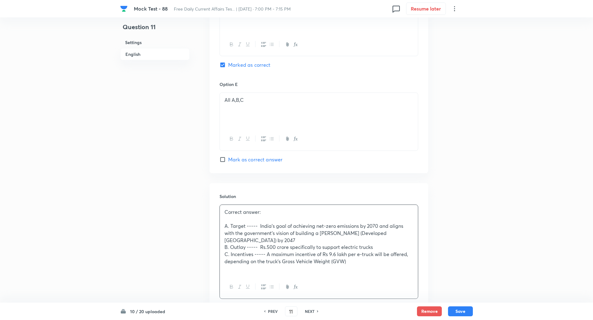
click at [235, 215] on p at bounding box center [318, 218] width 189 height 7
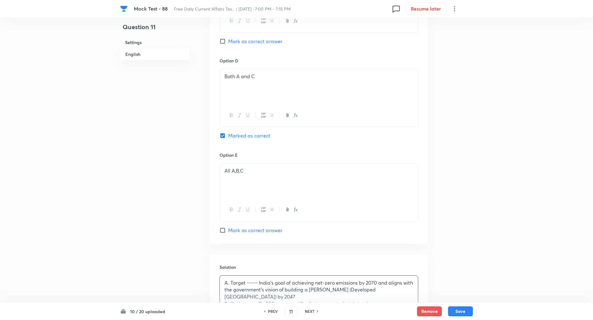
scroll to position [681, 0]
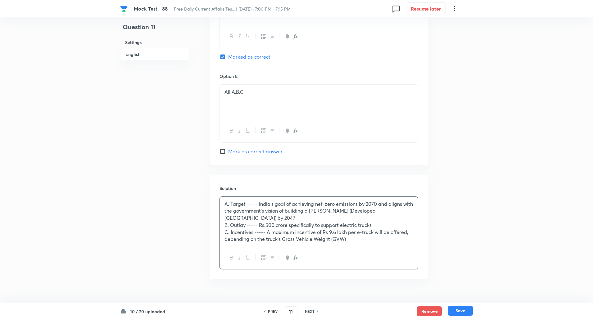
click at [470, 309] on button "Save" at bounding box center [460, 311] width 25 height 10
type input "12"
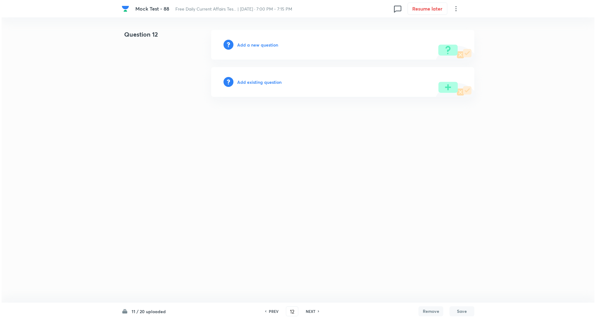
scroll to position [0, 0]
click at [253, 44] on h6 "Add a new question" at bounding box center [257, 45] width 41 height 7
click at [253, 44] on h6 "Choose a question type" at bounding box center [261, 45] width 48 height 7
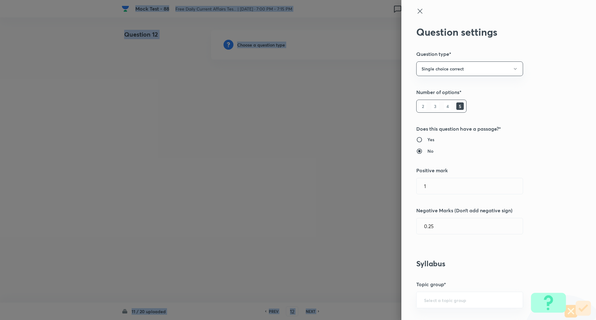
click at [253, 44] on div at bounding box center [298, 160] width 596 height 320
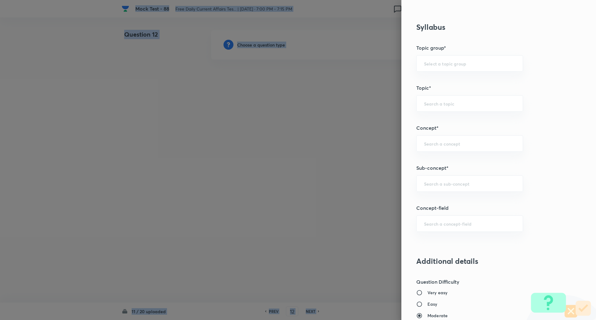
scroll to position [264, 0]
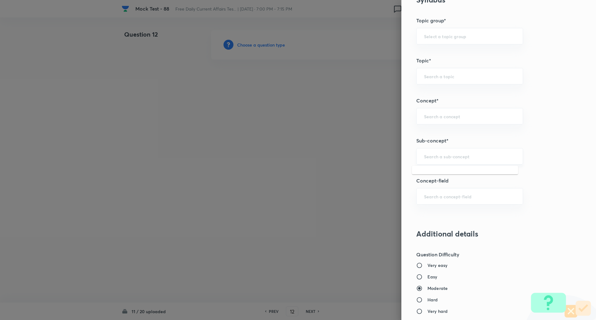
click at [435, 157] on input "text" at bounding box center [469, 156] width 91 height 6
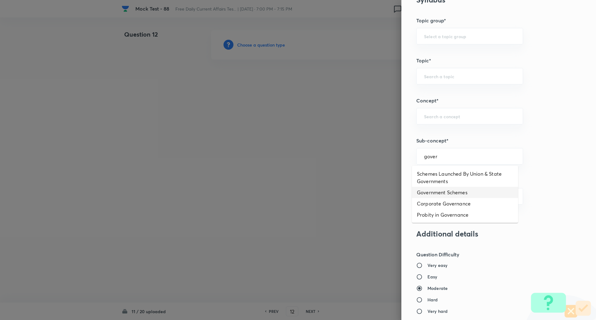
click at [446, 189] on li "Government Schemes" at bounding box center [465, 192] width 106 height 11
type input "Government Schemes"
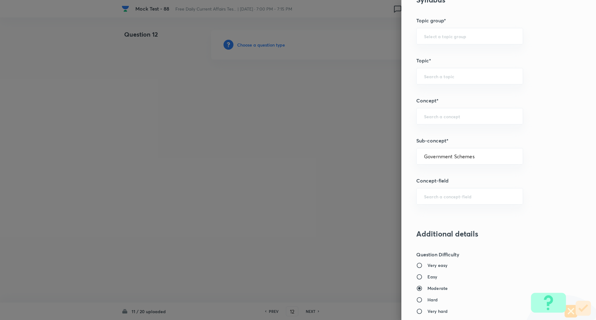
type input "Awareness"
type input "Banking Awareness"
type input "Indian Banking System"
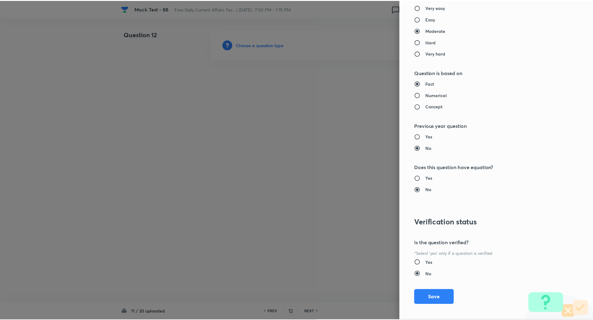
scroll to position [526, 0]
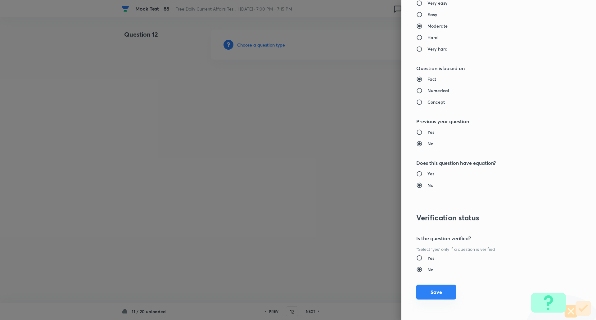
click at [431, 292] on button "Save" at bounding box center [436, 292] width 40 height 15
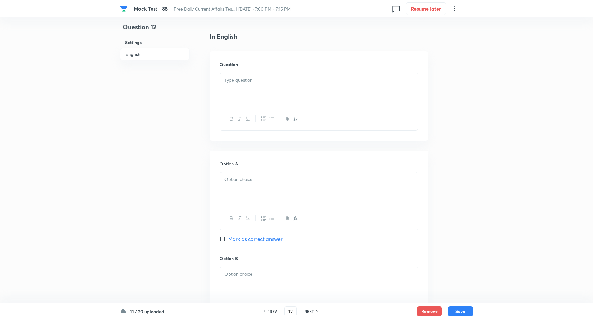
scroll to position [207, 0]
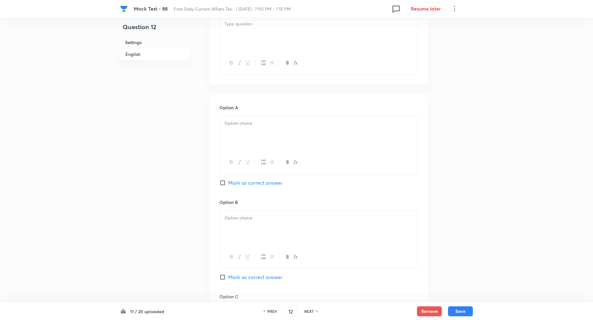
click at [223, 182] on input "Mark as correct answer" at bounding box center [224, 183] width 9 height 6
checkbox input "true"
click at [281, 130] on div at bounding box center [319, 130] width 198 height 35
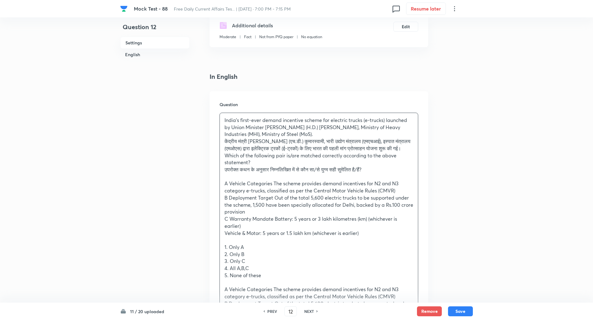
scroll to position [139, 0]
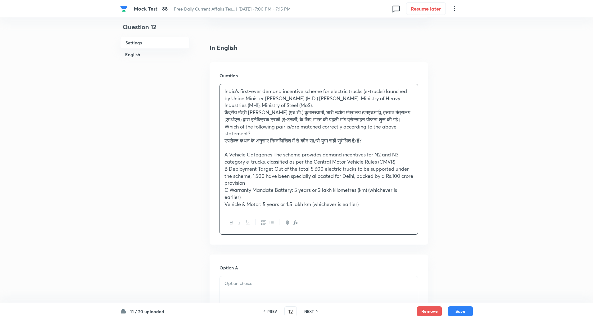
click at [220, 115] on div "India’s first-ever demand incentive scheme for electric trucks (e-trucks) launc…" at bounding box center [319, 147] width 198 height 127
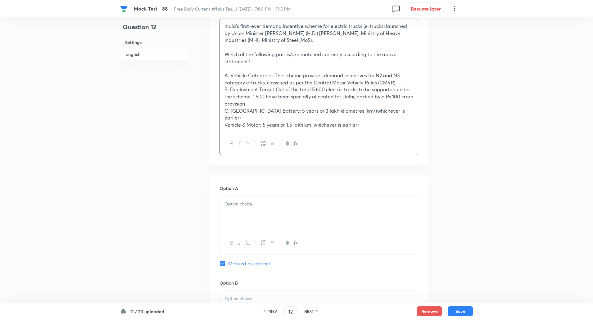
scroll to position [205, 0]
click at [250, 77] on p "A. Vehicle Categories The scheme provides demand incentives for N2 and N3 categ…" at bounding box center [318, 79] width 189 height 14
click at [275, 75] on p "A. Vehicle Categories The scheme provides demand incentives for N2 and N3 categ…" at bounding box center [318, 79] width 189 height 14
click at [260, 89] on p "B. Deployment Target Out of the total 5,600 electric trucks to be supported und…" at bounding box center [318, 96] width 189 height 21
click at [276, 88] on p "B. Deployment Target Out of the total 5,600 electric trucks to be supported und…" at bounding box center [318, 96] width 189 height 21
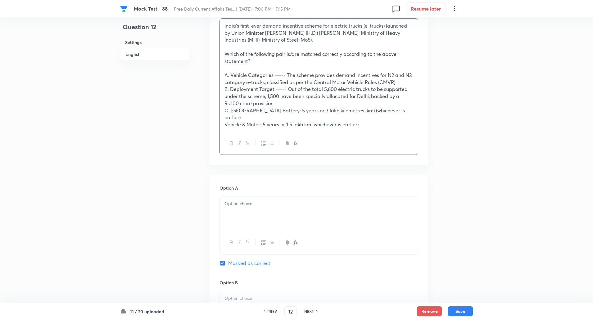
click at [255, 109] on p "C. [GEOGRAPHIC_DATA] Battery: 5 years or 3 lakh kilometres (km) (whichever is e…" at bounding box center [318, 114] width 189 height 14
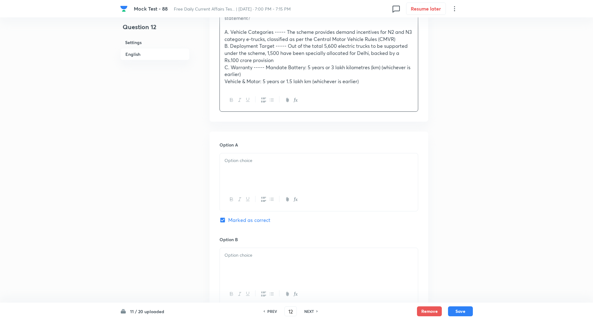
scroll to position [275, 0]
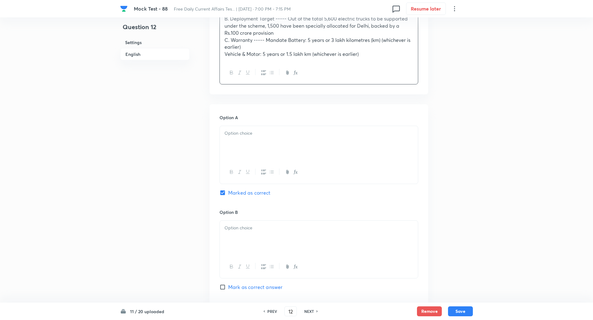
click at [234, 159] on div at bounding box center [319, 143] width 198 height 35
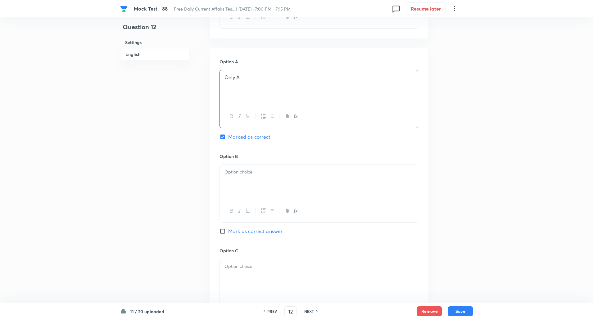
click at [241, 182] on div at bounding box center [319, 182] width 198 height 35
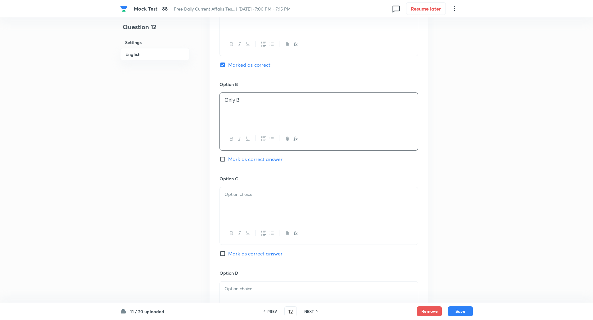
click at [241, 216] on div at bounding box center [319, 204] width 198 height 35
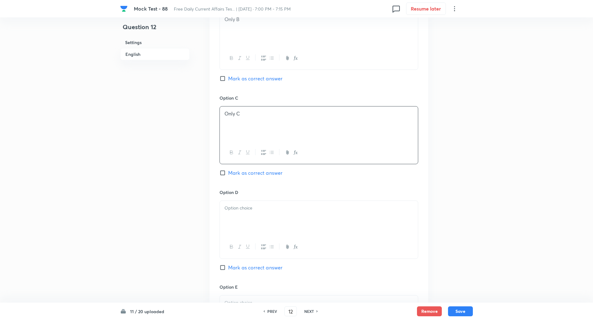
scroll to position [495, 0]
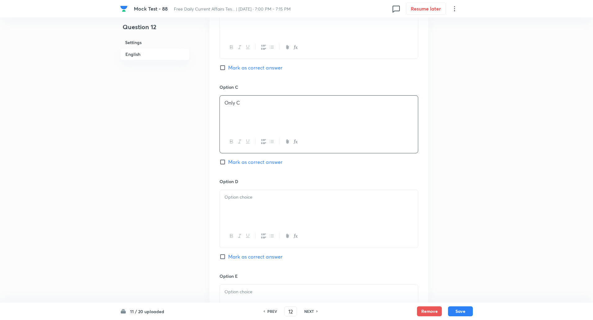
click at [240, 207] on div at bounding box center [319, 207] width 198 height 35
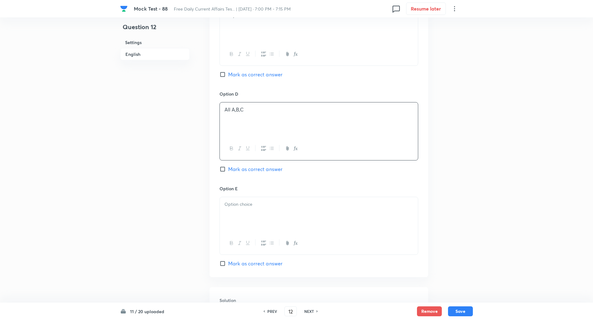
scroll to position [619, 0]
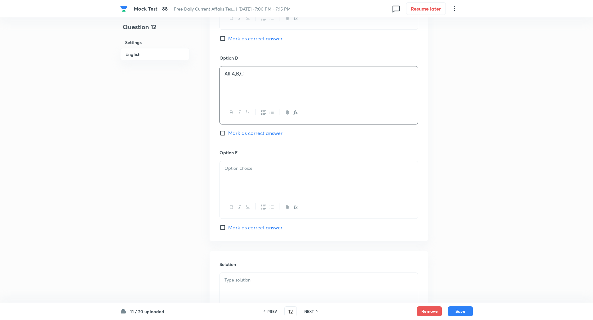
click at [243, 187] on div at bounding box center [319, 178] width 198 height 35
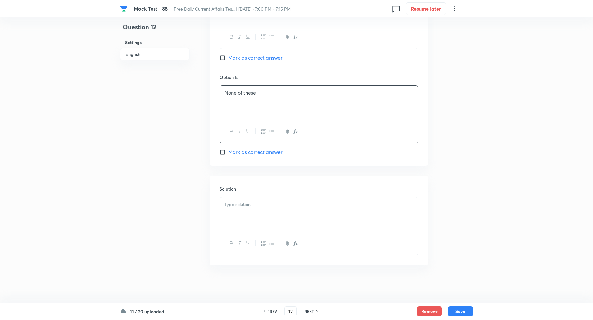
click at [254, 221] on div at bounding box center [319, 214] width 198 height 35
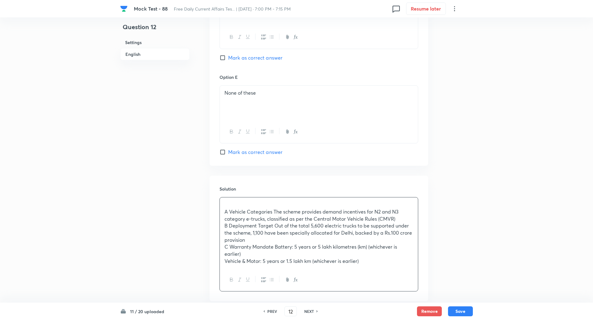
click at [223, 211] on div "A Vehicle Categories The scheme provides demand incentives for N2 and N3 catego…" at bounding box center [319, 232] width 198 height 71
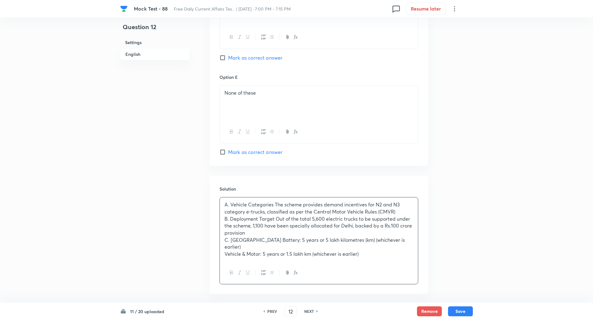
click at [275, 203] on p "A. Vehicle Categories The scheme provides demand incentives for N2 and N3 categ…" at bounding box center [318, 208] width 189 height 14
copy p "-----"
click at [260, 218] on p "B. Deployment Target Out of the total 5,600 electric trucks to be supported und…" at bounding box center [318, 225] width 189 height 21
click at [253, 240] on p "C. [GEOGRAPHIC_DATA] Battery: 5 years or 5 lakh kilometres (km) (whichever is e…" at bounding box center [318, 244] width 189 height 14
click at [251, 248] on p "C. Warranty ----- Mandate Battery: 5 years or 5 lakh kilometres (km) (whichever…" at bounding box center [318, 244] width 189 height 14
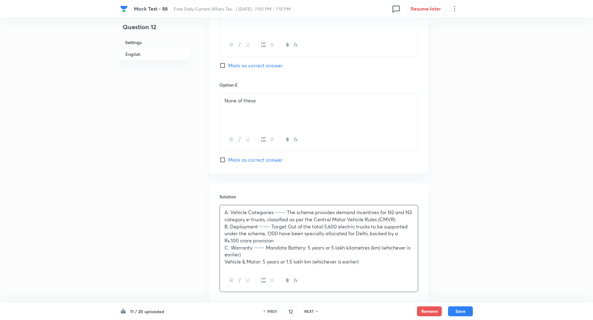
scroll to position [706, 0]
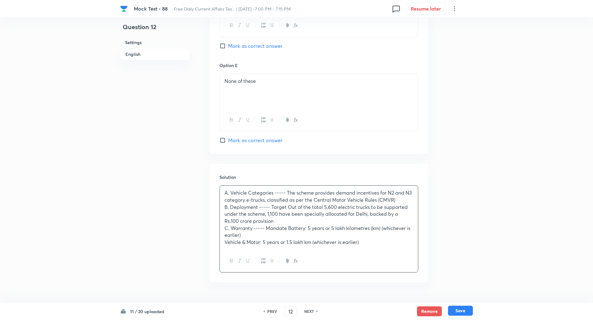
click at [465, 308] on button "Save" at bounding box center [460, 311] width 25 height 10
type input "13"
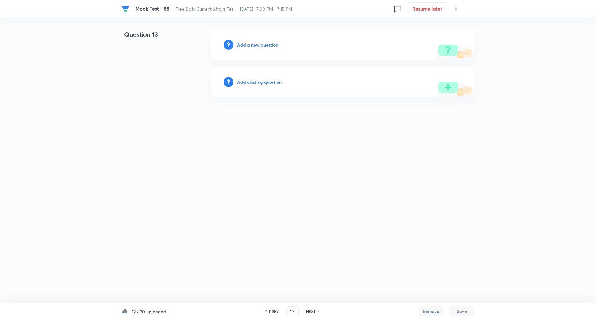
click at [264, 44] on h6 "Add a new question" at bounding box center [257, 45] width 41 height 7
click at [264, 44] on h6 "Choose a question type" at bounding box center [261, 45] width 48 height 7
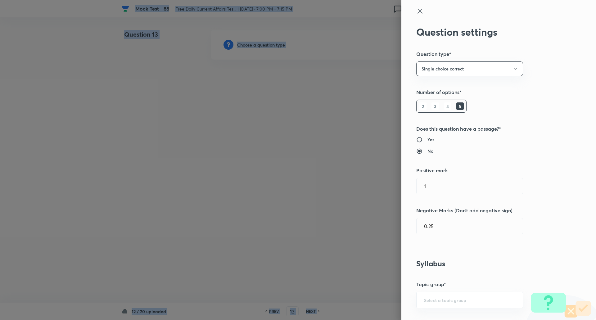
click at [264, 44] on div at bounding box center [298, 160] width 596 height 320
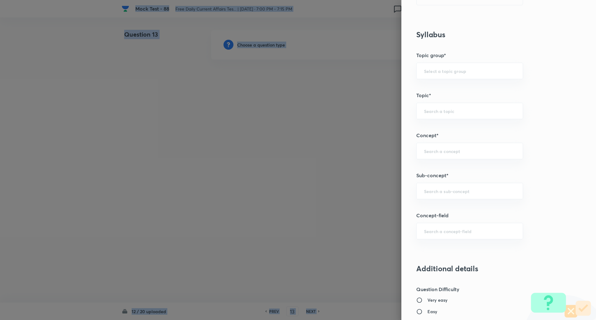
scroll to position [264, 0]
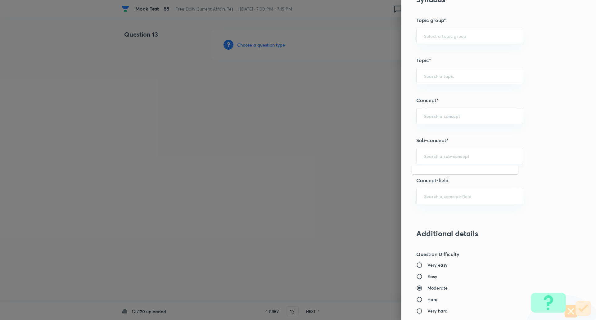
click at [429, 156] on input "text" at bounding box center [469, 156] width 91 height 6
click at [455, 175] on li "Sports Current Affairs" at bounding box center [465, 173] width 106 height 11
type input "Sports Current Affairs"
type input "Awareness"
type input "Current Affairs"
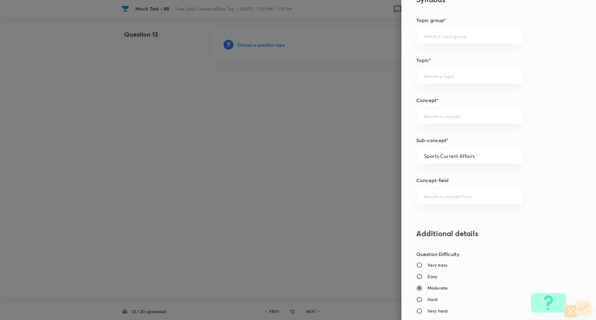
type input "Sports Current Affairs"
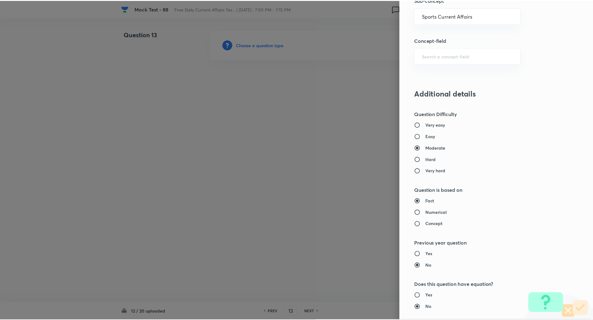
scroll to position [526, 0]
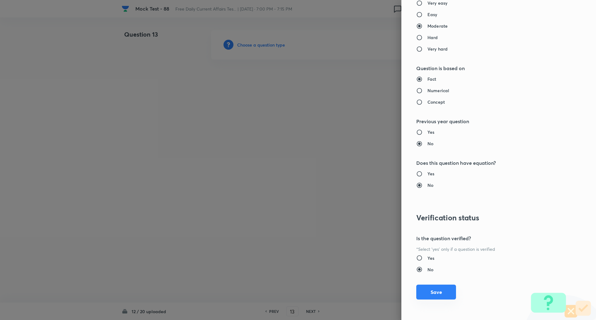
click at [427, 293] on button "Save" at bounding box center [436, 292] width 40 height 15
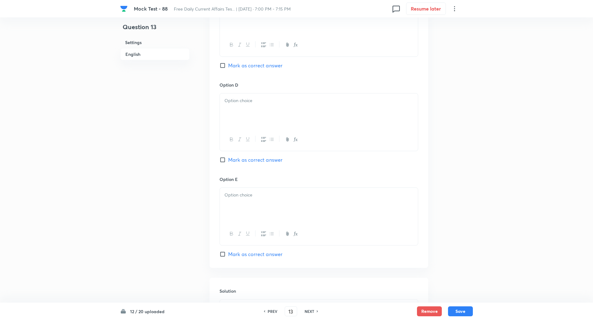
scroll to position [514, 0]
click at [223, 252] on input "Mark as correct answer" at bounding box center [224, 254] width 9 height 6
checkbox input "true"
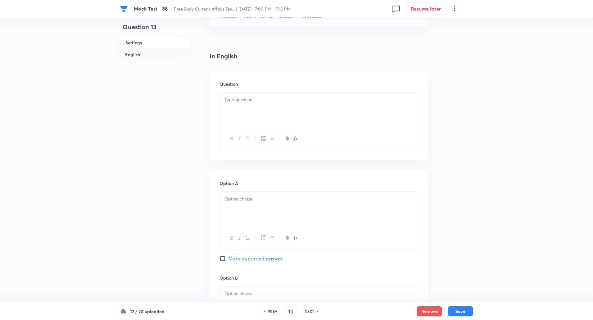
click at [236, 98] on p at bounding box center [318, 99] width 189 height 7
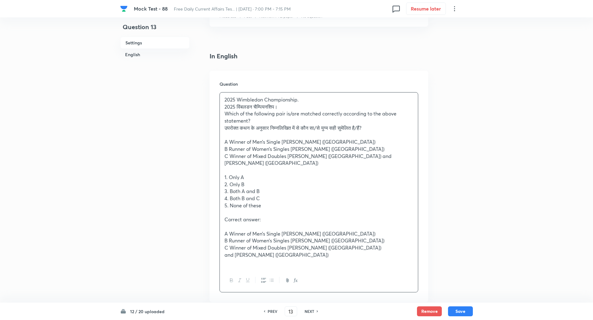
click at [223, 107] on div "2025 Wimbledon Championship. 2025 विंबलडन चैम्पियनशिप। Which of the following p…" at bounding box center [319, 181] width 198 height 177
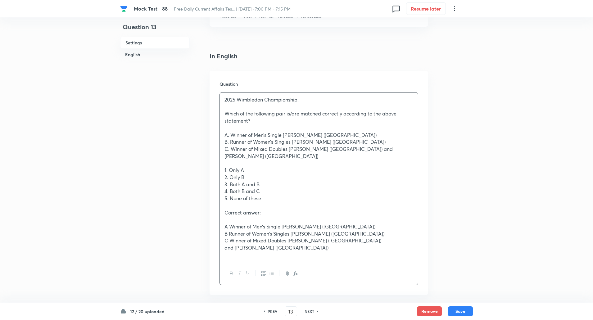
click at [285, 136] on p "A. Winner of Men’s Single [PERSON_NAME] ([GEOGRAPHIC_DATA])" at bounding box center [318, 135] width 189 height 7
copy p "-----"
click at [295, 141] on p "B. Runner of Women’s Singles [PERSON_NAME] ([GEOGRAPHIC_DATA])" at bounding box center [318, 141] width 189 height 7
click at [291, 147] on p "C. Winner of Mixed Doubles [PERSON_NAME] ([GEOGRAPHIC_DATA]) and [PERSON_NAME] …" at bounding box center [318, 153] width 189 height 14
click at [228, 223] on p "A Winner of Men’s Single [PERSON_NAME] ([GEOGRAPHIC_DATA])" at bounding box center [318, 226] width 189 height 7
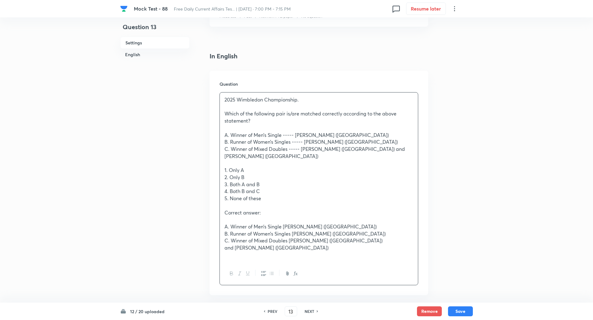
click at [283, 223] on p "A. Winner of Men’s Single [PERSON_NAME] ([GEOGRAPHIC_DATA])" at bounding box center [318, 226] width 189 height 7
click at [294, 230] on p "B. Runner of Women’s Singles [PERSON_NAME] ([GEOGRAPHIC_DATA])" at bounding box center [318, 233] width 189 height 7
click at [294, 230] on p "B. Runner of Women’s Singles ----- [PERSON_NAME] ([GEOGRAPHIC_DATA])" at bounding box center [318, 233] width 189 height 7
click at [306, 230] on p "B. Runner of Women’s Singles ----- [PERSON_NAME] ([GEOGRAPHIC_DATA])" at bounding box center [318, 233] width 189 height 7
click at [290, 237] on p "C. Winner of Mixed Doubles [PERSON_NAME] ([GEOGRAPHIC_DATA])" at bounding box center [318, 240] width 189 height 7
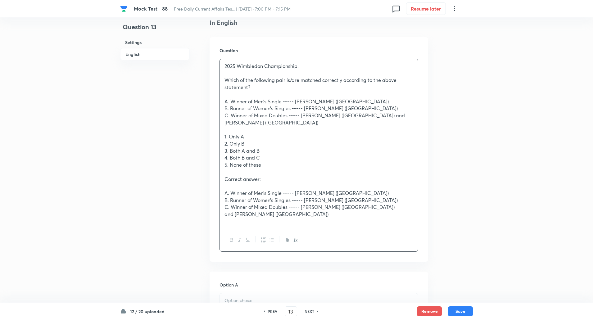
scroll to position [165, 0]
click at [223, 128] on div "2025 Wimbledon Championship. Which of the following pair is/are matched correct…" at bounding box center [319, 144] width 198 height 170
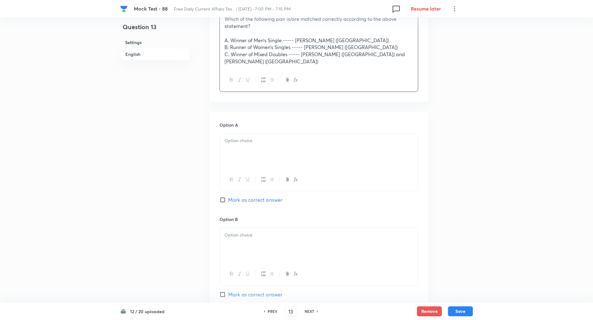
scroll to position [226, 0]
click at [245, 148] on div at bounding box center [319, 150] width 198 height 35
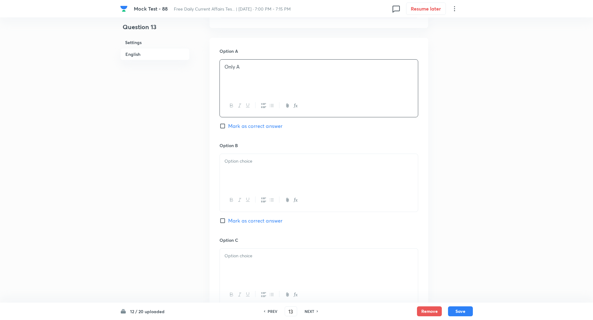
click at [246, 162] on div at bounding box center [319, 171] width 198 height 35
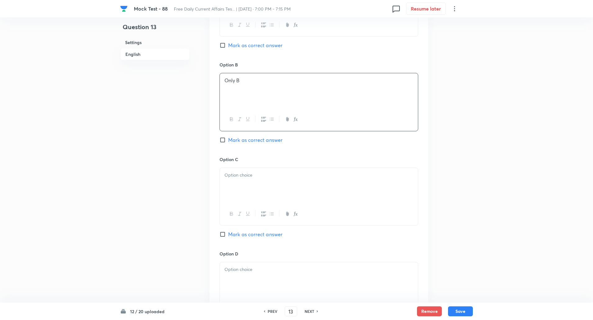
scroll to position [381, 0]
click at [247, 175] on div at bounding box center [319, 184] width 198 height 35
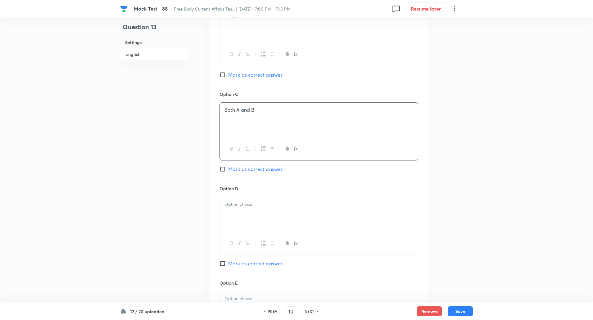
scroll to position [455, 0]
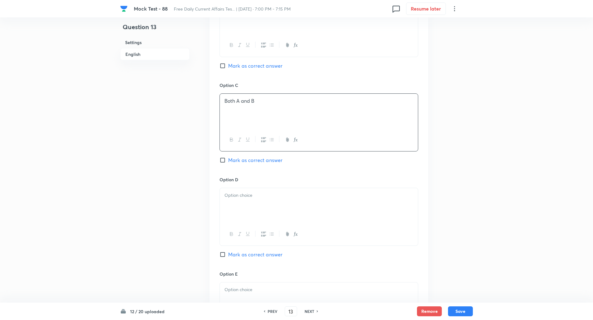
click at [244, 195] on div at bounding box center [319, 205] width 198 height 35
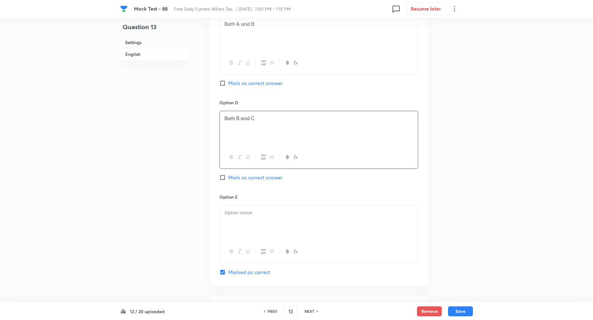
scroll to position [557, 0]
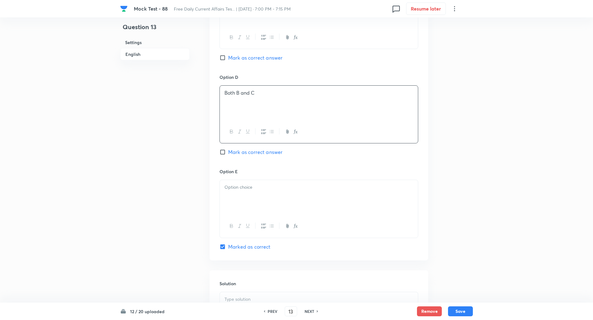
click at [241, 195] on div at bounding box center [319, 197] width 198 height 35
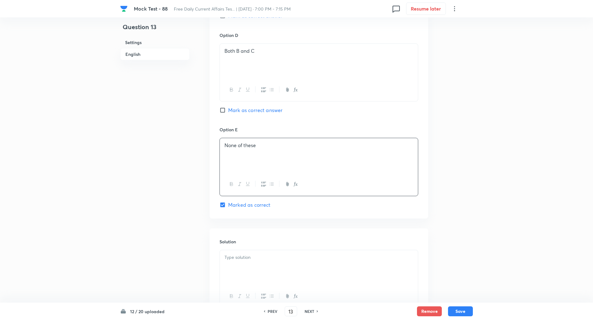
scroll to position [644, 0]
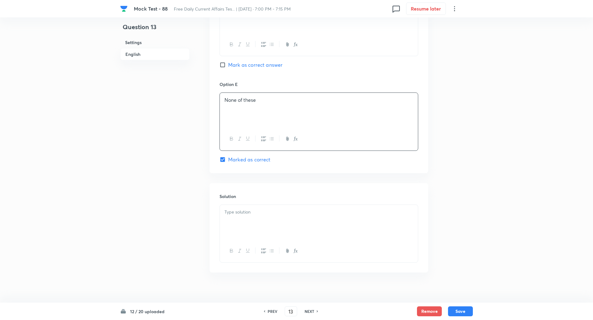
click at [241, 211] on div at bounding box center [319, 222] width 198 height 35
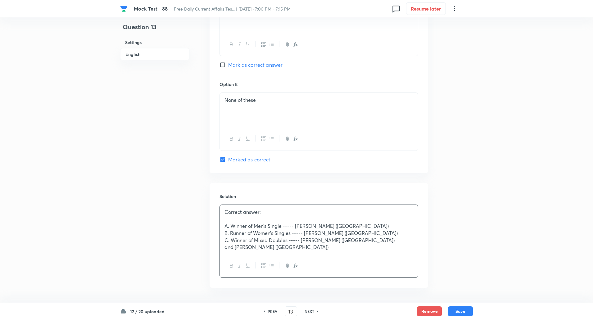
click at [237, 216] on p at bounding box center [318, 219] width 189 height 7
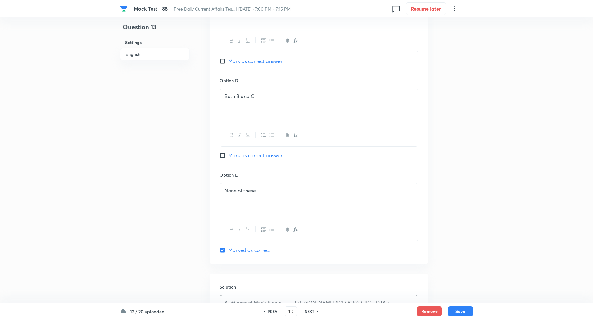
scroll to position [645, 0]
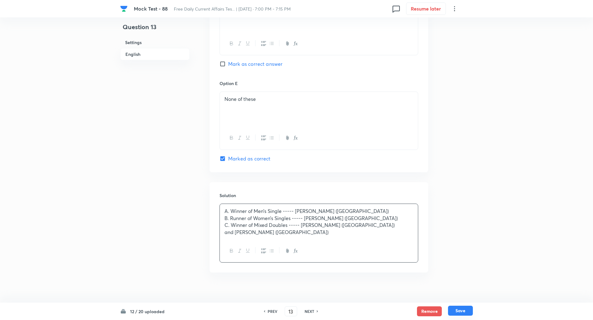
click at [459, 313] on button "Save" at bounding box center [460, 311] width 25 height 10
type input "14"
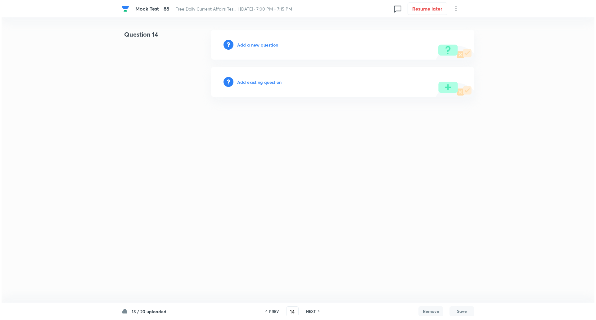
scroll to position [0, 0]
click at [257, 43] on h6 "Add a new question" at bounding box center [257, 45] width 41 height 7
click at [257, 43] on h6 "Choose a question type" at bounding box center [261, 45] width 48 height 7
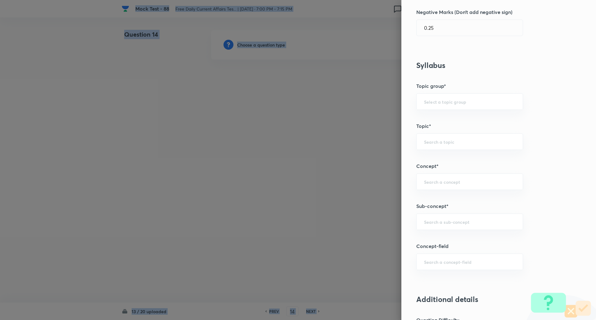
scroll to position [230, 0]
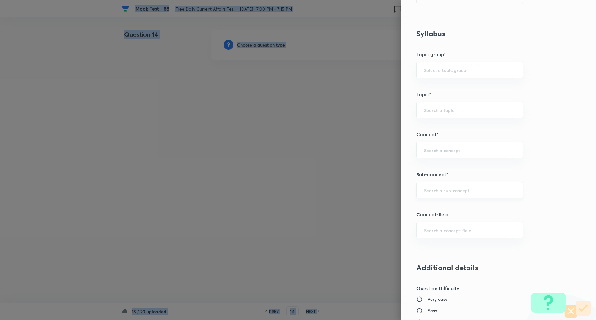
click at [436, 187] on div "​" at bounding box center [469, 190] width 107 height 16
click at [448, 190] on input "award" at bounding box center [469, 190] width 91 height 6
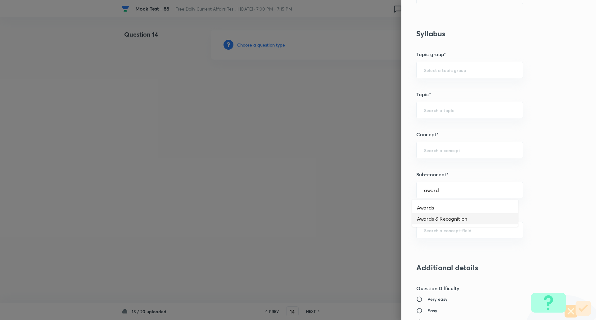
click at [448, 215] on li "Awards & Recognition" at bounding box center [465, 218] width 106 height 11
type input "Awards & Recognition"
type input "Awareness"
type input "Current Affairs"
type input "Awards & Recognition"
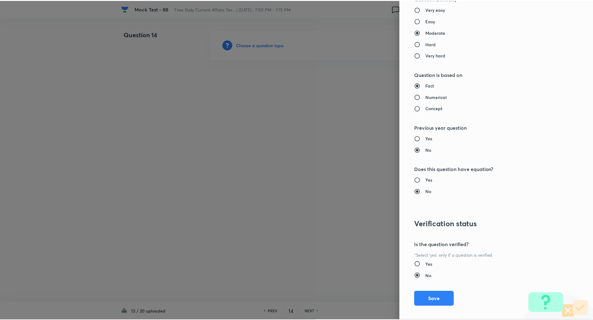
scroll to position [526, 0]
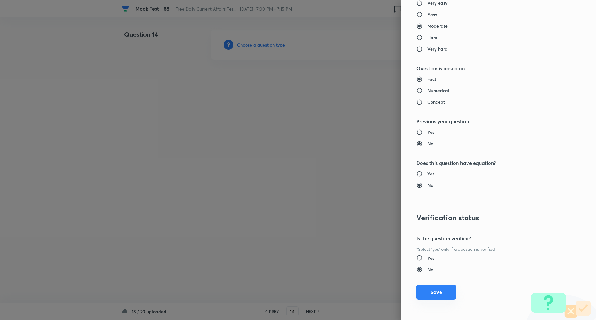
click at [436, 292] on button "Save" at bounding box center [436, 292] width 40 height 15
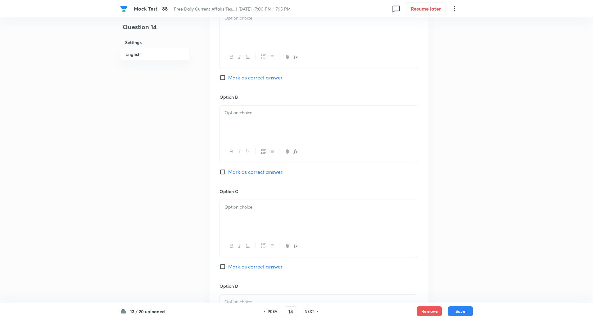
scroll to position [316, 0]
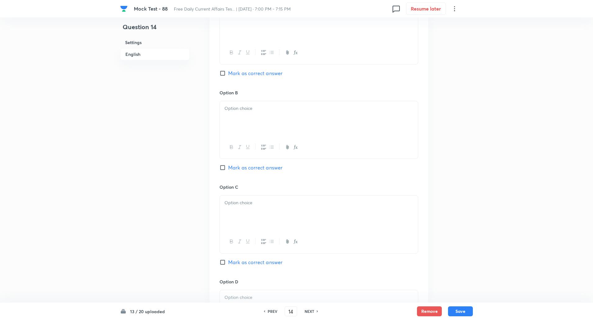
click at [222, 263] on input "Mark as correct answer" at bounding box center [224, 262] width 9 height 6
checkbox input "true"
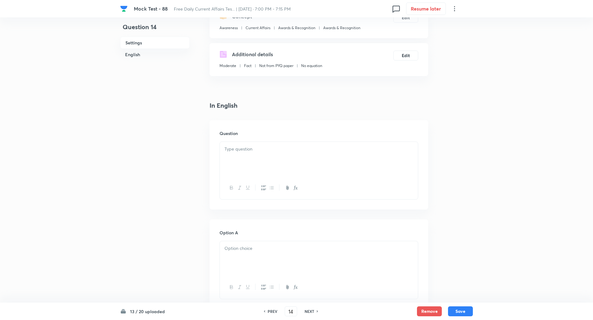
scroll to position [81, 0]
click at [266, 153] on div at bounding box center [319, 159] width 198 height 35
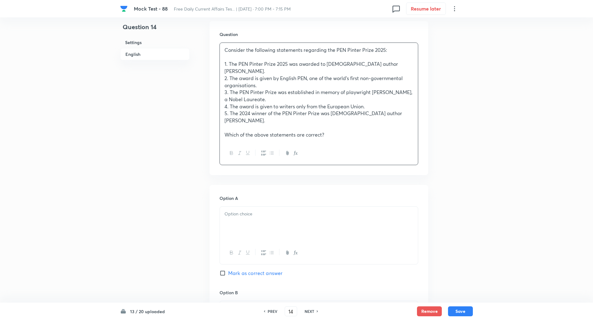
scroll to position [197, 0]
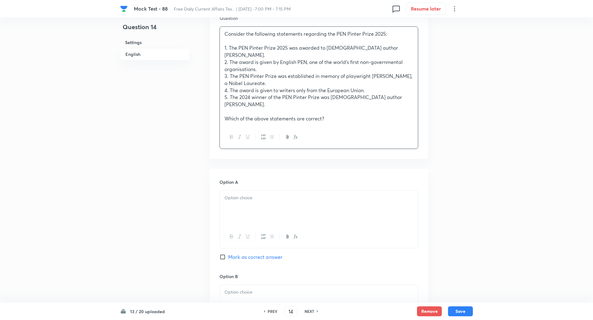
click at [247, 191] on div at bounding box center [319, 208] width 198 height 35
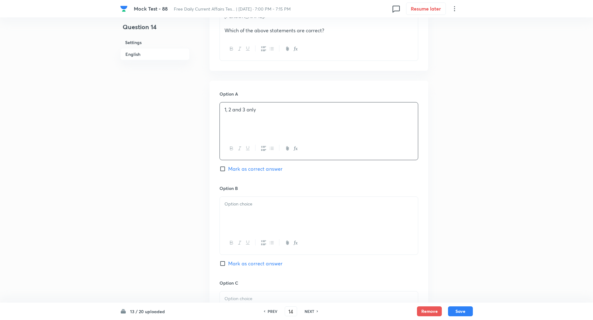
click at [244, 201] on p at bounding box center [318, 204] width 189 height 7
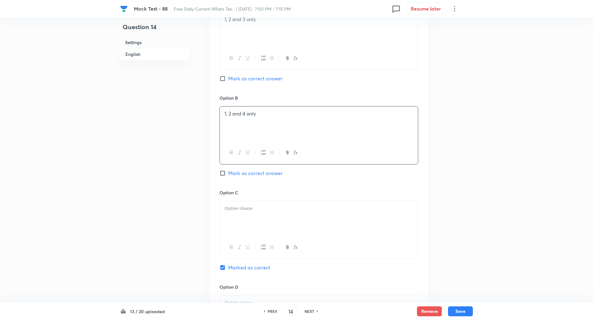
click at [242, 205] on p at bounding box center [318, 208] width 189 height 7
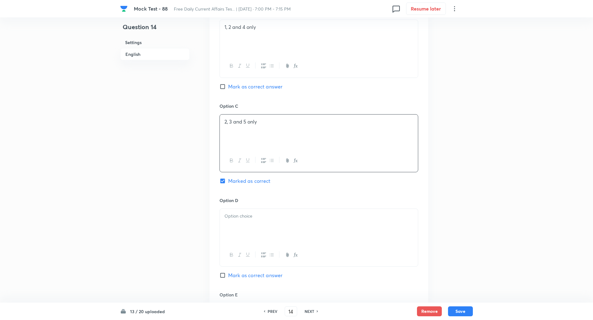
click at [240, 217] on div at bounding box center [319, 226] width 198 height 35
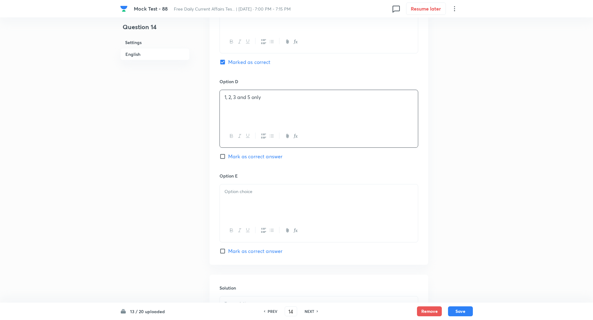
scroll to position [581, 0]
click at [241, 196] on div at bounding box center [319, 201] width 198 height 35
click at [236, 210] on div at bounding box center [319, 222] width 198 height 35
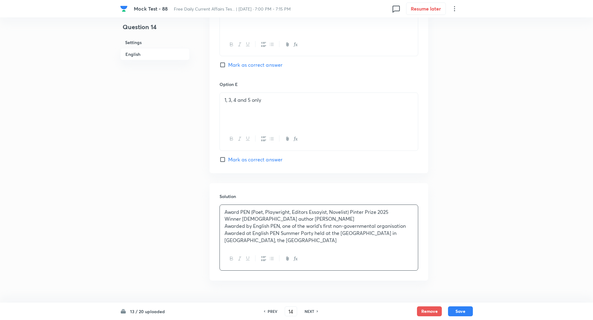
click at [241, 209] on p "Award PEN (Poet, Playwright, Editors Essayist, Novelist) Pinter Prize 2025" at bounding box center [318, 212] width 189 height 7
copy p "-----"
click at [243, 215] on p "Winner [DEMOGRAPHIC_DATA] author [PERSON_NAME]" at bounding box center [318, 218] width 189 height 7
click at [253, 223] on p "Awarded by English PEN, one of the world’s first non-governmental organisation" at bounding box center [318, 226] width 189 height 7
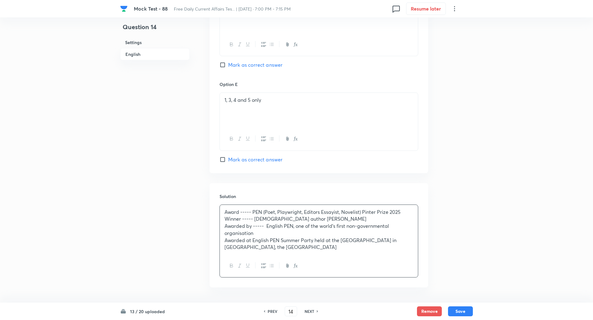
click at [252, 237] on p "Awarded at English PEN Summer Party held at the [GEOGRAPHIC_DATA] in [GEOGRAPHI…" at bounding box center [318, 244] width 189 height 14
click at [457, 312] on button "Save" at bounding box center [460, 311] width 25 height 10
type input "15"
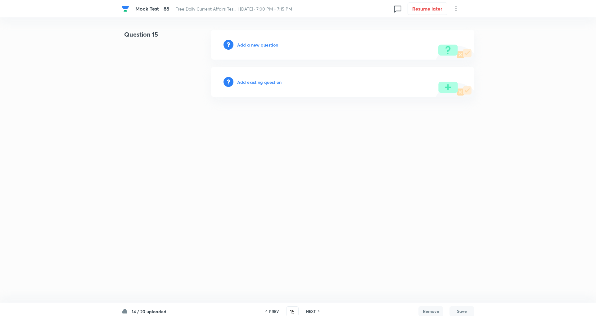
click at [269, 44] on h6 "Add a new question" at bounding box center [257, 45] width 41 height 7
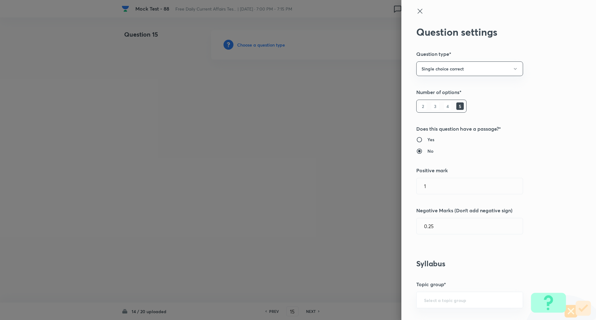
click at [269, 44] on div at bounding box center [298, 160] width 596 height 320
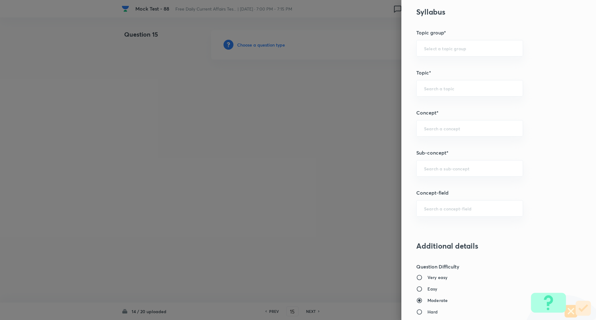
scroll to position [262, 0]
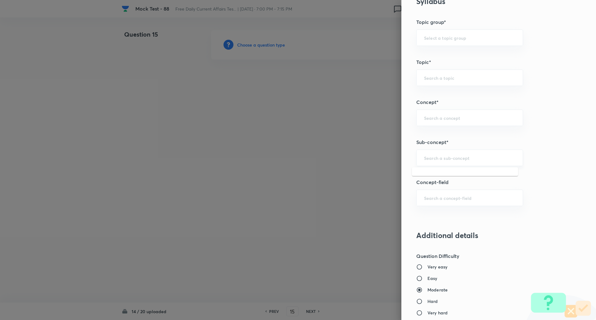
click at [425, 158] on input "text" at bounding box center [469, 158] width 91 height 6
click at [477, 156] on input "summit" at bounding box center [469, 158] width 91 height 6
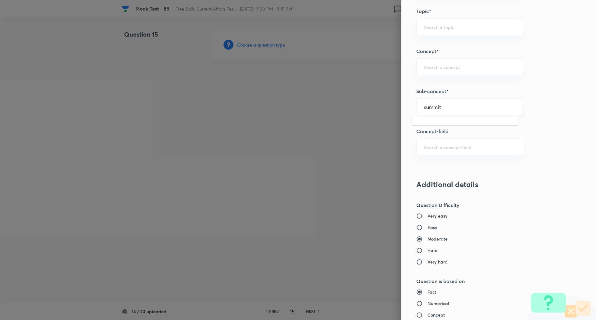
scroll to position [314, 0]
click at [465, 109] on input "summit" at bounding box center [469, 107] width 91 height 6
click at [462, 125] on li "Summits, Events, Festivals (National/International)" at bounding box center [465, 128] width 106 height 19
type input "Summits, Events, Festivals (National/International)"
type input "Awareness"
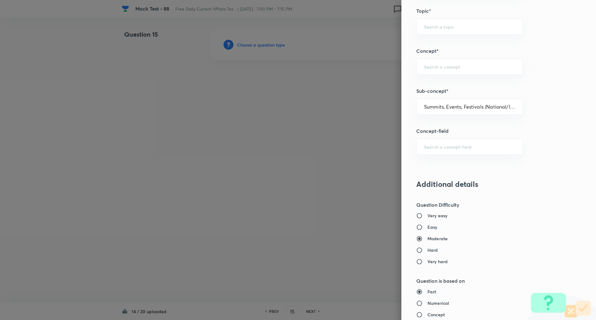
type input "Current Affairs"
type input "Summits, Events, Festivals (National/International)"
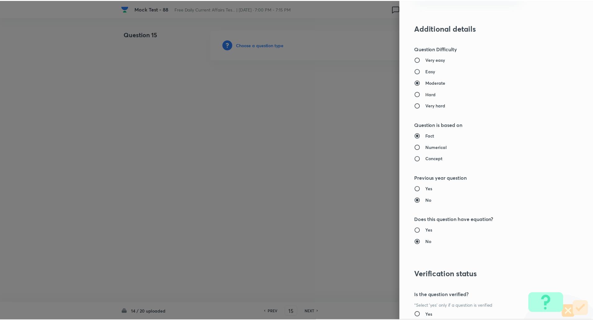
scroll to position [526, 0]
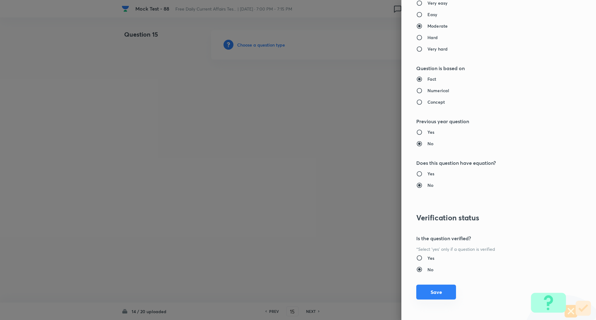
click at [433, 289] on button "Save" at bounding box center [436, 292] width 40 height 15
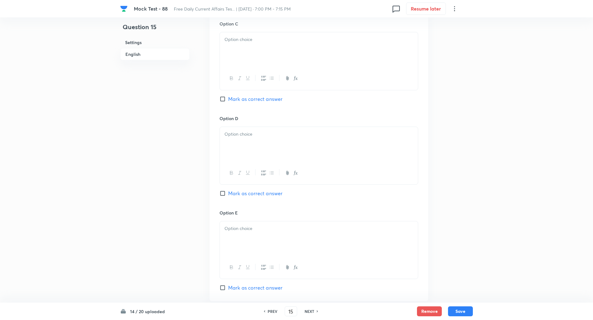
scroll to position [580, 0]
click at [222, 195] on input "Mark as correct answer" at bounding box center [224, 196] width 9 height 6
checkbox input "true"
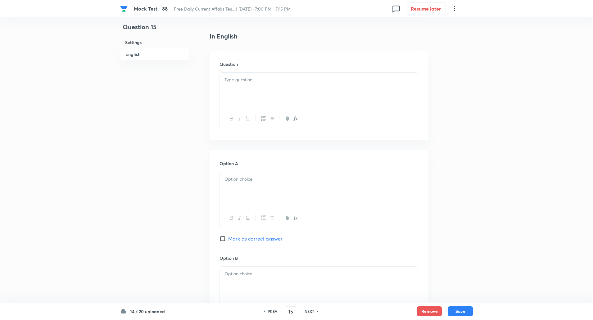
scroll to position [157, 0]
click at [275, 89] on div at bounding box center [319, 92] width 198 height 35
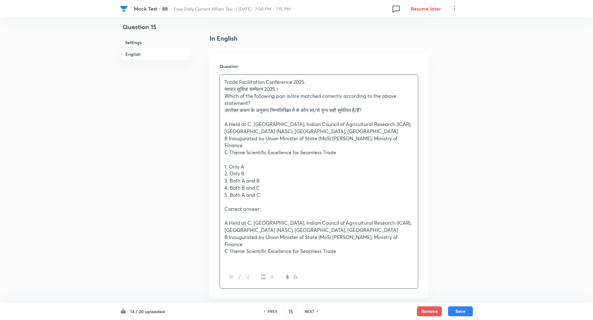
click at [223, 88] on div "Trade Facilitation Conference 2025. व्यापार सुविधा सम्मेलन 2025। Which of the f…" at bounding box center [319, 170] width 198 height 191
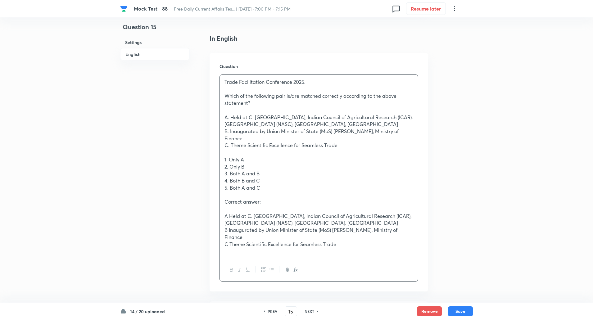
click at [249, 118] on p "A. Held at C. [GEOGRAPHIC_DATA], Indian Council of Agricultural Research (ICAR)…" at bounding box center [318, 121] width 189 height 14
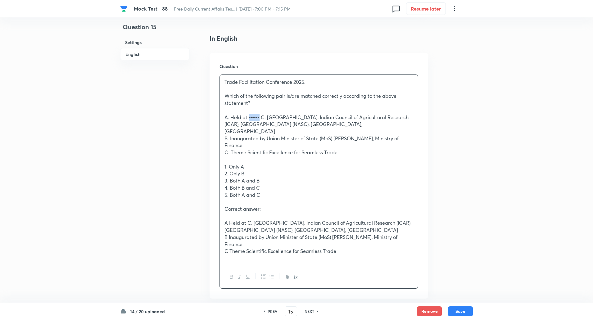
copy p "-----"
click at [267, 137] on p "B. Inaugurated by Union Minister of State (MoS) [PERSON_NAME], Ministry of Fina…" at bounding box center [318, 142] width 189 height 14
click at [248, 151] on p "C. Theme Scientific Excellence for Seamless Trade" at bounding box center [318, 152] width 189 height 7
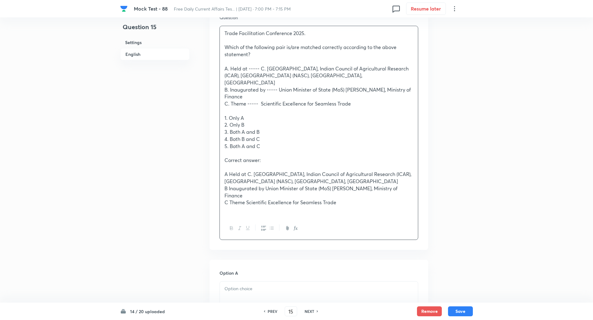
scroll to position [209, 0]
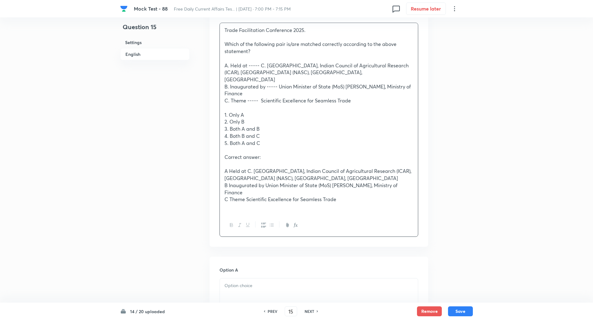
click at [228, 172] on p "A Held at C. [GEOGRAPHIC_DATA], Indian Council of Agricultural Research (ICAR),…" at bounding box center [318, 175] width 189 height 14
click at [249, 172] on p "A. Held at C. [GEOGRAPHIC_DATA], Indian Council of Agricultural Research (ICAR)…" at bounding box center [318, 175] width 189 height 14
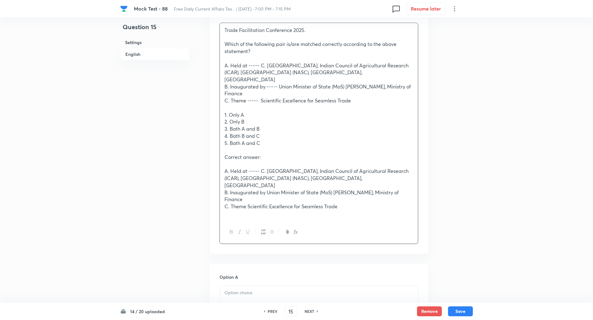
click at [266, 192] on p "B. Inaugurated by Union Minister of State (MoS) [PERSON_NAME], Ministry of Fina…" at bounding box center [318, 196] width 189 height 14
click at [248, 205] on p "C. Theme Scientific Excellence for Seamless Trade" at bounding box center [318, 206] width 189 height 7
click at [222, 115] on div "Trade Facilitation Conference 2025. Which of the following pair is/are matched …" at bounding box center [319, 122] width 198 height 198
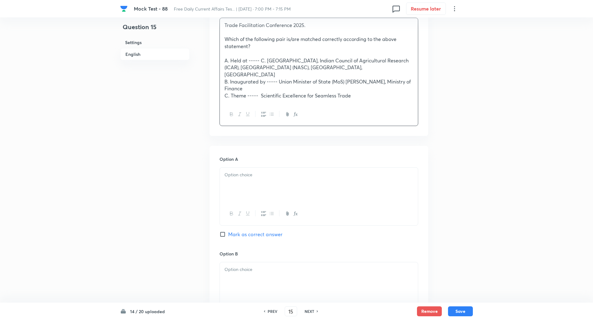
scroll to position [218, 0]
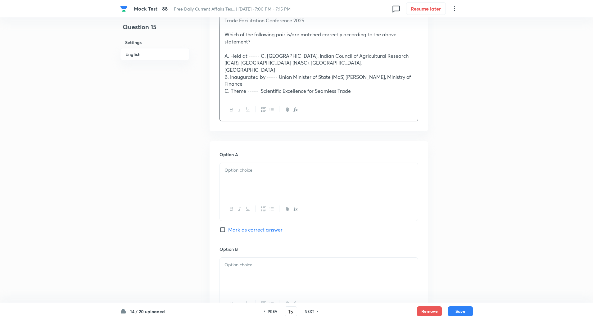
click at [233, 187] on div at bounding box center [319, 180] width 198 height 35
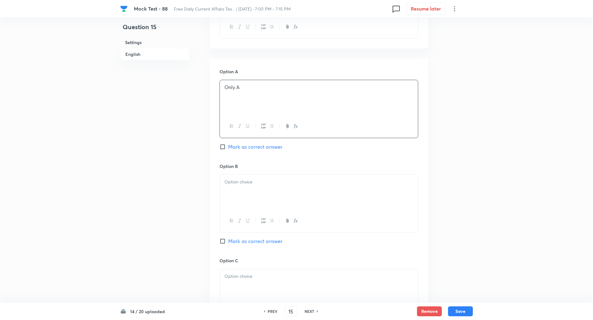
scroll to position [302, 0]
click at [230, 184] on p at bounding box center [318, 181] width 189 height 7
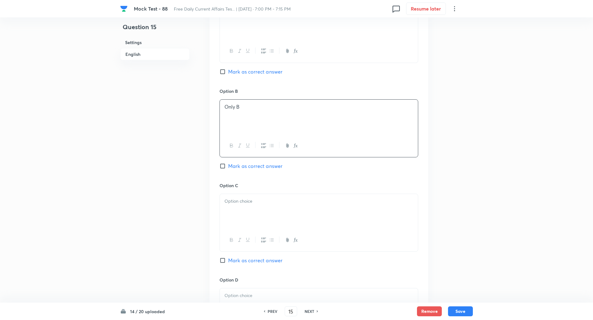
scroll to position [378, 0]
click at [238, 201] on p at bounding box center [318, 199] width 189 height 7
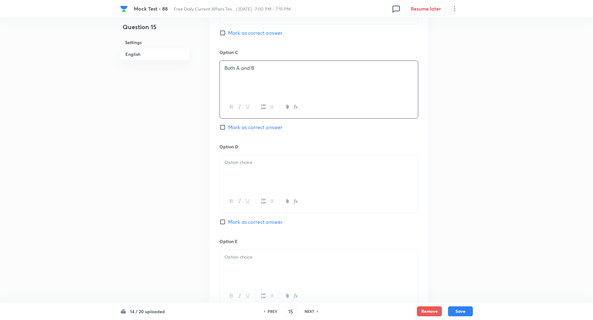
click at [236, 167] on div at bounding box center [319, 172] width 198 height 35
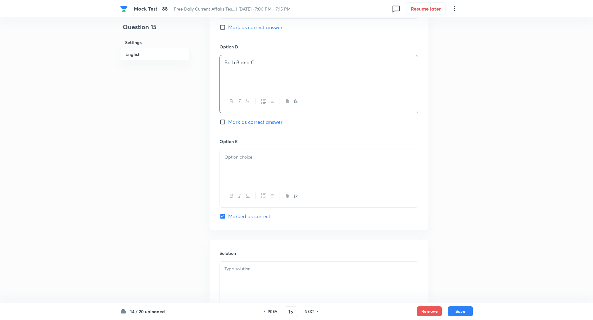
scroll to position [611, 0]
click at [235, 174] on div at bounding box center [319, 165] width 198 height 35
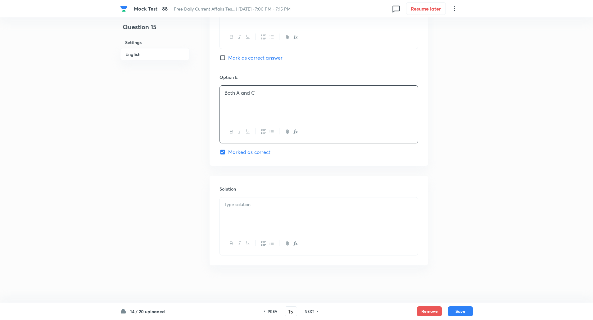
click at [239, 218] on div at bounding box center [319, 214] width 198 height 35
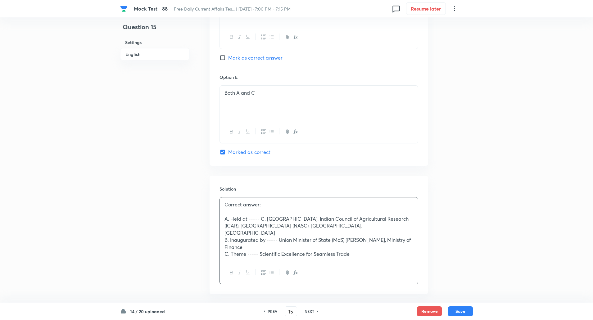
click at [229, 214] on p at bounding box center [318, 211] width 189 height 7
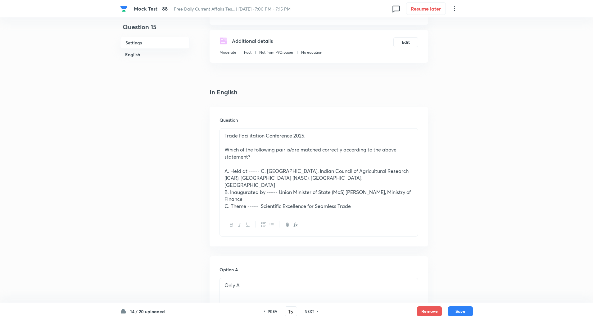
scroll to position [151, 0]
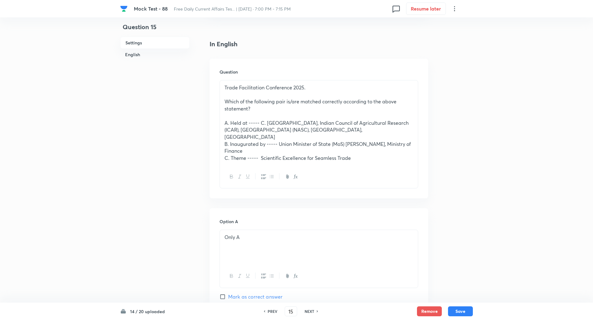
click at [223, 87] on div "Trade Facilitation Conference 2025. Which of the following pair is/are matched …" at bounding box center [319, 122] width 198 height 85
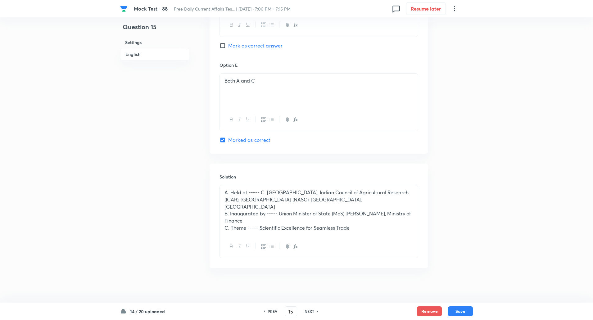
scroll to position [689, 0]
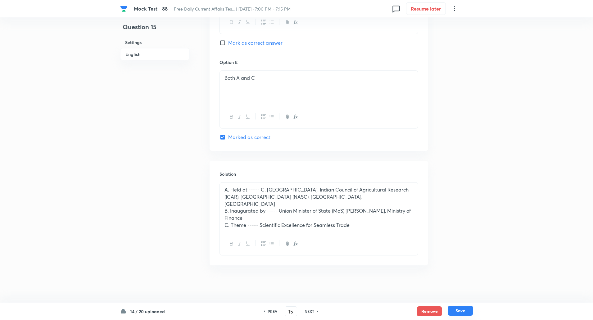
click at [461, 309] on button "Save" at bounding box center [460, 311] width 25 height 10
type input "16"
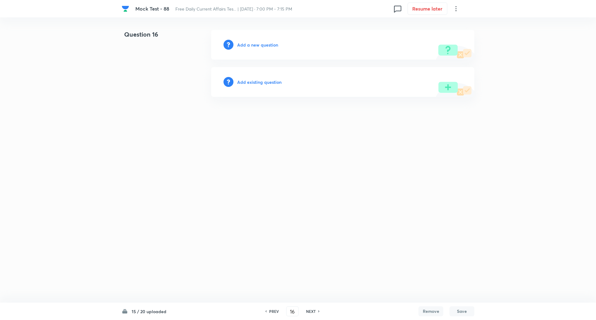
click at [255, 46] on h6 "Add a new question" at bounding box center [257, 45] width 41 height 7
click at [255, 46] on h6 "Choose a question type" at bounding box center [261, 45] width 48 height 7
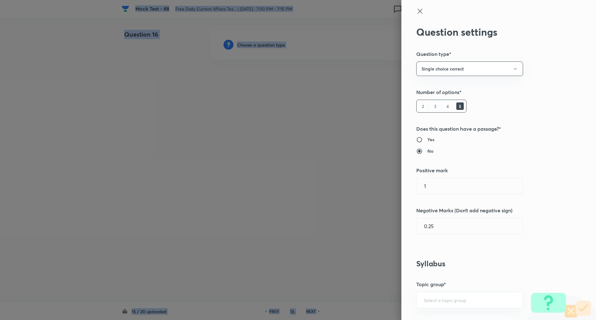
click at [255, 46] on div at bounding box center [298, 160] width 596 height 320
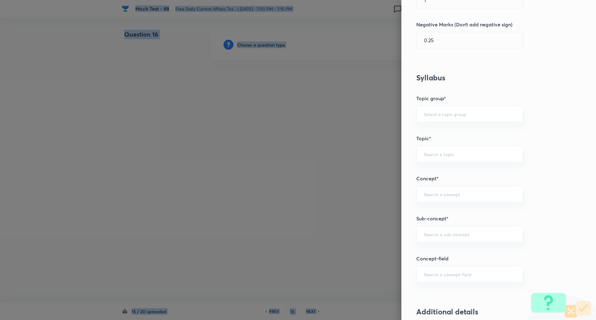
scroll to position [218, 0]
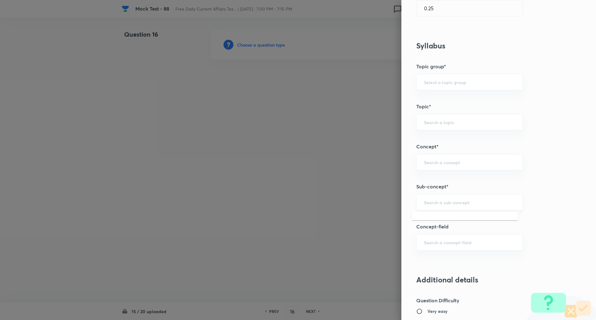
click at [437, 202] on input "text" at bounding box center [469, 202] width 91 height 6
click at [445, 224] on li "Summits, Events, Festivals (National/International)" at bounding box center [465, 223] width 106 height 19
type input "Summits, Events, Festivals (National/International)"
type input "Awareness"
type input "Current Affairs"
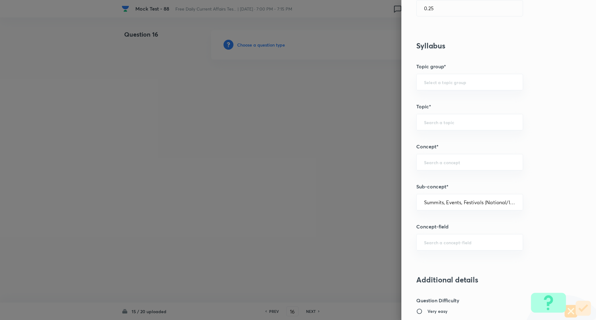
type input "Summits, Events, Festivals (National/International)"
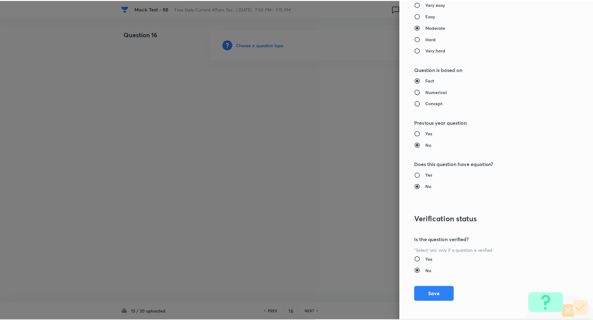
scroll to position [526, 0]
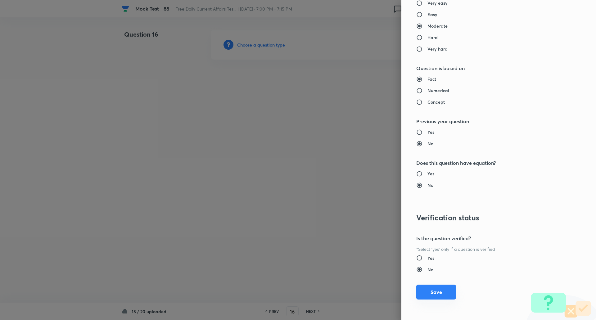
click at [431, 292] on button "Save" at bounding box center [436, 292] width 40 height 15
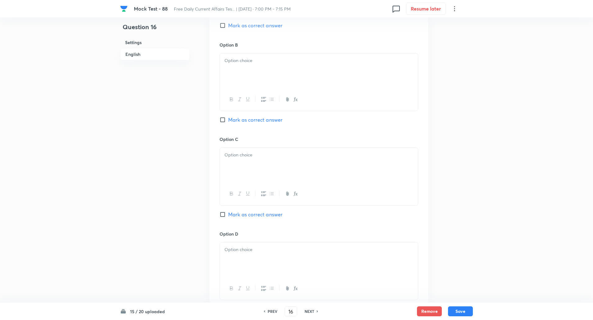
scroll to position [437, 0]
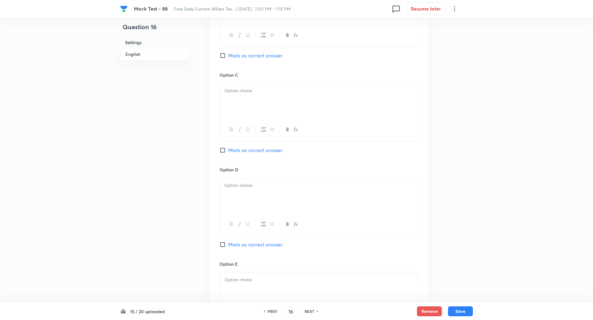
click at [221, 247] on input "Mark as correct answer" at bounding box center [224, 245] width 9 height 6
checkbox input "true"
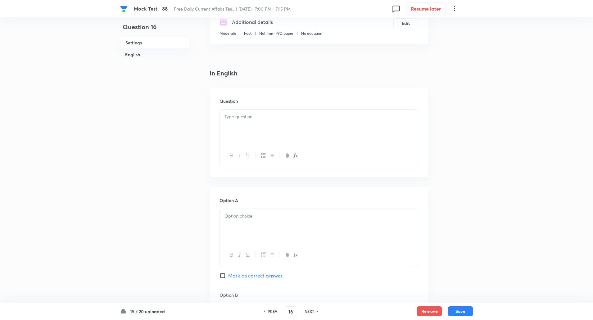
scroll to position [122, 0]
click at [243, 112] on div at bounding box center [319, 127] width 198 height 35
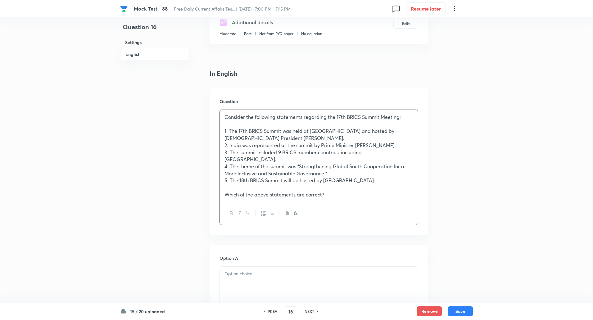
scroll to position [185, 0]
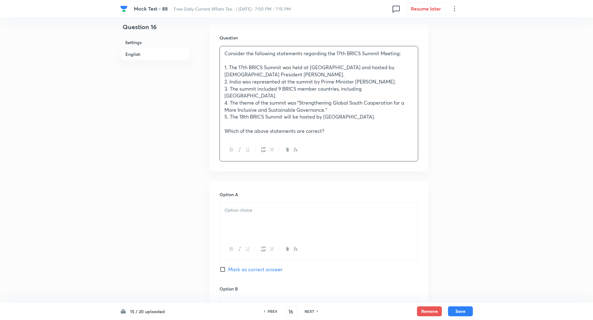
click at [250, 207] on p at bounding box center [318, 210] width 189 height 7
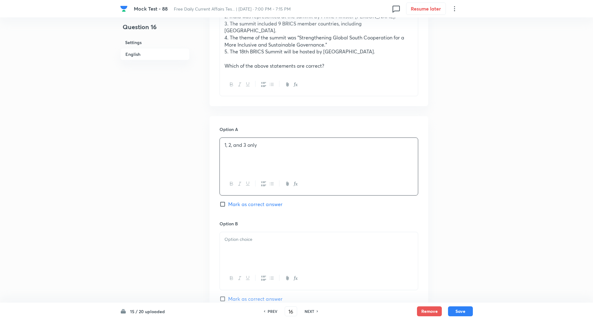
click at [241, 241] on div at bounding box center [319, 249] width 198 height 35
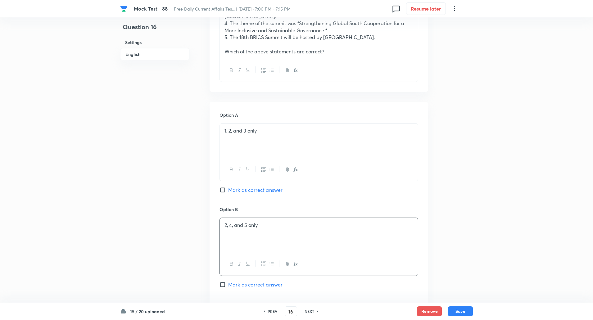
scroll to position [360, 0]
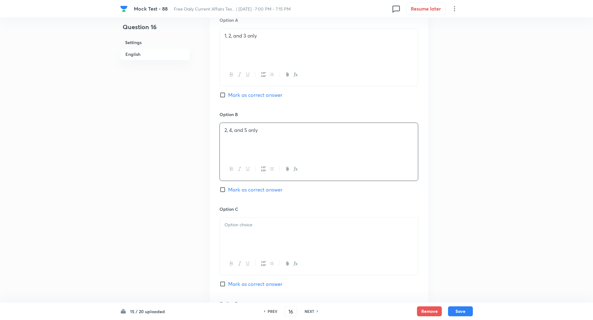
click at [239, 235] on div at bounding box center [319, 235] width 198 height 35
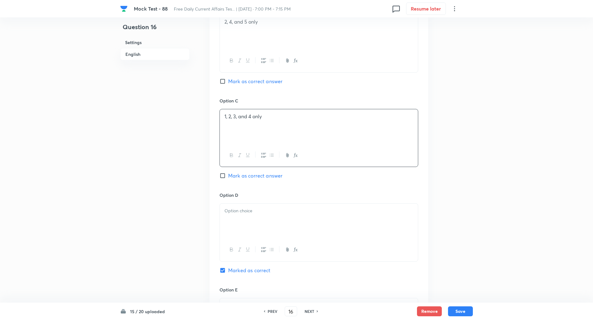
scroll to position [472, 0]
click at [236, 218] on div at bounding box center [319, 217] width 198 height 35
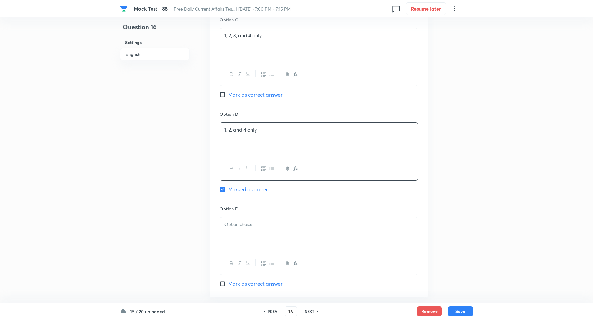
scroll to position [558, 0]
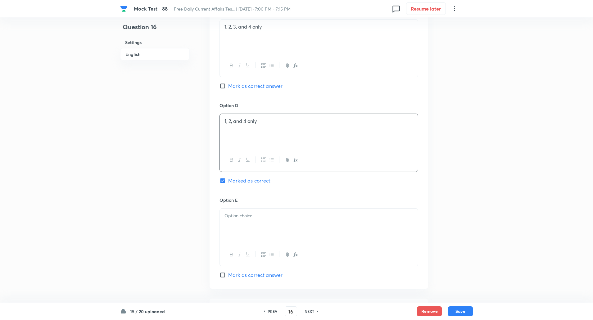
click at [233, 212] on p at bounding box center [318, 215] width 189 height 7
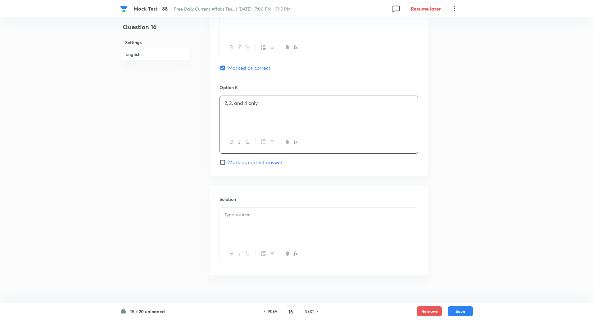
scroll to position [674, 0]
drag, startPoint x: 244, startPoint y: 237, endPoint x: 244, endPoint y: 206, distance: 31.4
click at [244, 206] on div at bounding box center [319, 233] width 199 height 58
click at [244, 208] on p at bounding box center [318, 211] width 189 height 7
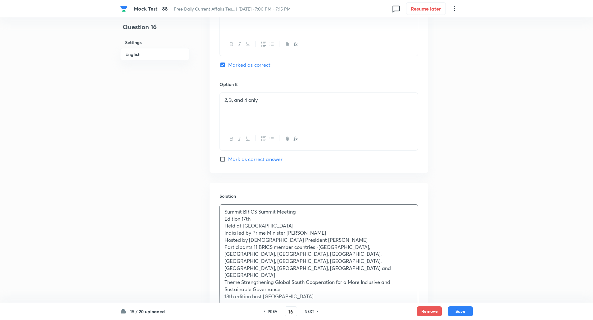
click at [244, 208] on p "Summit BRICS Summit Meeting" at bounding box center [318, 211] width 189 height 7
copy p "-----"
click at [241, 215] on p "Edition 17th" at bounding box center [318, 218] width 189 height 7
click at [243, 222] on p "Held at [GEOGRAPHIC_DATA]" at bounding box center [318, 225] width 189 height 7
click at [254, 229] on p "India led by Prime Minister [PERSON_NAME]" at bounding box center [318, 232] width 189 height 7
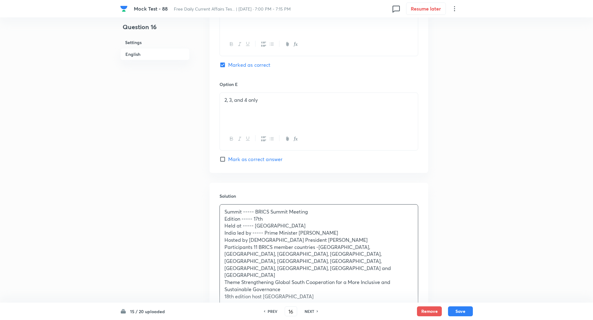
click at [249, 237] on p "Hosted by [DEMOGRAPHIC_DATA] President [PERSON_NAME]" at bounding box center [318, 240] width 189 height 7
click at [254, 244] on p "Participants 11 BRICS member countries -[GEOGRAPHIC_DATA], [GEOGRAPHIC_DATA], […" at bounding box center [318, 261] width 189 height 35
click at [242, 279] on p "Theme Strengthening Global South Cooperation for a More Inclusive and Sustainab…" at bounding box center [318, 286] width 189 height 14
click at [263, 293] on p "18th edition host [GEOGRAPHIC_DATA]" at bounding box center [318, 296] width 189 height 7
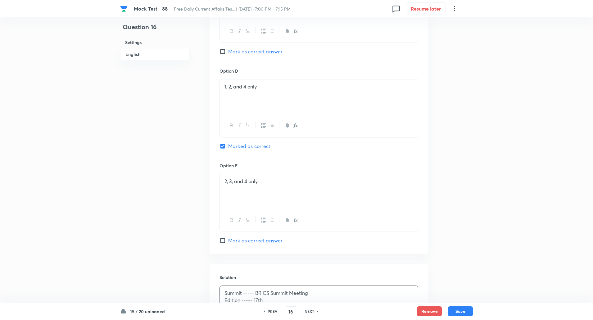
scroll to position [717, 0]
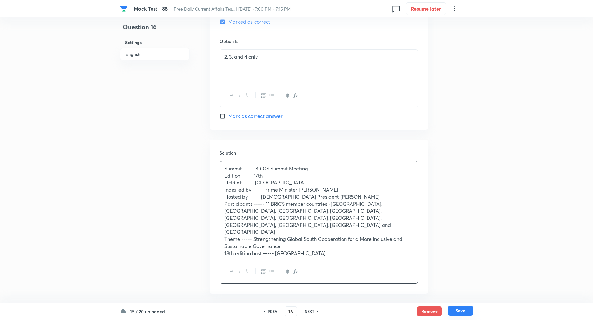
click at [464, 310] on button "Save" at bounding box center [460, 311] width 25 height 10
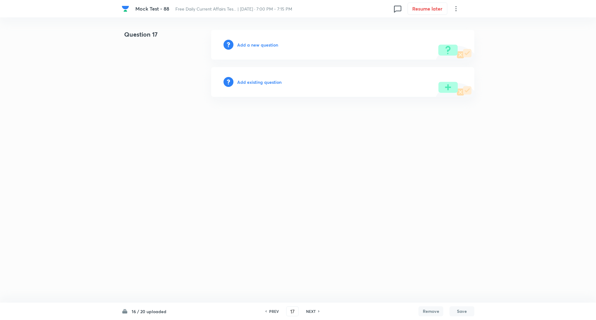
click at [264, 44] on h6 "Add a new question" at bounding box center [257, 45] width 41 height 7
click at [265, 46] on h6 "Choose a question type" at bounding box center [261, 45] width 48 height 7
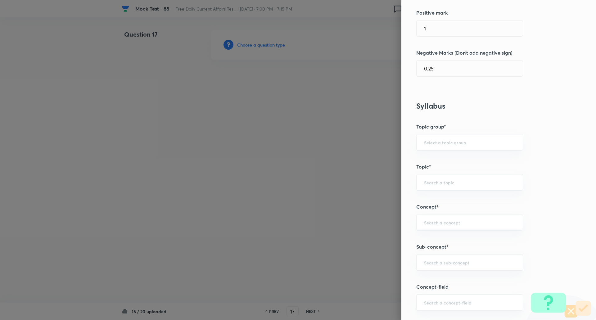
scroll to position [236, 0]
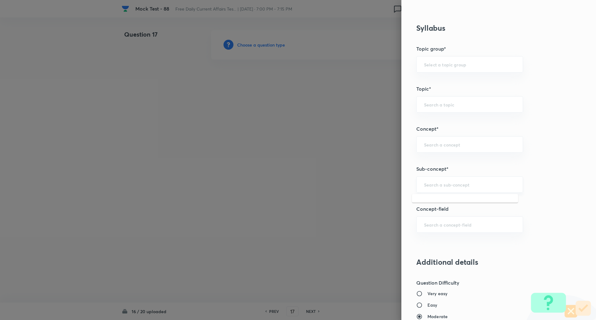
click at [460, 182] on input "text" at bounding box center [469, 185] width 91 height 6
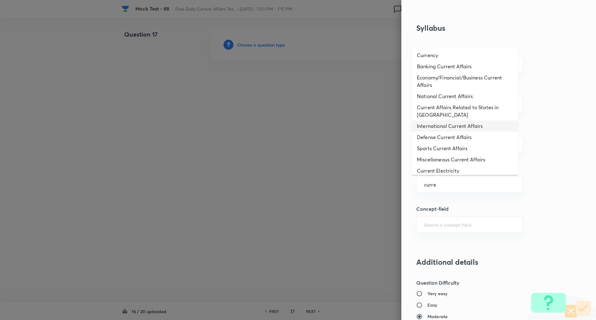
click at [455, 130] on li "International Current Affairs" at bounding box center [465, 125] width 106 height 11
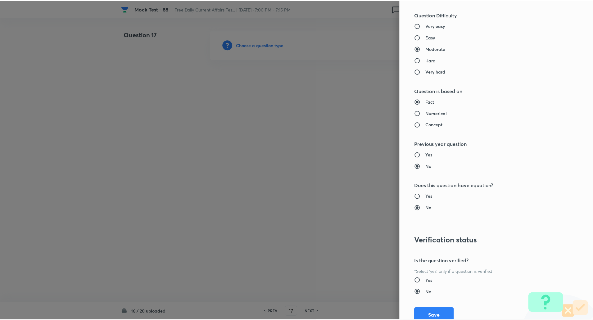
scroll to position [526, 0]
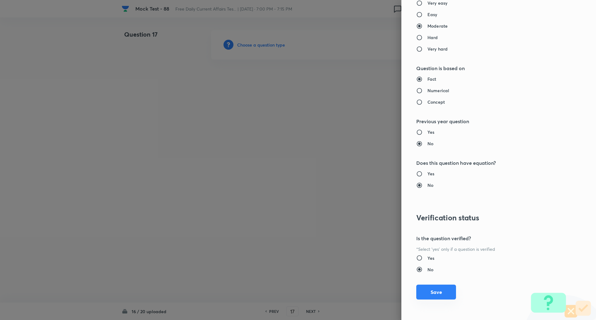
click at [439, 293] on button "Save" at bounding box center [436, 292] width 40 height 15
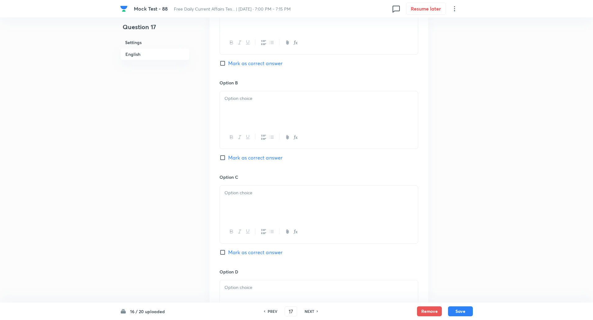
scroll to position [327, 0]
click at [224, 160] on input "Mark as correct answer" at bounding box center [224, 157] width 9 height 6
click at [247, 93] on p at bounding box center [318, 96] width 189 height 7
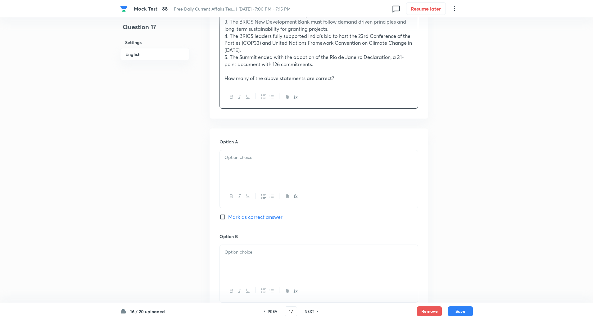
scroll to position [259, 0]
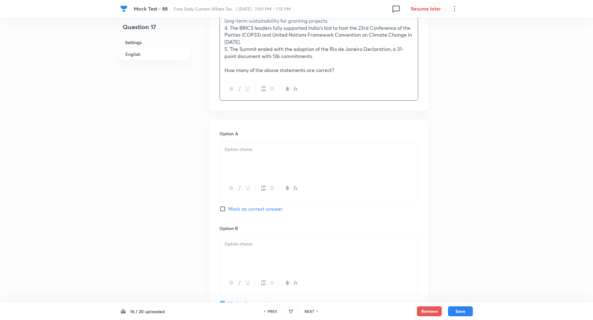
click at [244, 152] on p at bounding box center [318, 149] width 189 height 7
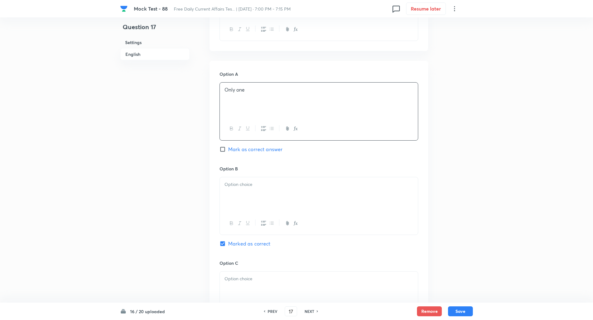
click at [250, 194] on div at bounding box center [319, 194] width 198 height 35
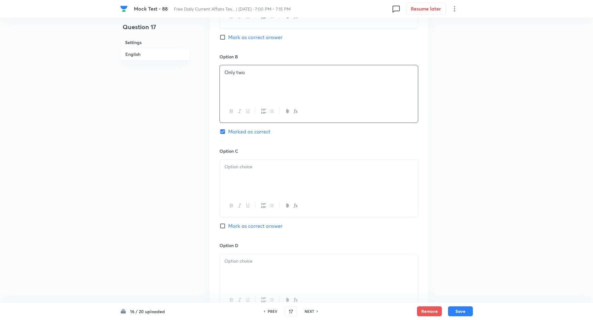
scroll to position [431, 0]
click at [246, 192] on div at bounding box center [319, 176] width 198 height 35
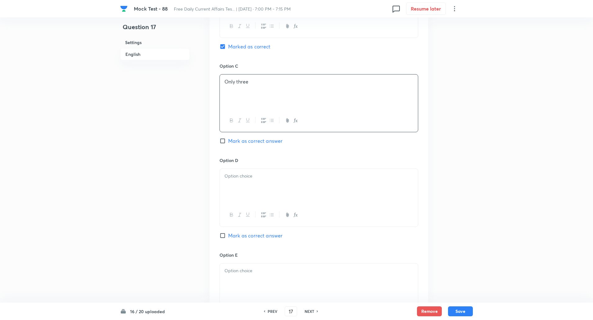
scroll to position [516, 0]
click at [241, 192] on div at bounding box center [319, 186] width 198 height 35
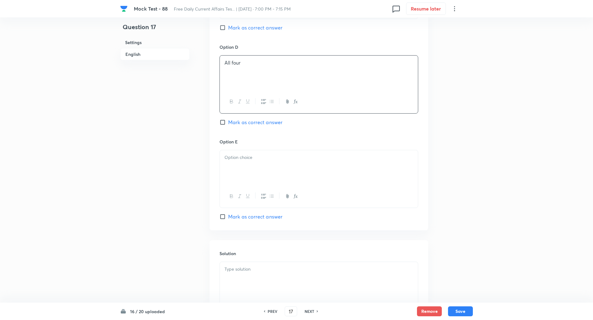
scroll to position [630, 0]
click at [237, 171] on div at bounding box center [319, 166] width 198 height 35
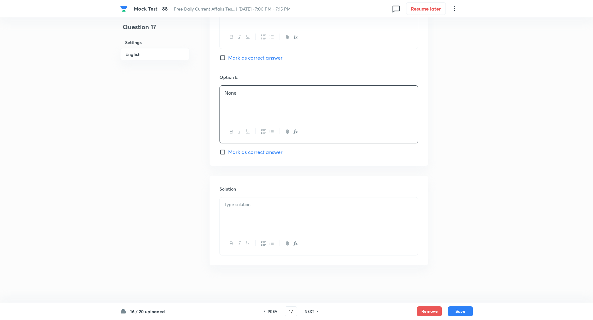
click at [239, 209] on div at bounding box center [319, 214] width 198 height 35
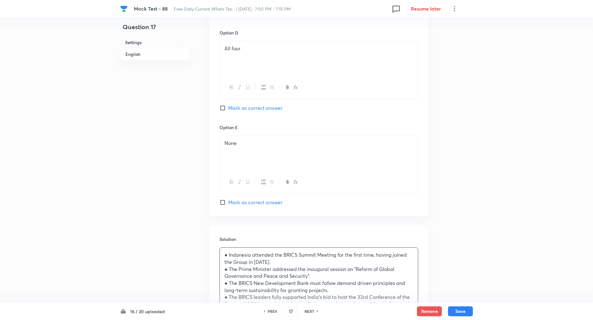
scroll to position [744, 0]
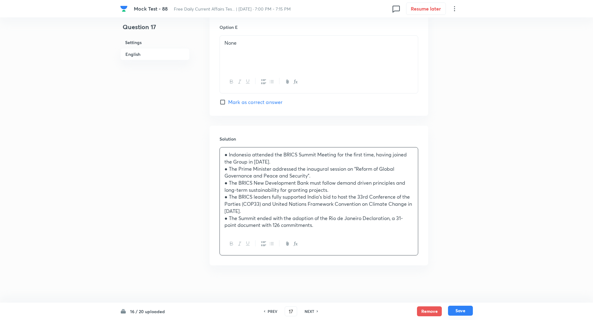
click at [463, 312] on button "Save" at bounding box center [460, 311] width 25 height 10
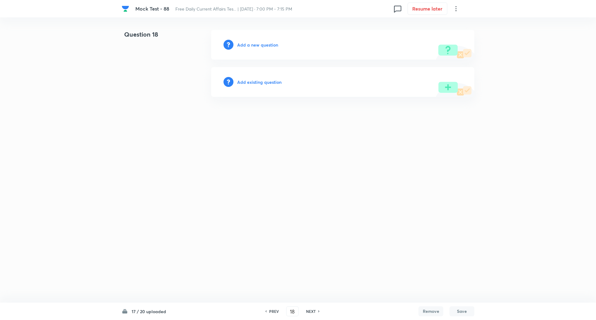
click at [256, 48] on h6 "Add a new question" at bounding box center [257, 45] width 41 height 7
click at [256, 48] on h6 "Choose a question type" at bounding box center [261, 45] width 48 height 7
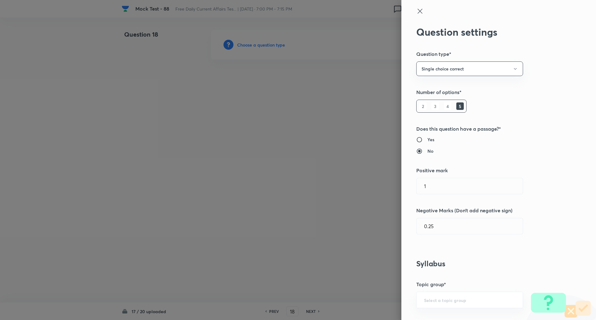
click at [256, 48] on div at bounding box center [298, 160] width 596 height 320
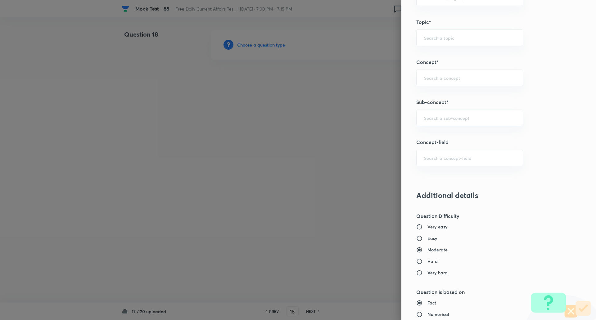
scroll to position [303, 0]
click at [439, 116] on input "text" at bounding box center [469, 118] width 91 height 6
click at [461, 121] on div "Defense ​" at bounding box center [469, 117] width 107 height 16
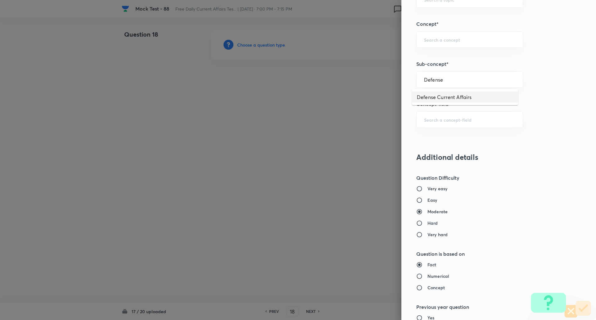
click at [460, 98] on li "Defense Current Affairs" at bounding box center [465, 97] width 106 height 11
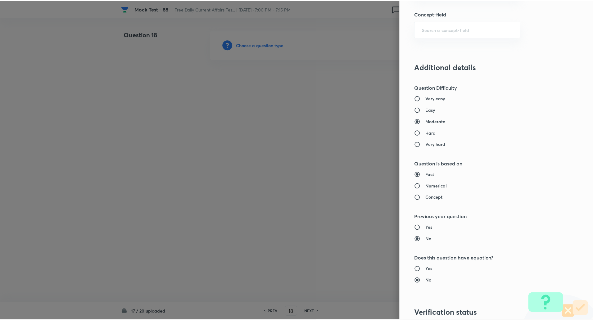
scroll to position [526, 0]
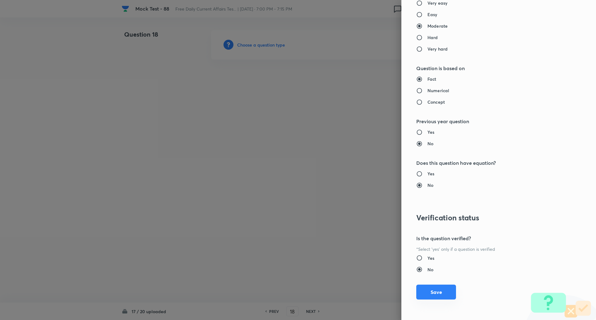
click at [436, 289] on button "Save" at bounding box center [436, 292] width 40 height 15
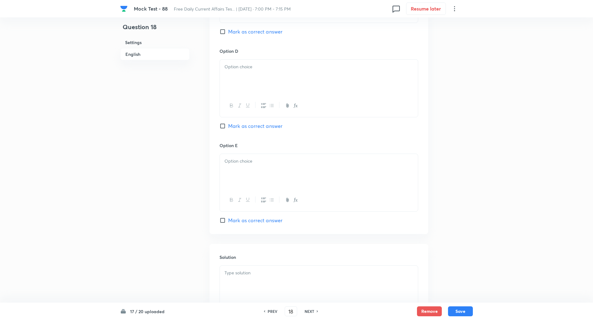
scroll to position [587, 0]
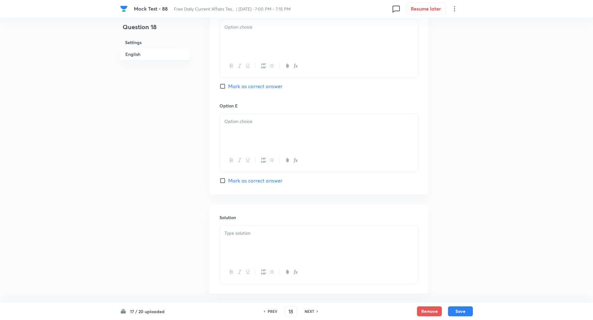
click at [224, 181] on input "Mark as correct answer" at bounding box center [224, 181] width 9 height 6
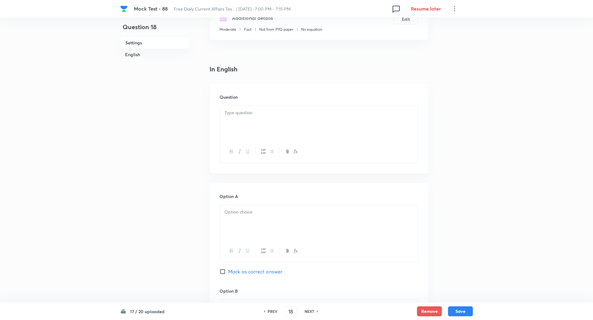
scroll to position [117, 0]
click at [262, 129] on div at bounding box center [319, 123] width 198 height 35
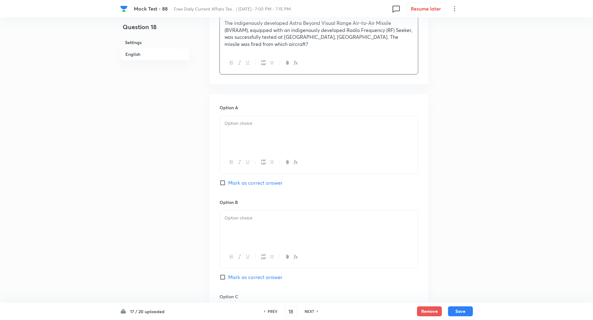
scroll to position [214, 0]
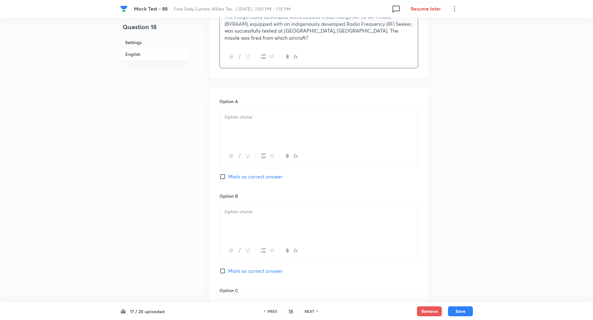
click at [250, 115] on p at bounding box center [318, 117] width 189 height 7
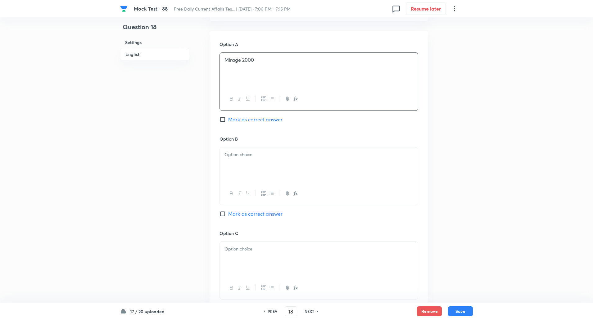
click at [253, 153] on p at bounding box center [318, 154] width 189 height 7
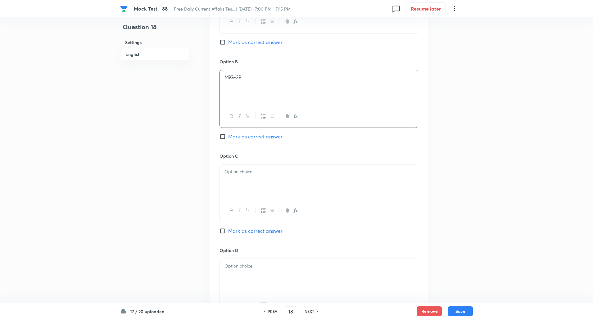
click at [248, 181] on div at bounding box center [319, 182] width 198 height 35
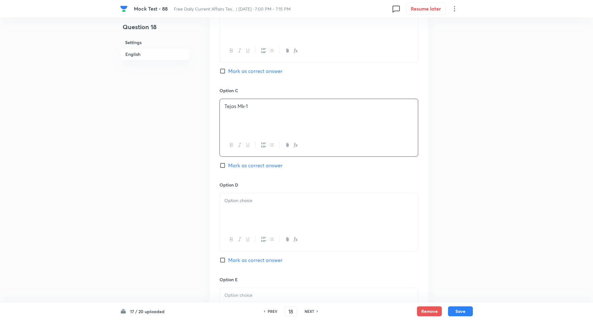
click at [238, 204] on p at bounding box center [318, 200] width 189 height 7
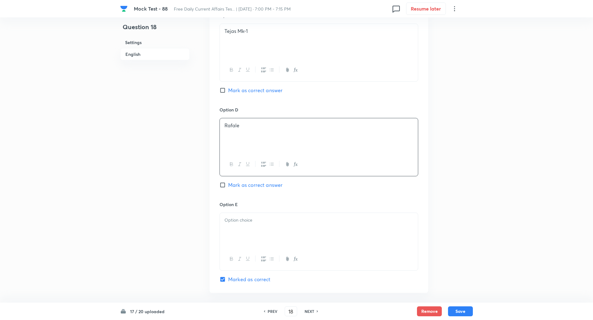
click at [240, 220] on p at bounding box center [318, 220] width 189 height 7
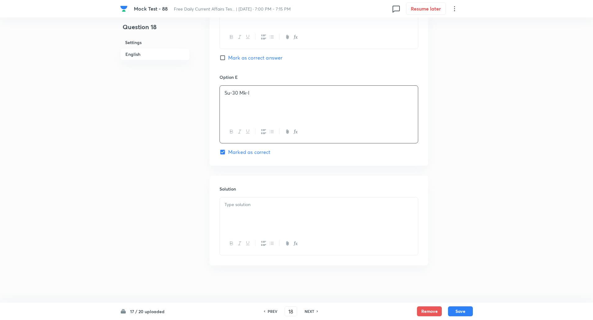
click at [242, 220] on div at bounding box center [319, 214] width 198 height 35
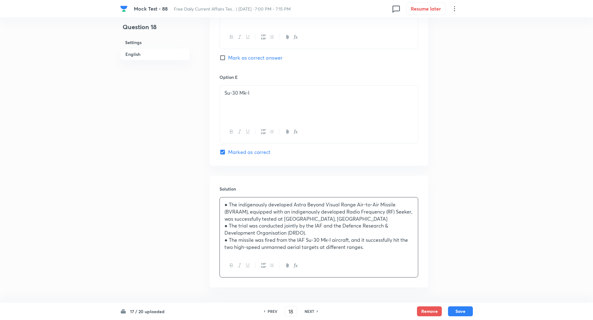
scroll to position [638, 0]
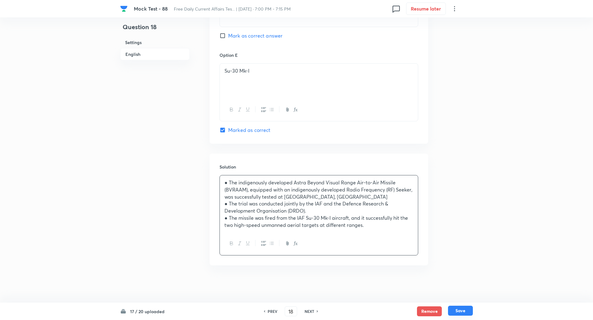
click at [460, 312] on button "Save" at bounding box center [460, 311] width 25 height 10
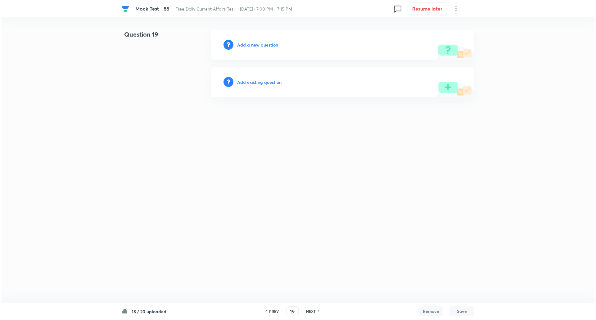
scroll to position [0, 0]
click at [273, 44] on h6 "Add a new question" at bounding box center [257, 45] width 41 height 7
click at [273, 44] on h6 "Choose a question type" at bounding box center [261, 45] width 48 height 7
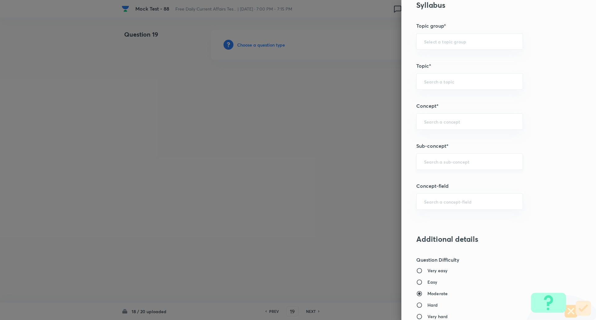
scroll to position [276, 0]
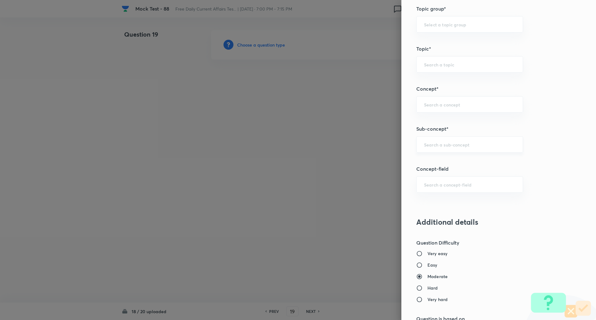
click at [431, 141] on div "​" at bounding box center [469, 144] width 107 height 16
click at [456, 161] on li "Defense Current Affairs" at bounding box center [465, 161] width 106 height 11
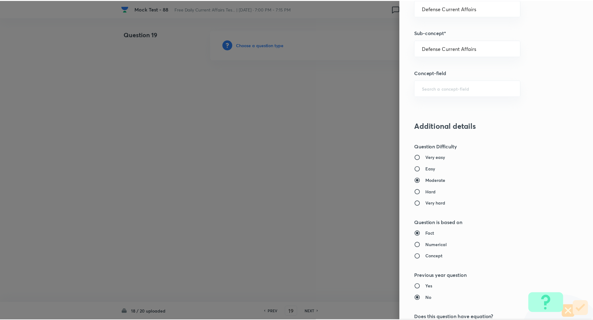
scroll to position [526, 0]
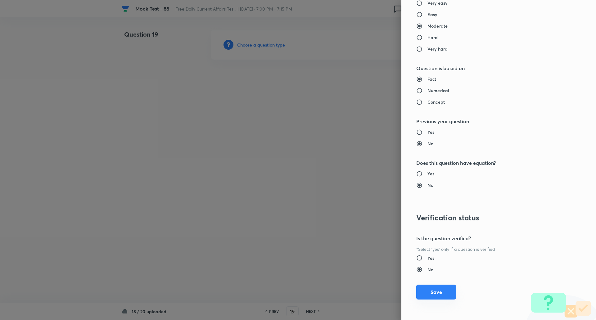
click at [436, 296] on button "Save" at bounding box center [436, 292] width 40 height 15
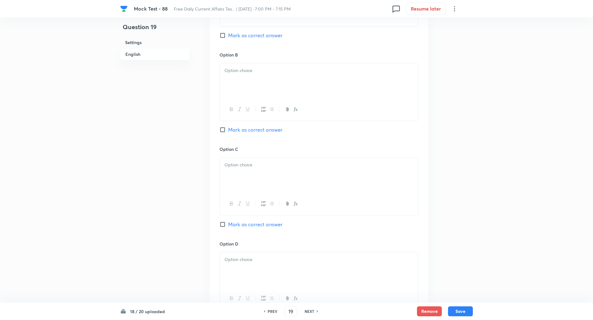
scroll to position [355, 0]
click at [223, 223] on input "Mark as correct answer" at bounding box center [224, 224] width 9 height 6
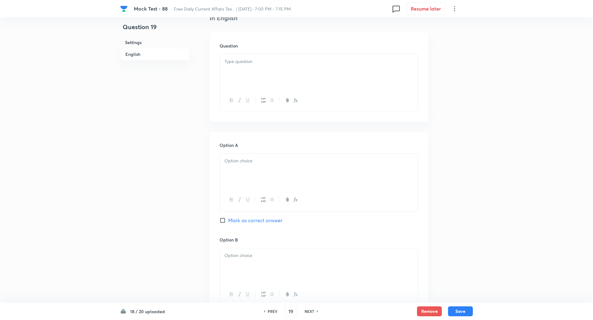
scroll to position [169, 0]
click at [255, 79] on div at bounding box center [319, 72] width 198 height 35
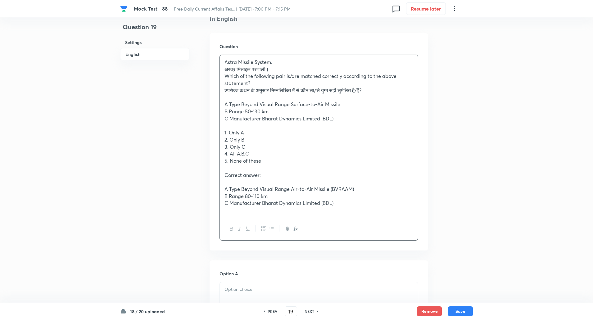
click at [224, 68] on div "Astra Missile System. अस्त्र मिसाइल प्रणाली। Which of the following pair is/are…" at bounding box center [319, 136] width 198 height 163
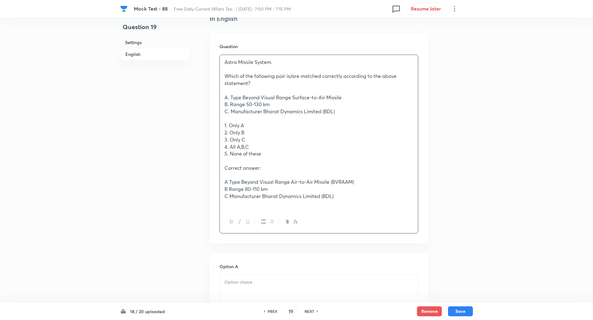
click at [261, 97] on p "A. Type Beyond Visual Range Surface-to-Air Missile" at bounding box center [318, 97] width 189 height 7
copy p "-----"
click at [247, 104] on p "B. Range 50-130 km" at bounding box center [318, 104] width 189 height 7
click at [266, 112] on p "C. Manufacturer Bharat Dynamics Limited (BDL)" at bounding box center [318, 111] width 189 height 7
click at [228, 181] on p "A Type Beyond Visual Range Air-to-Air Missile (BVRAAM)" at bounding box center [318, 182] width 189 height 7
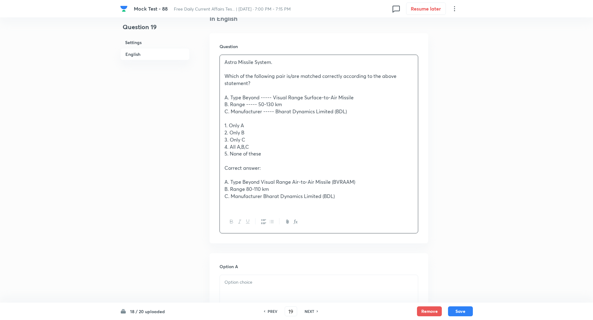
click at [261, 182] on p "A. Type Beyond Visual Range Air-to-Air Missile (BVRAAM)" at bounding box center [318, 182] width 189 height 7
click at [247, 189] on p "B. Range 80-110 km" at bounding box center [318, 189] width 189 height 7
click at [264, 197] on p "C. Manufacturer Bharat Dynamics Limited (BDL)" at bounding box center [318, 196] width 189 height 7
click at [222, 124] on div "Astra Missile System. Which of the following pair is/are matched correctly acco…" at bounding box center [319, 133] width 198 height 156
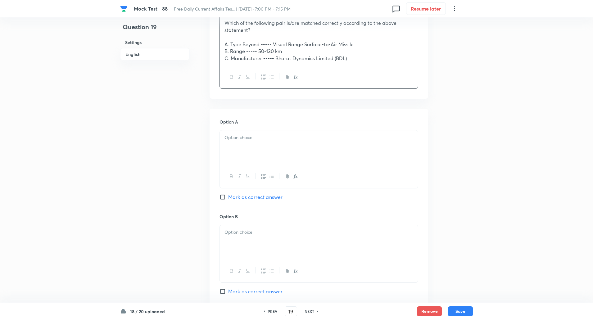
scroll to position [226, 0]
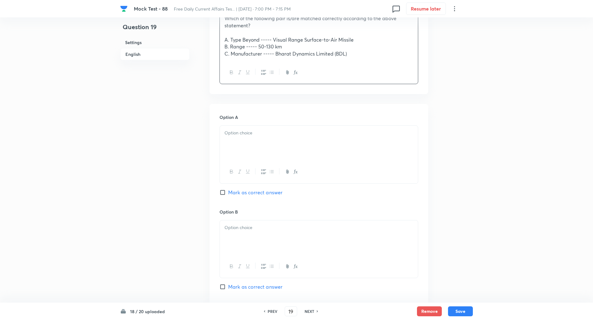
click at [237, 155] on div at bounding box center [319, 143] width 198 height 35
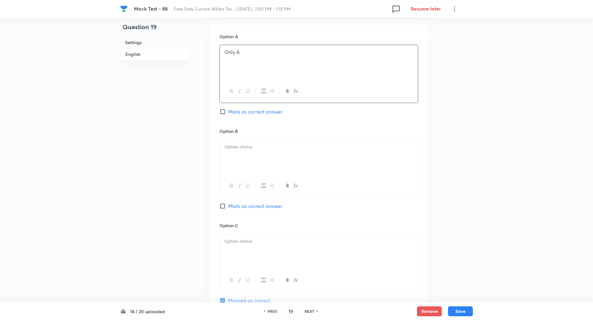
scroll to position [322, 0]
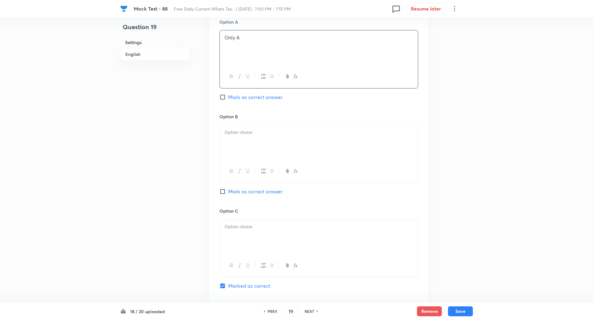
click at [244, 151] on div at bounding box center [319, 142] width 198 height 35
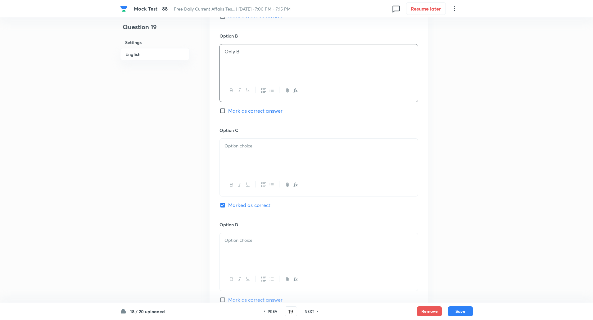
scroll to position [404, 0]
click at [243, 164] on div at bounding box center [319, 155] width 198 height 35
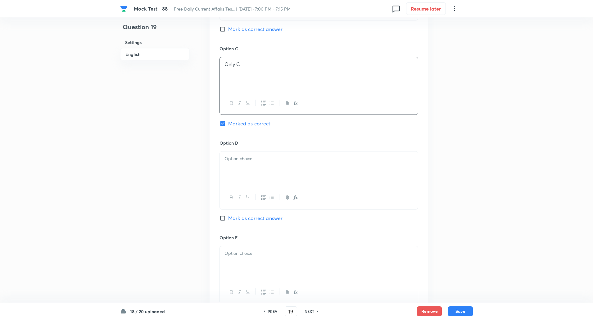
scroll to position [484, 0]
click at [242, 173] on div at bounding box center [319, 168] width 198 height 35
click at [243, 177] on div at bounding box center [319, 169] width 198 height 35
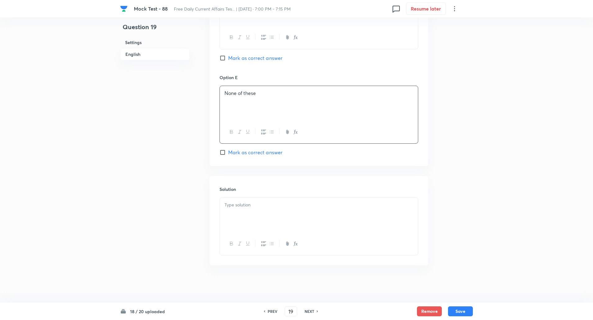
click at [250, 205] on p at bounding box center [318, 205] width 189 height 7
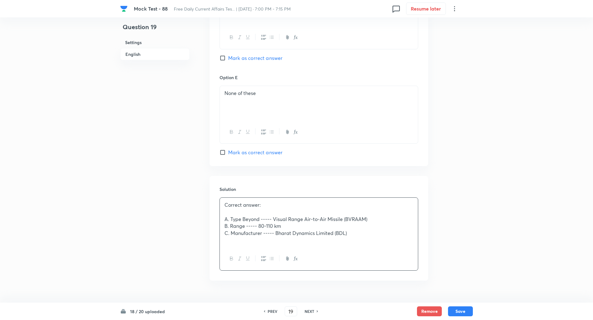
click at [241, 211] on p at bounding box center [318, 212] width 189 height 7
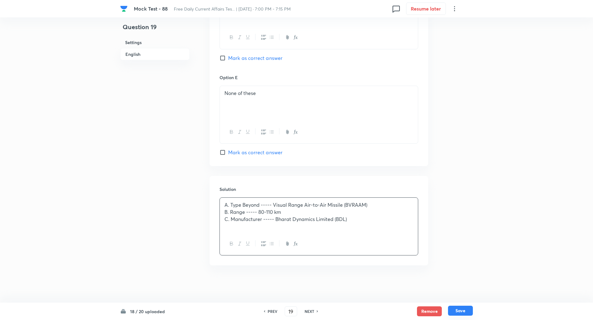
click at [463, 311] on button "Save" at bounding box center [460, 311] width 25 height 10
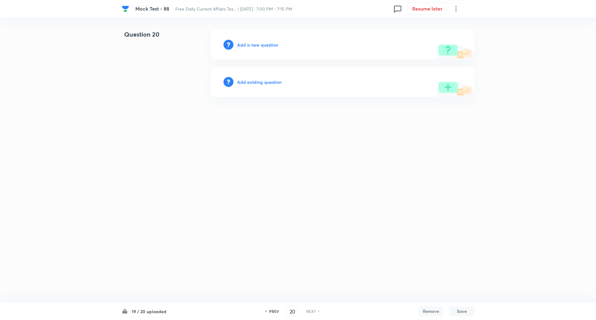
click at [266, 42] on h6 "Add a new question" at bounding box center [257, 45] width 41 height 7
click at [266, 42] on h6 "Choose a question type" at bounding box center [261, 45] width 48 height 7
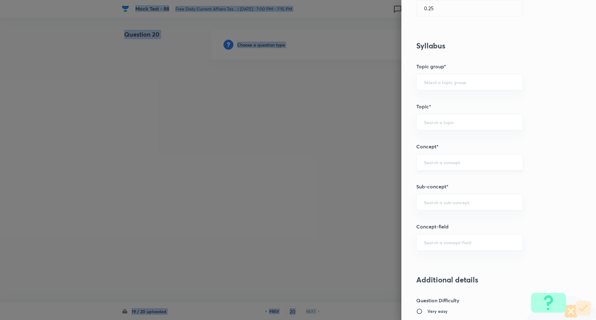
scroll to position [224, 0]
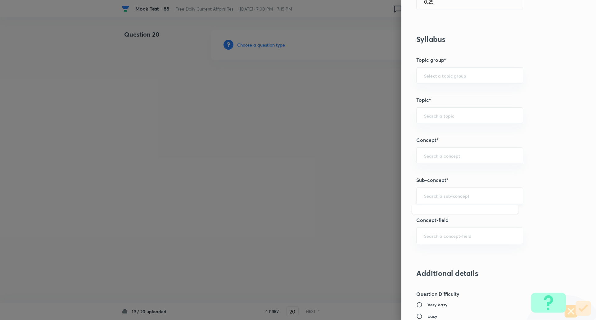
click at [441, 194] on input "text" at bounding box center [469, 196] width 91 height 6
click at [444, 227] on li "Dates & Days" at bounding box center [465, 224] width 106 height 11
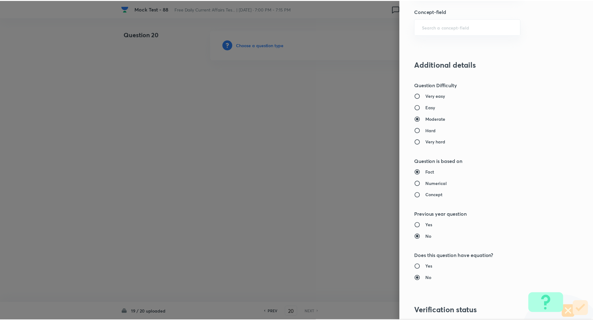
scroll to position [526, 0]
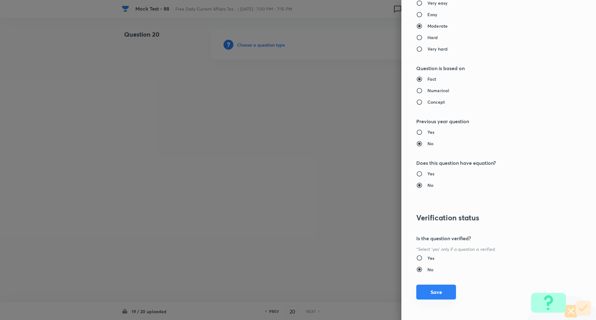
click at [438, 285] on button "Save" at bounding box center [436, 292] width 40 height 15
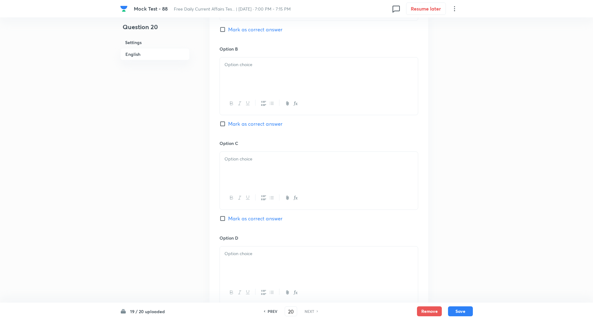
scroll to position [364, 0]
click at [222, 214] on input "Mark as correct answer" at bounding box center [224, 215] width 9 height 6
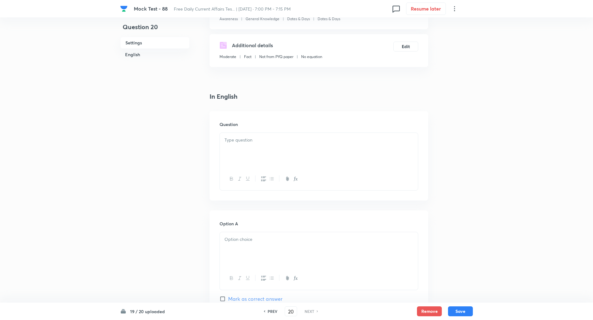
scroll to position [90, 0]
click at [263, 160] on div at bounding box center [319, 151] width 198 height 35
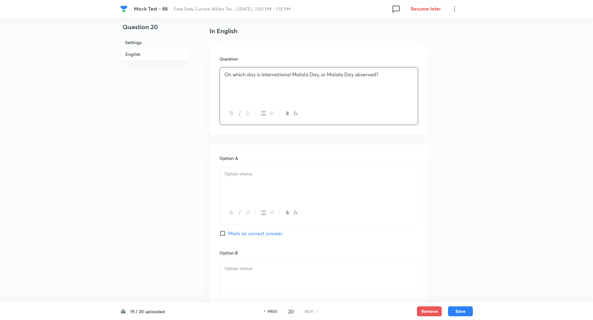
click at [259, 167] on div at bounding box center [319, 184] width 198 height 35
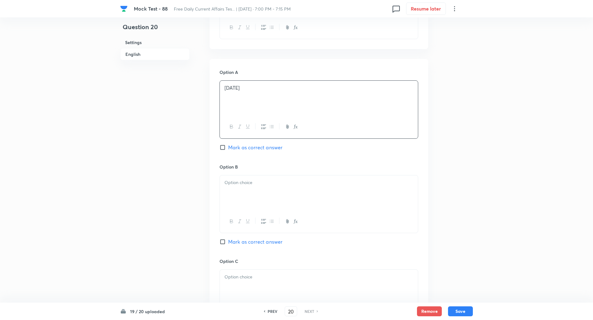
click at [248, 176] on div at bounding box center [319, 192] width 198 height 35
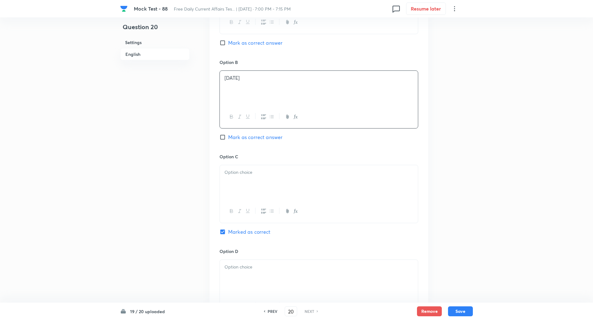
scroll to position [360, 0]
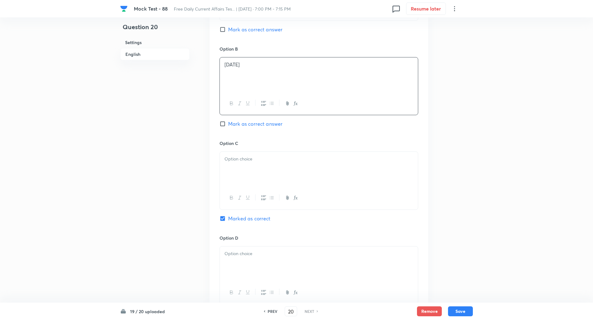
click at [242, 174] on div at bounding box center [319, 169] width 198 height 35
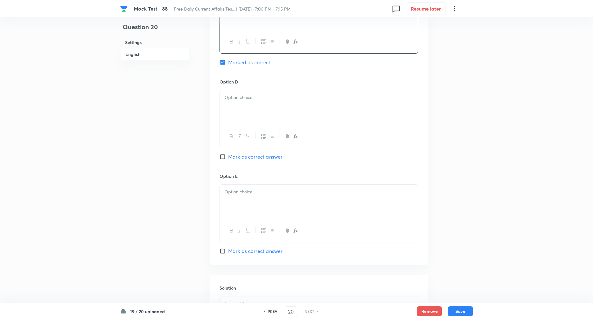
scroll to position [528, 0]
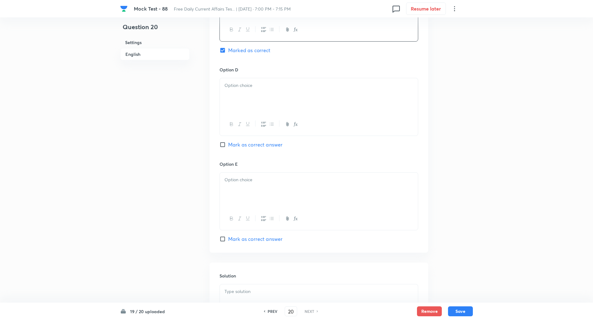
click at [241, 106] on div at bounding box center [319, 95] width 198 height 35
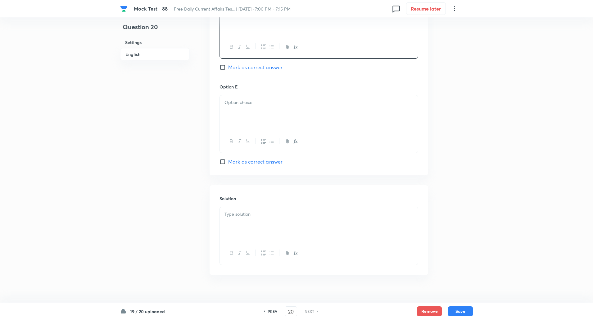
scroll to position [607, 0]
click at [239, 121] on div at bounding box center [319, 111] width 198 height 35
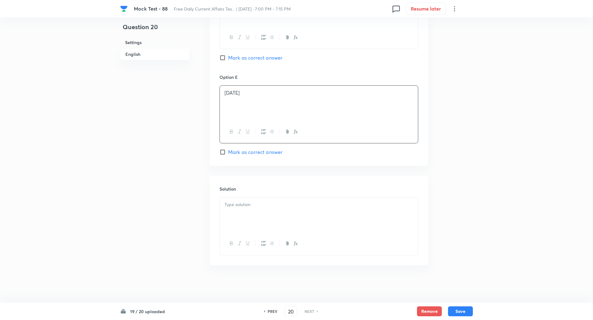
click at [247, 208] on p at bounding box center [318, 204] width 189 height 7
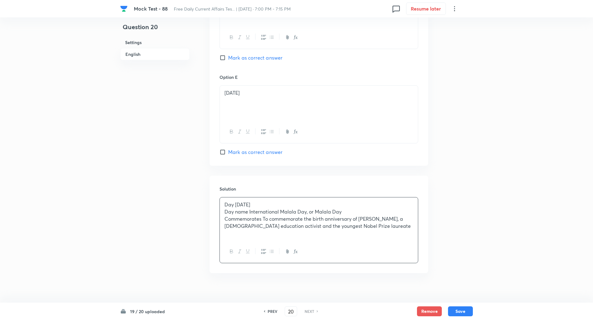
click at [236, 204] on p "Day [DATE]" at bounding box center [318, 204] width 189 height 7
click at [248, 214] on p "Day name International Malala Day, or Malala Day" at bounding box center [318, 211] width 189 height 7
click at [263, 219] on p "Commemorates To commemorate the birth anniversary of [PERSON_NAME], a [DEMOGRAP…" at bounding box center [318, 222] width 189 height 14
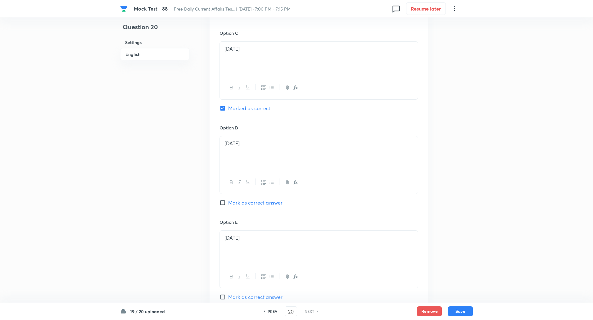
scroll to position [623, 0]
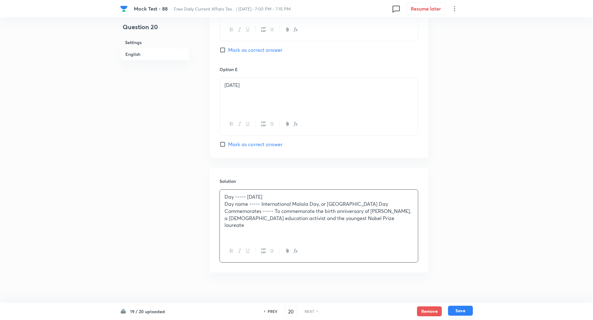
click at [460, 310] on button "Save" at bounding box center [460, 311] width 25 height 10
